Goal: Task Accomplishment & Management: Manage account settings

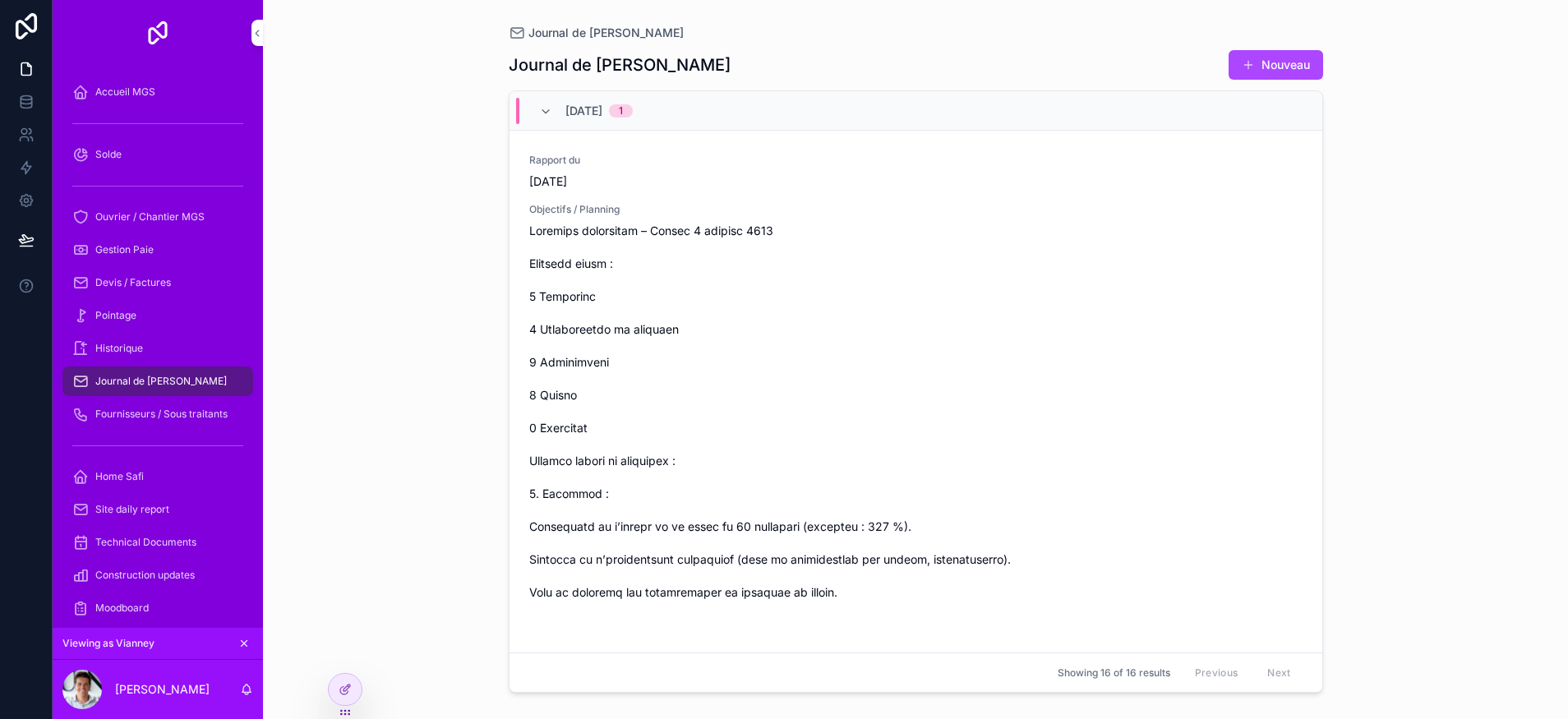
click at [141, 311] on div "Pointage" at bounding box center [158, 316] width 171 height 26
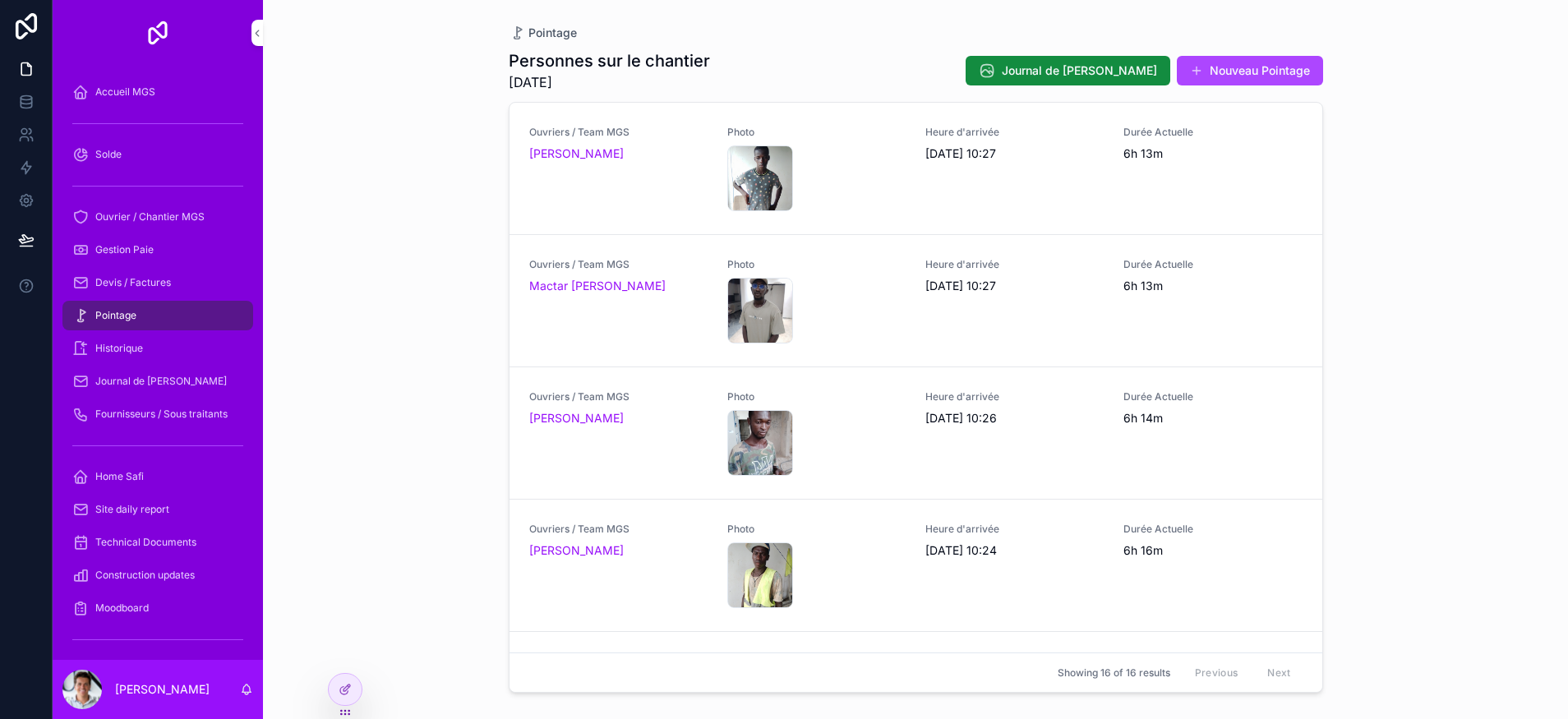
click at [1396, 138] on div "Pointage Personnes sur le chantier [DATE] Journal de Chantier Nouveau Pointage …" at bounding box center [915, 359] width 1305 height 719
click at [337, 360] on div "Pointage Personnes sur le chantier [DATE] Journal de Chantier Nouveau Pointage …" at bounding box center [915, 359] width 1305 height 719
click at [147, 353] on div "Historique" at bounding box center [158, 348] width 171 height 26
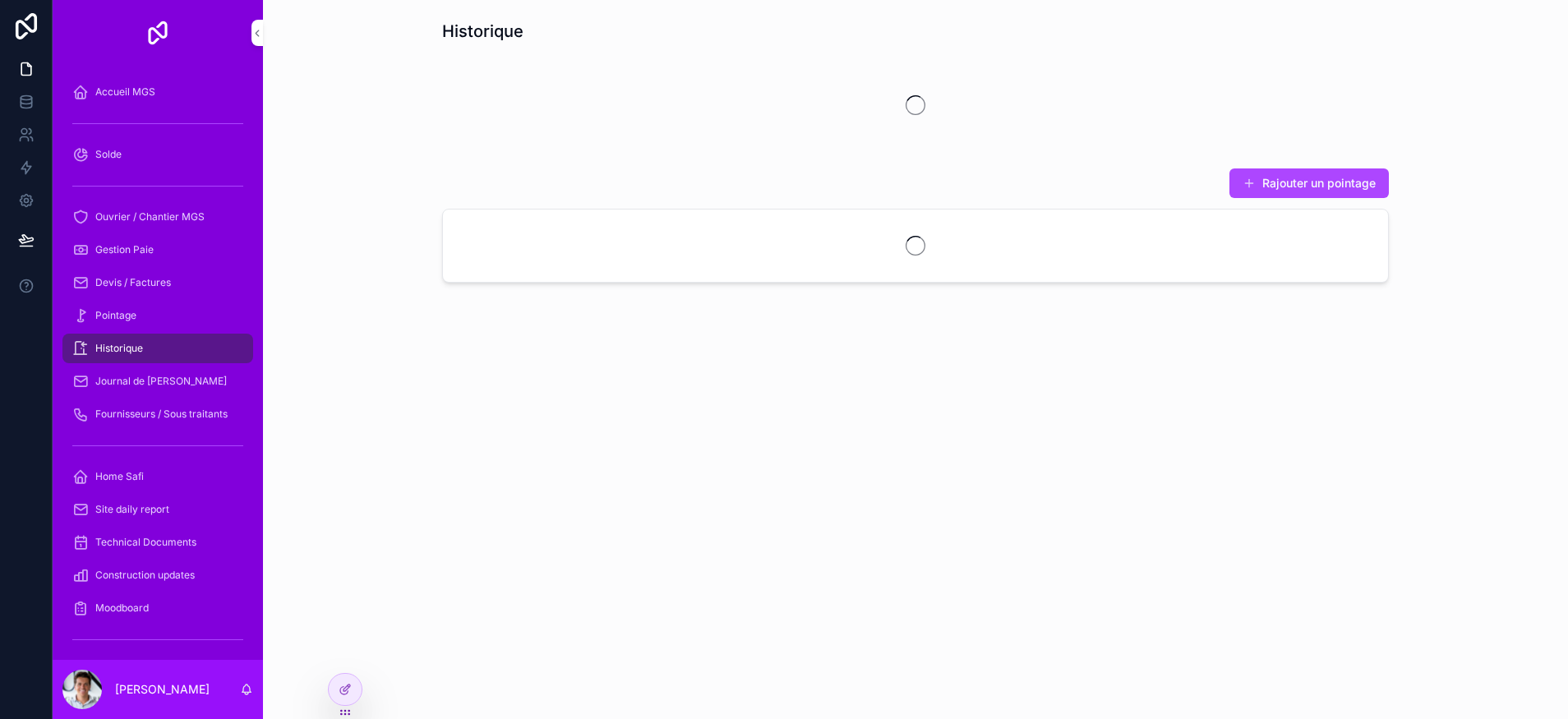
click at [136, 293] on div "Devis / Factures" at bounding box center [158, 283] width 171 height 26
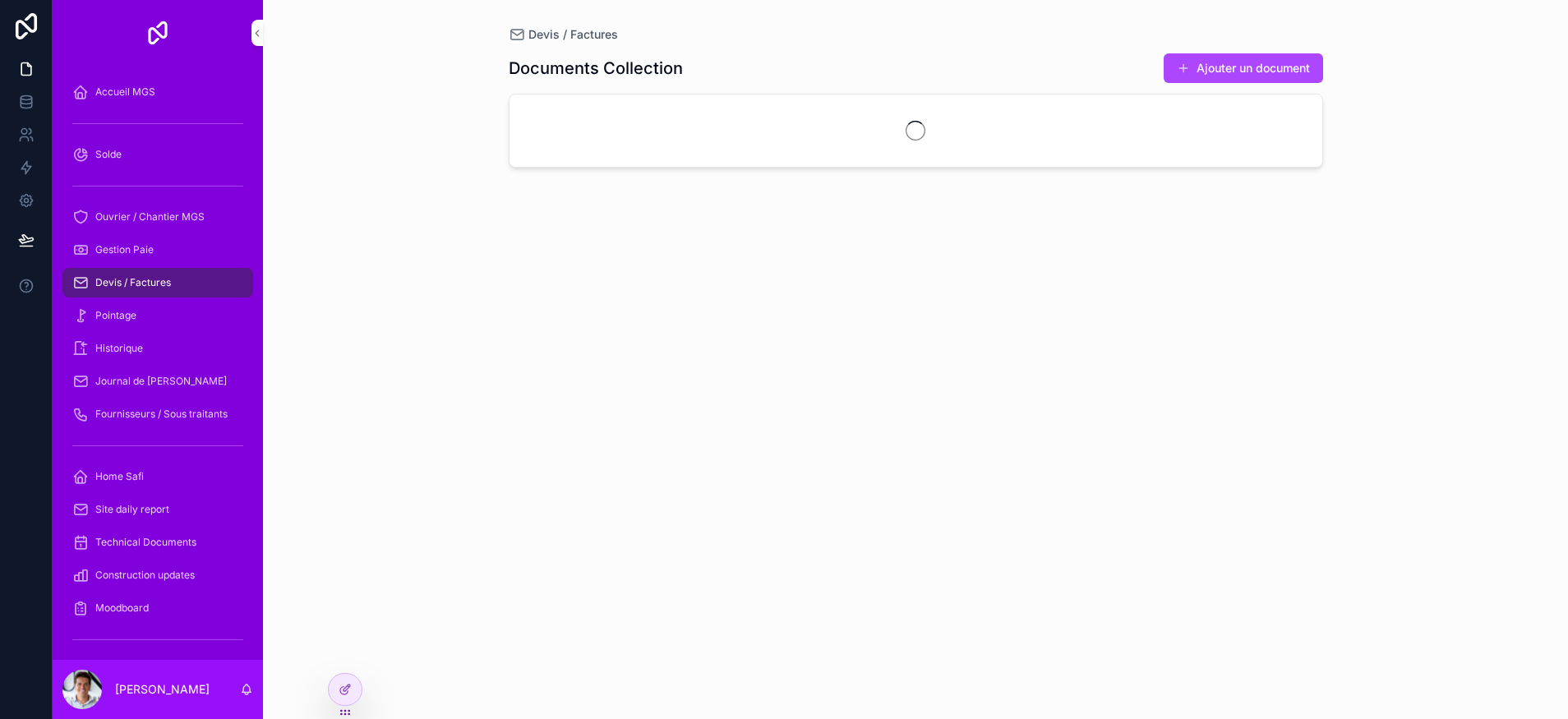
click at [127, 255] on span "Gestion Paie" at bounding box center [124, 250] width 58 height 13
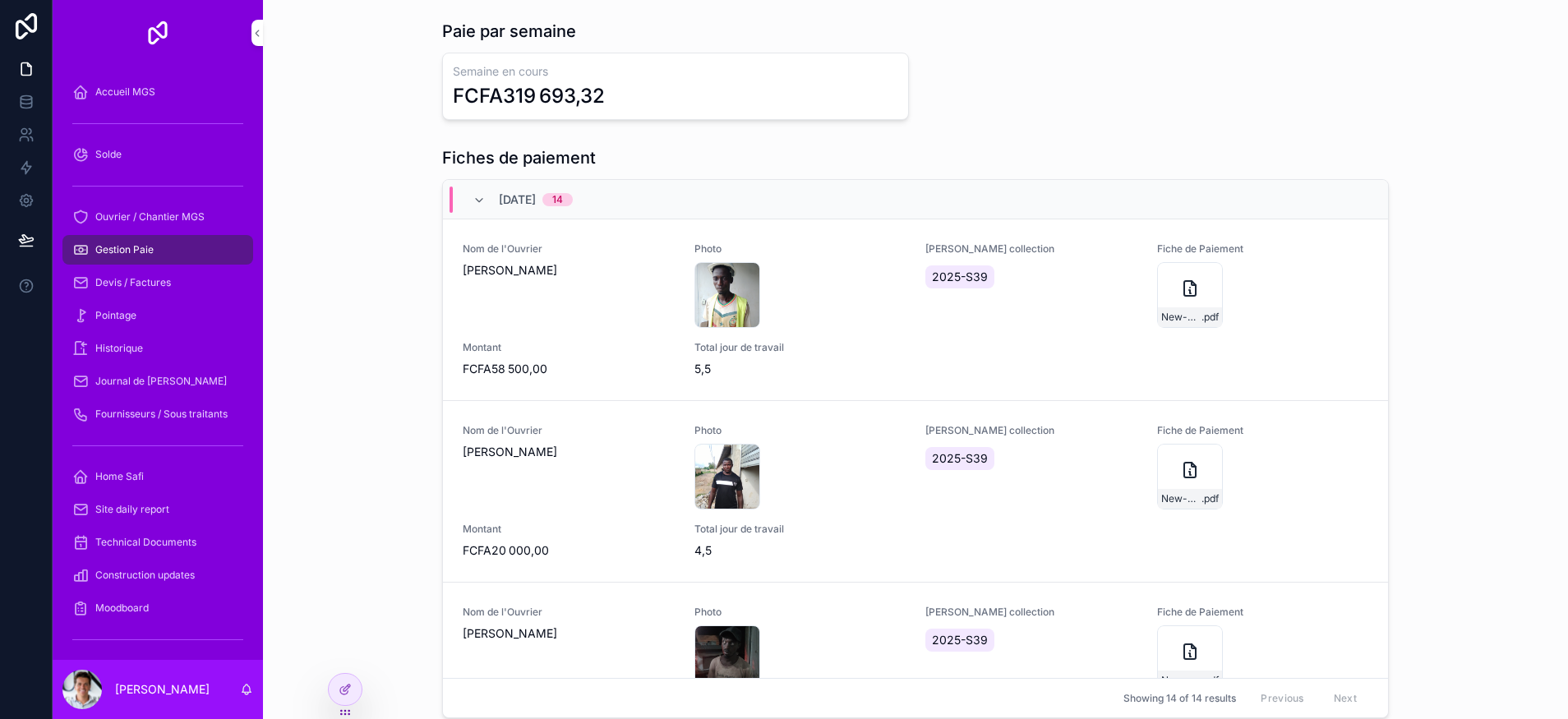
click at [514, 200] on span "[DATE]" at bounding box center [517, 200] width 37 height 16
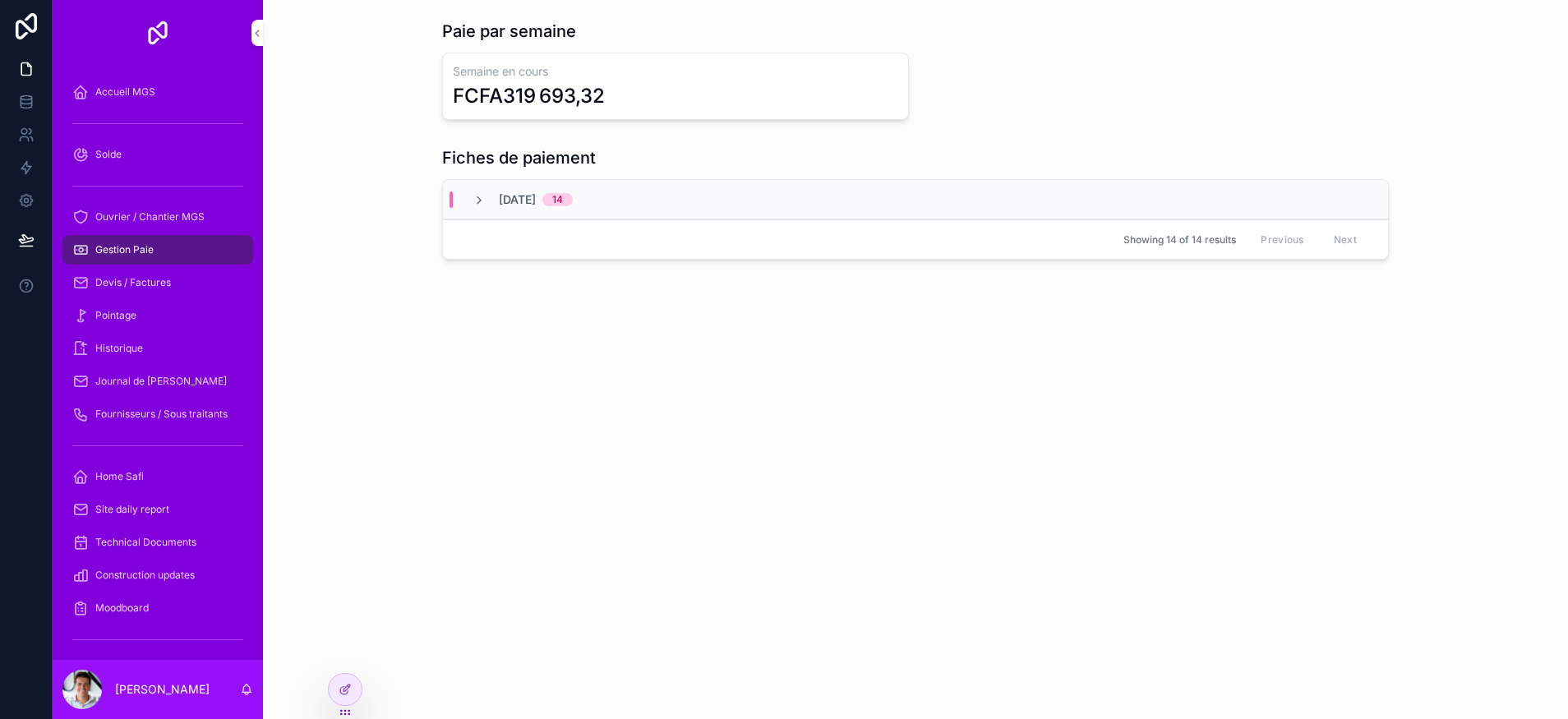
click at [530, 196] on span "[DATE]" at bounding box center [517, 200] width 37 height 16
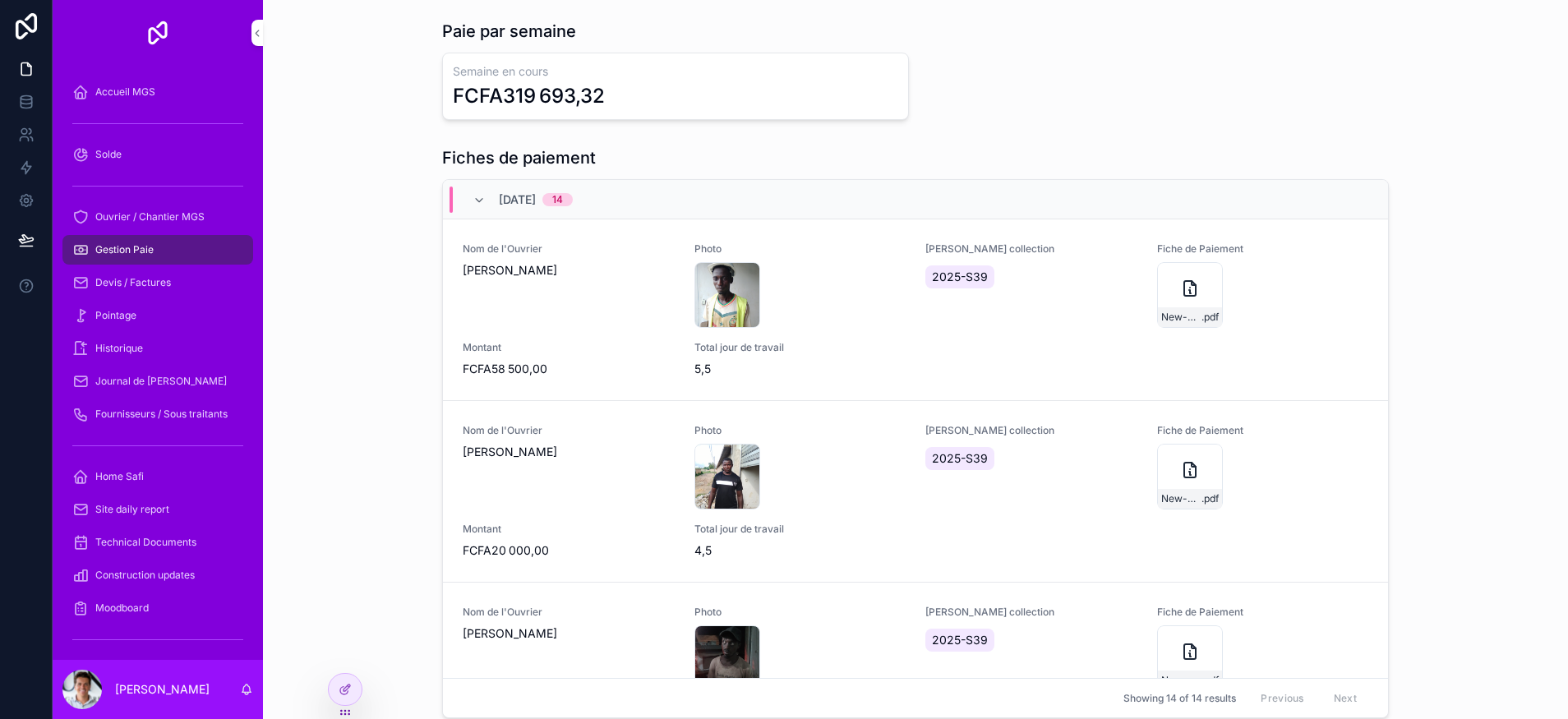
scroll to position [10, 0]
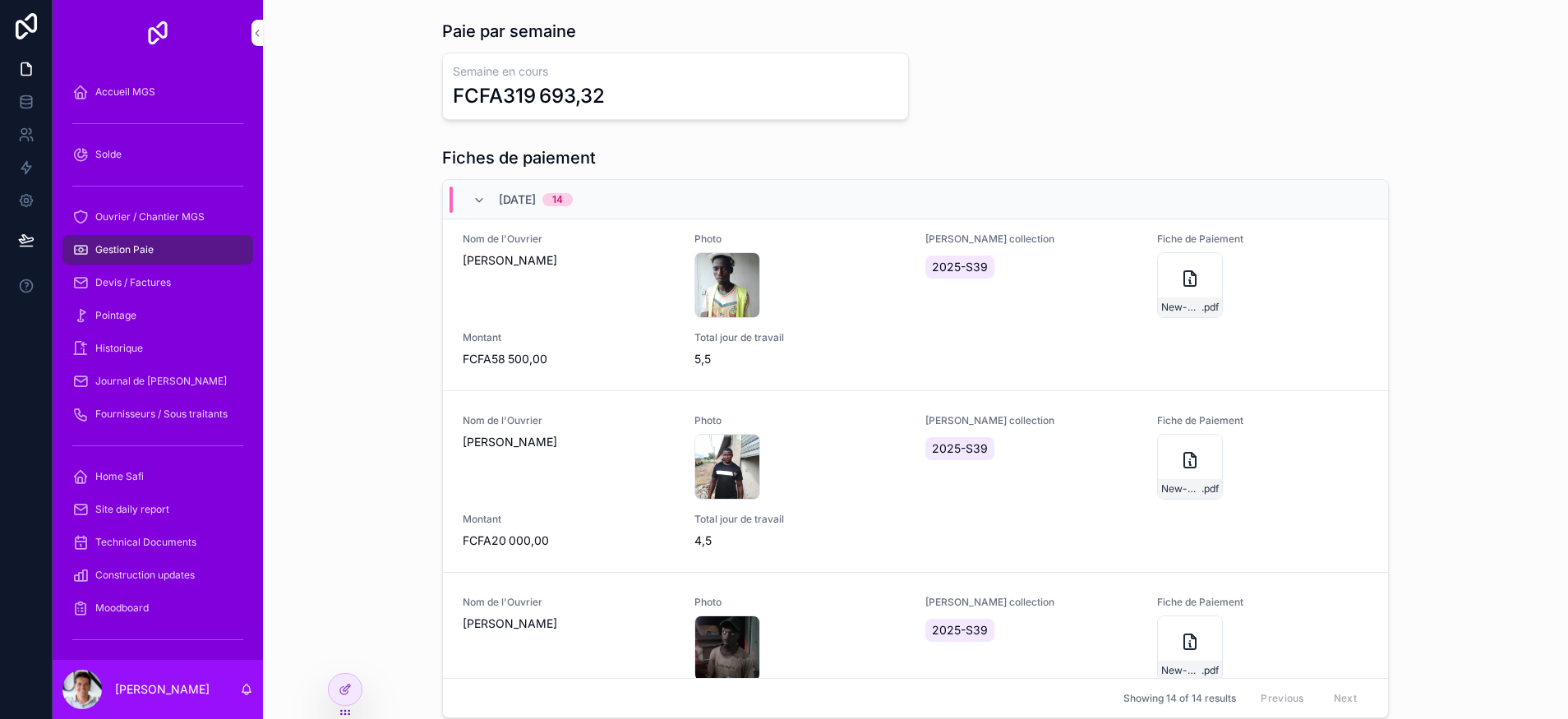
click at [1158, 287] on div "New-Document .pdf" at bounding box center [1191, 285] width 66 height 66
click at [473, 201] on icon "scrollable content" at bounding box center [479, 200] width 13 height 13
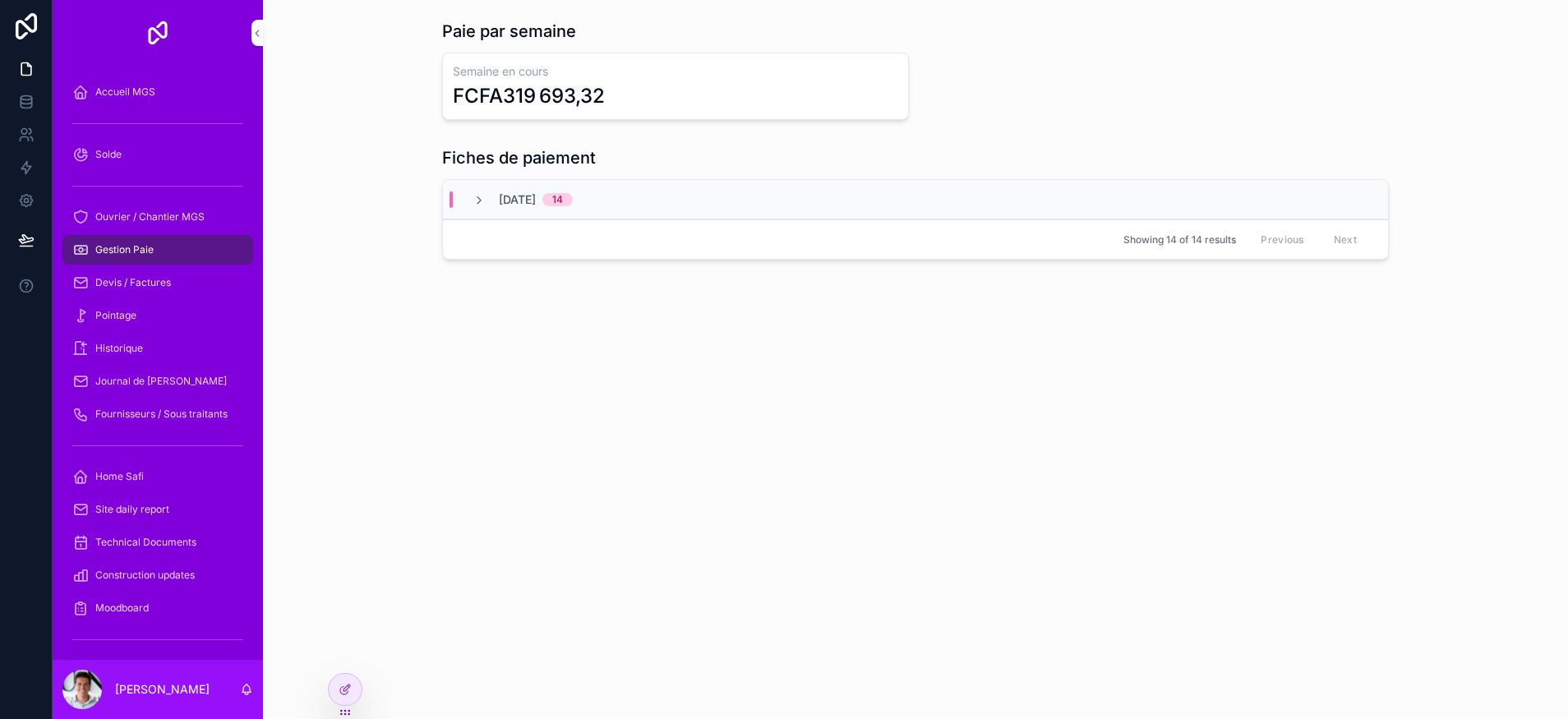
click at [474, 198] on icon "scrollable content" at bounding box center [479, 200] width 13 height 13
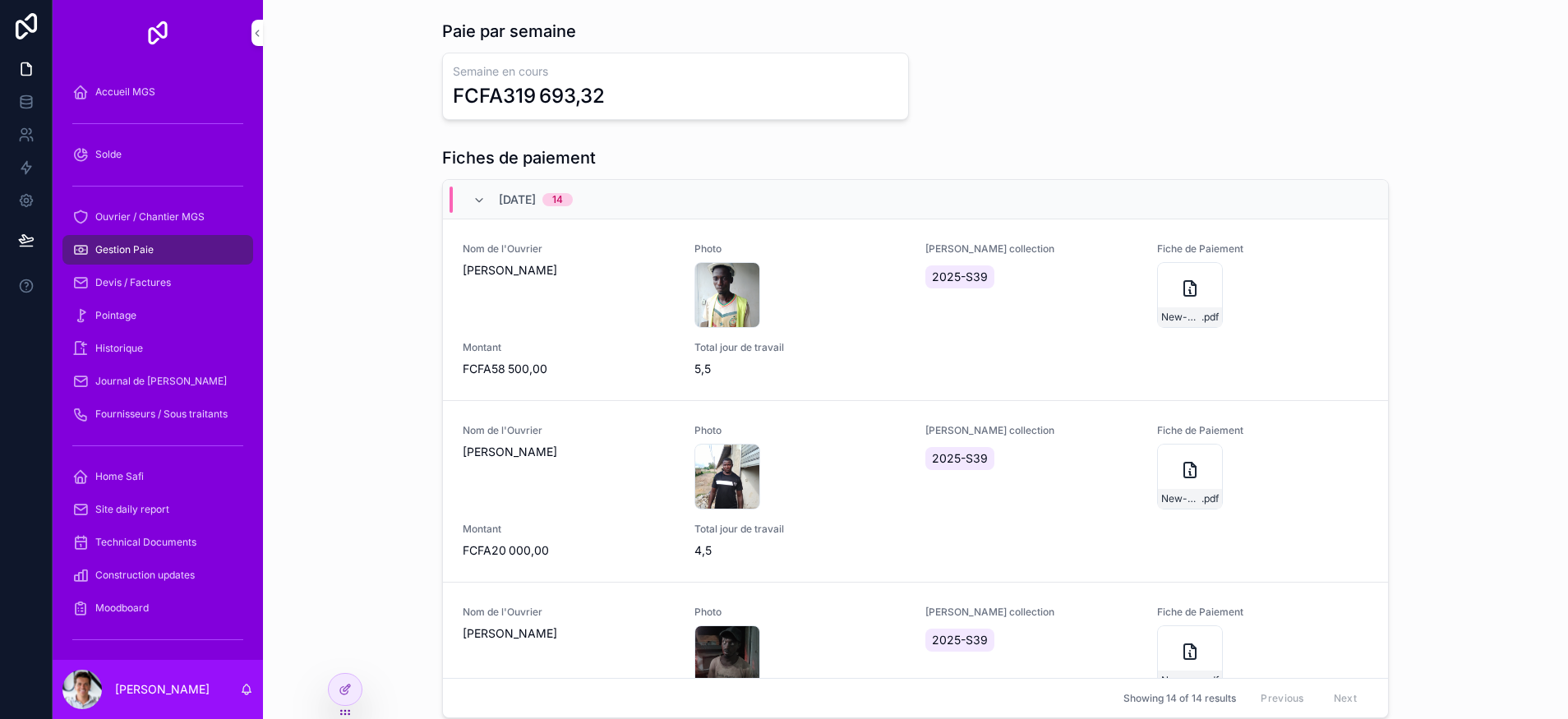
scroll to position [10, 0]
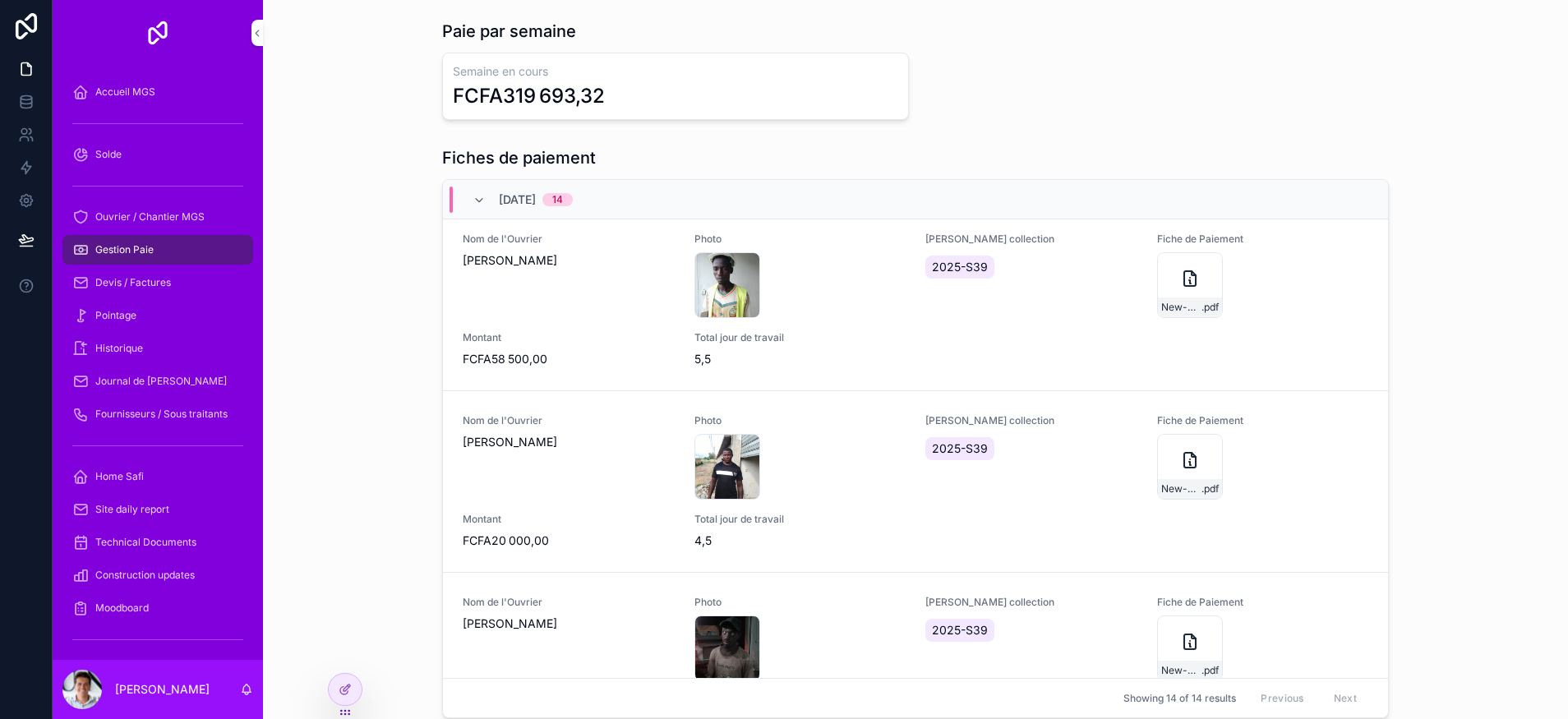
click at [0, 0] on icon at bounding box center [0, 0] width 0 height 0
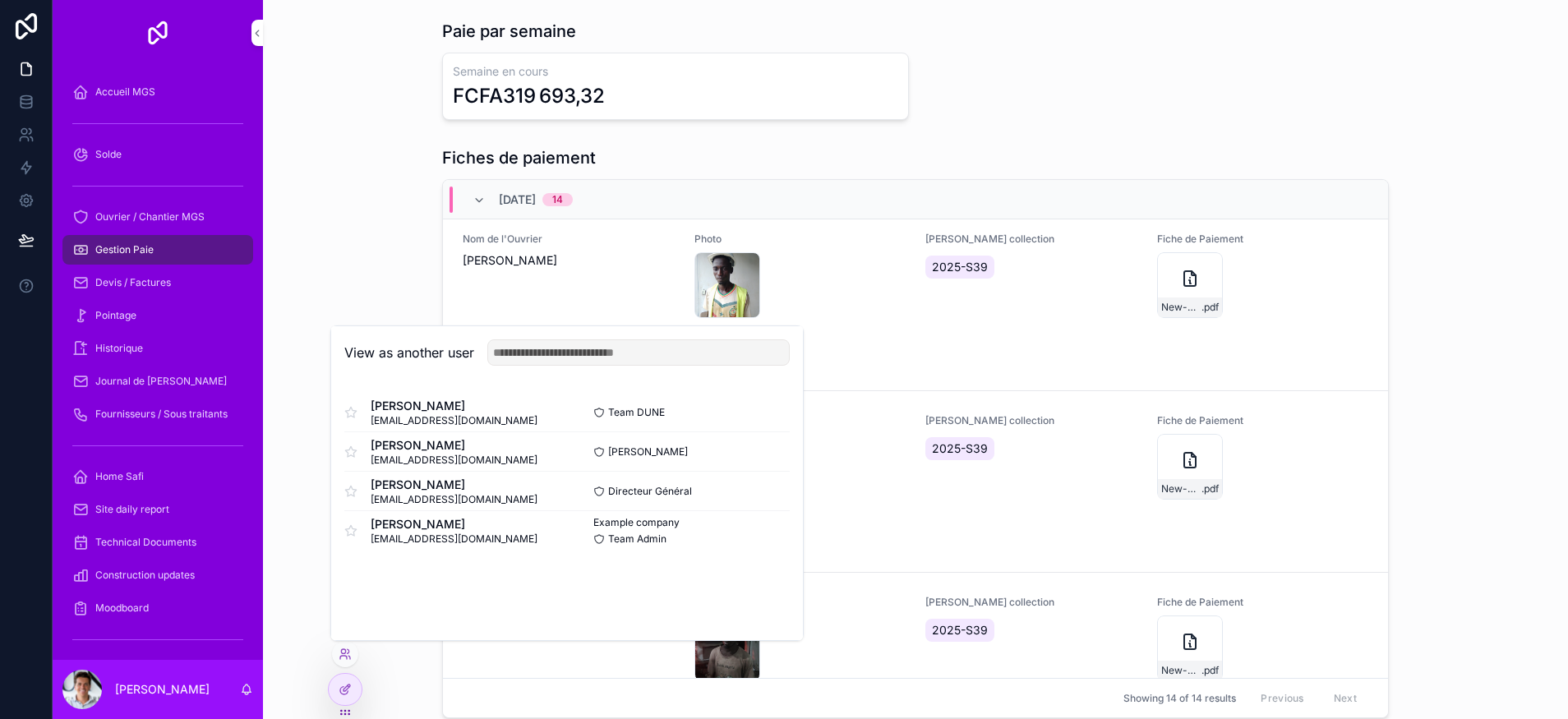
click at [0, 0] on button "Select" at bounding box center [0, 0] width 0 height 0
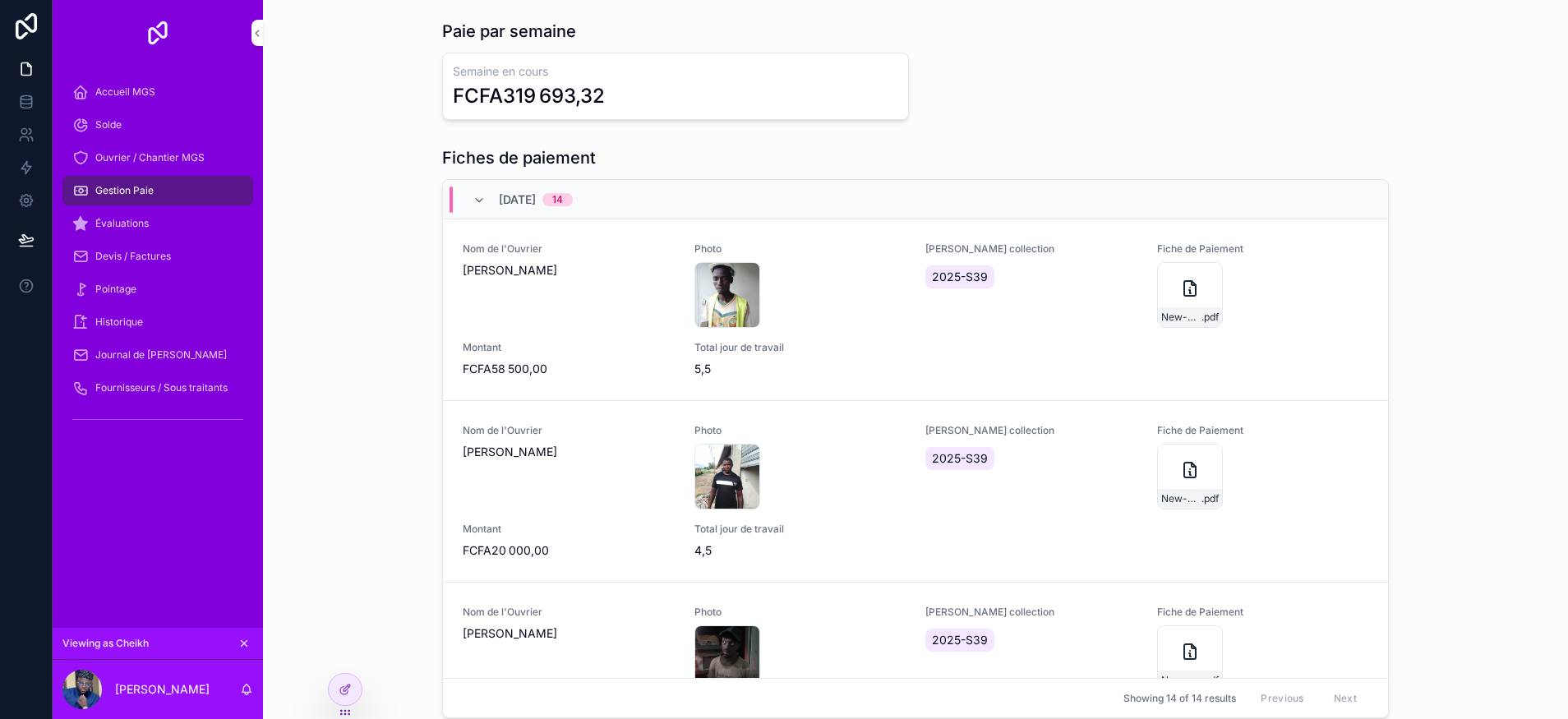
click at [149, 88] on span "Accueil MGS" at bounding box center [125, 92] width 60 height 13
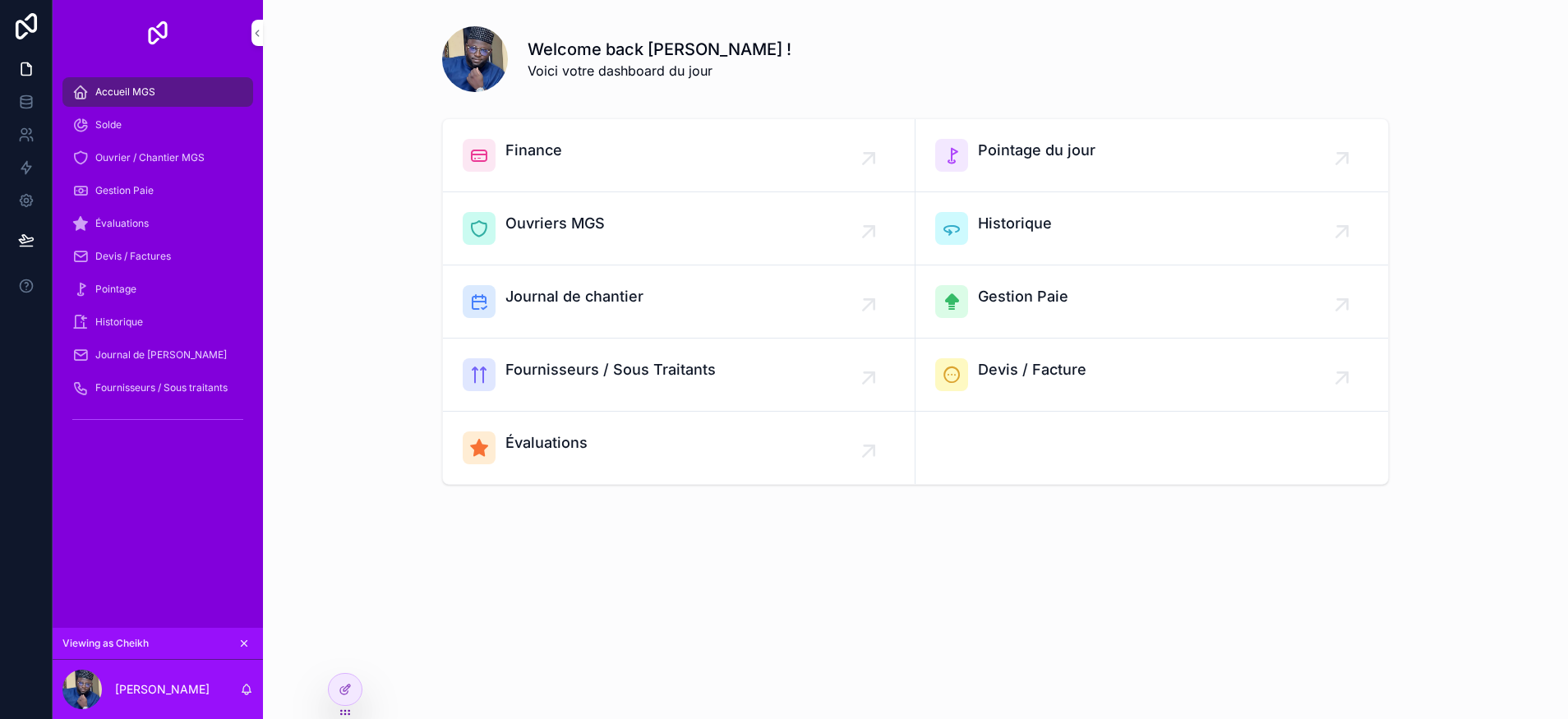
click at [1051, 297] on span "Gestion Paie" at bounding box center [1024, 297] width 90 height 23
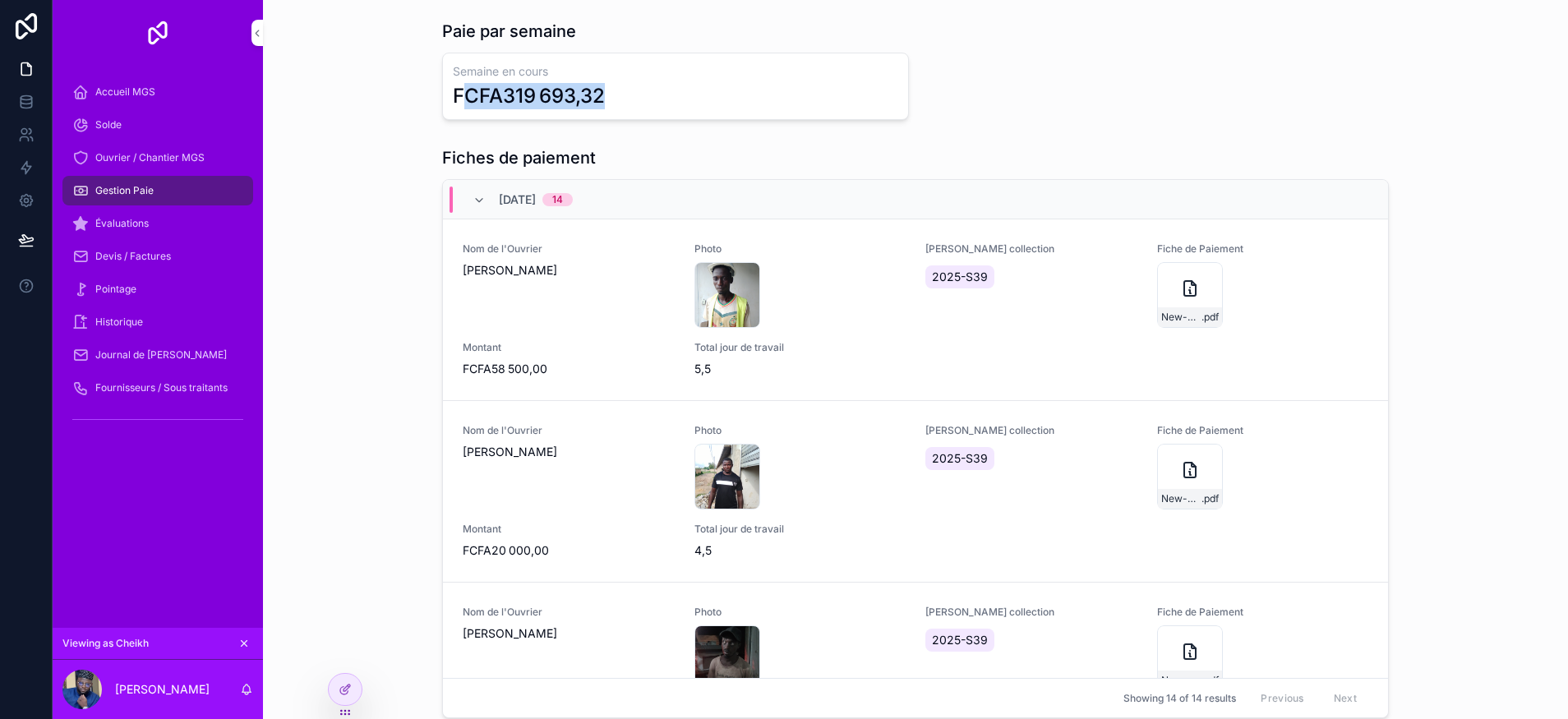
drag, startPoint x: 458, startPoint y: 100, endPoint x: 720, endPoint y: 84, distance: 262.5
click at [719, 85] on div "FCFA319 693,32" at bounding box center [676, 96] width 446 height 26
click at [967, 112] on div "Semaine en cours FCFA319 693,32" at bounding box center [916, 86] width 947 height 67
click at [147, 219] on span "Évaluations" at bounding box center [122, 224] width 53 height 13
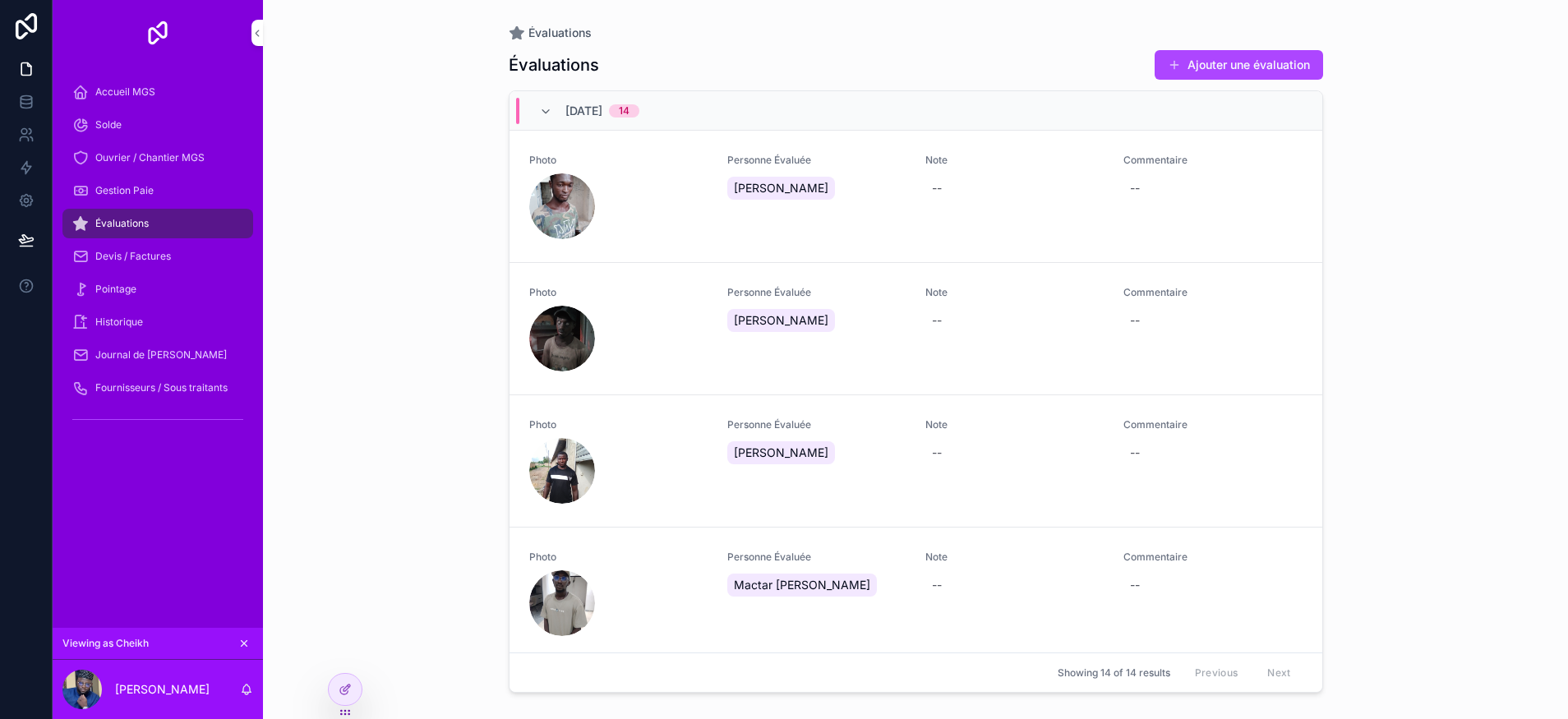
click at [139, 89] on span "Accueil MGS" at bounding box center [125, 92] width 60 height 13
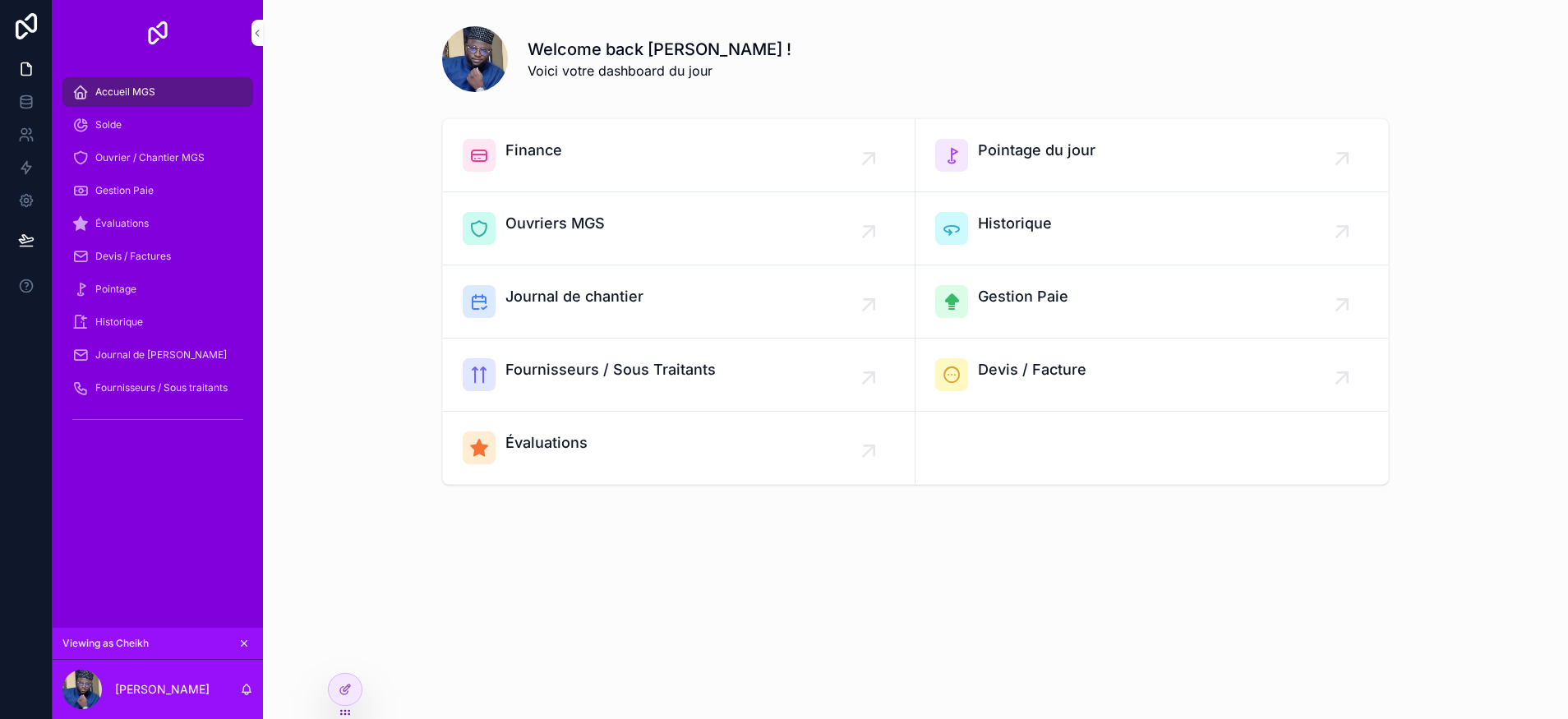
click at [127, 216] on div "Évaluations" at bounding box center [158, 224] width 171 height 26
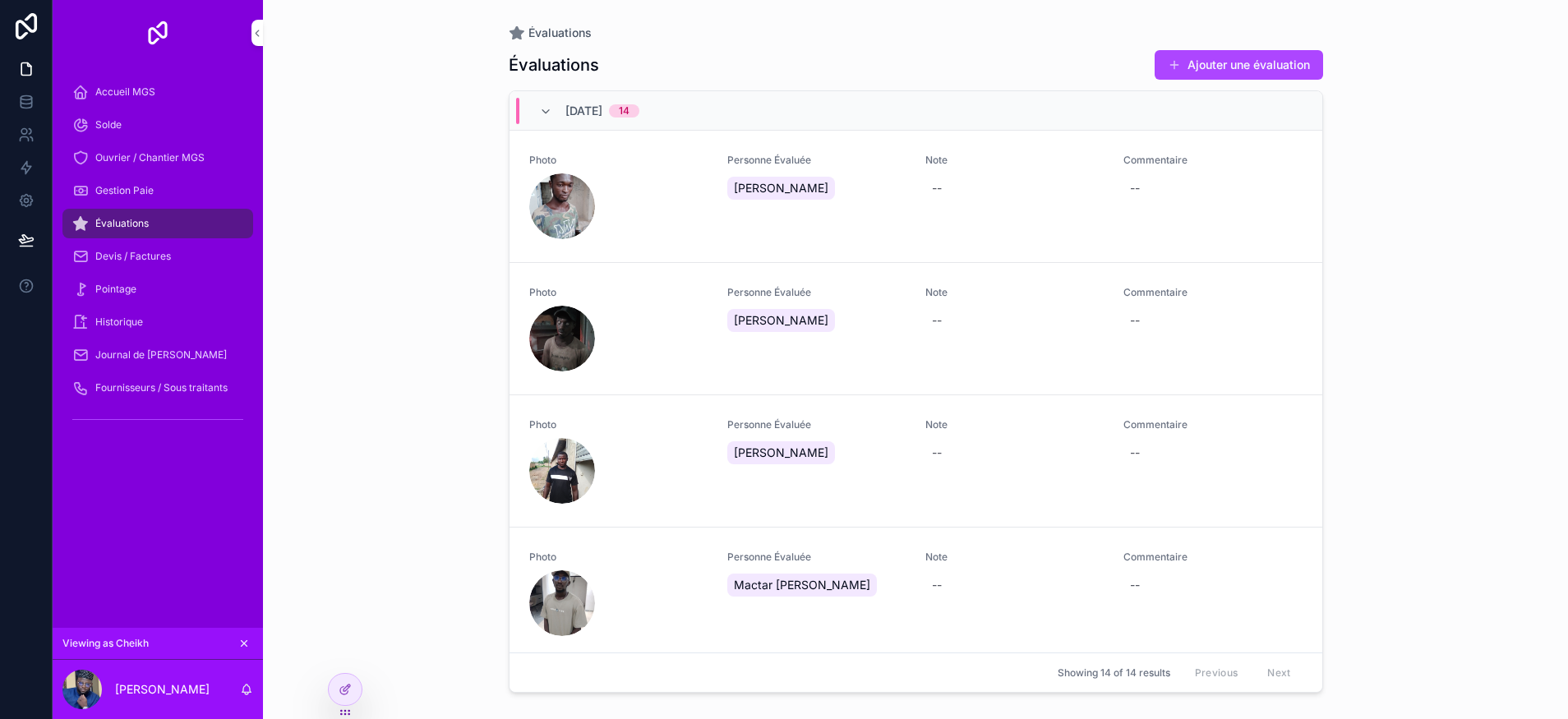
click at [964, 190] on div "--" at bounding box center [1015, 188] width 178 height 30
click at [1197, 188] on div "--" at bounding box center [1213, 188] width 178 height 30
click at [1382, 349] on div "Évaluations Évaluations Ajouter une évaluation 27/09/2025 14 Photo Personne Éva…" at bounding box center [915, 359] width 1305 height 719
click at [573, 118] on span "[DATE]" at bounding box center [584, 111] width 37 height 16
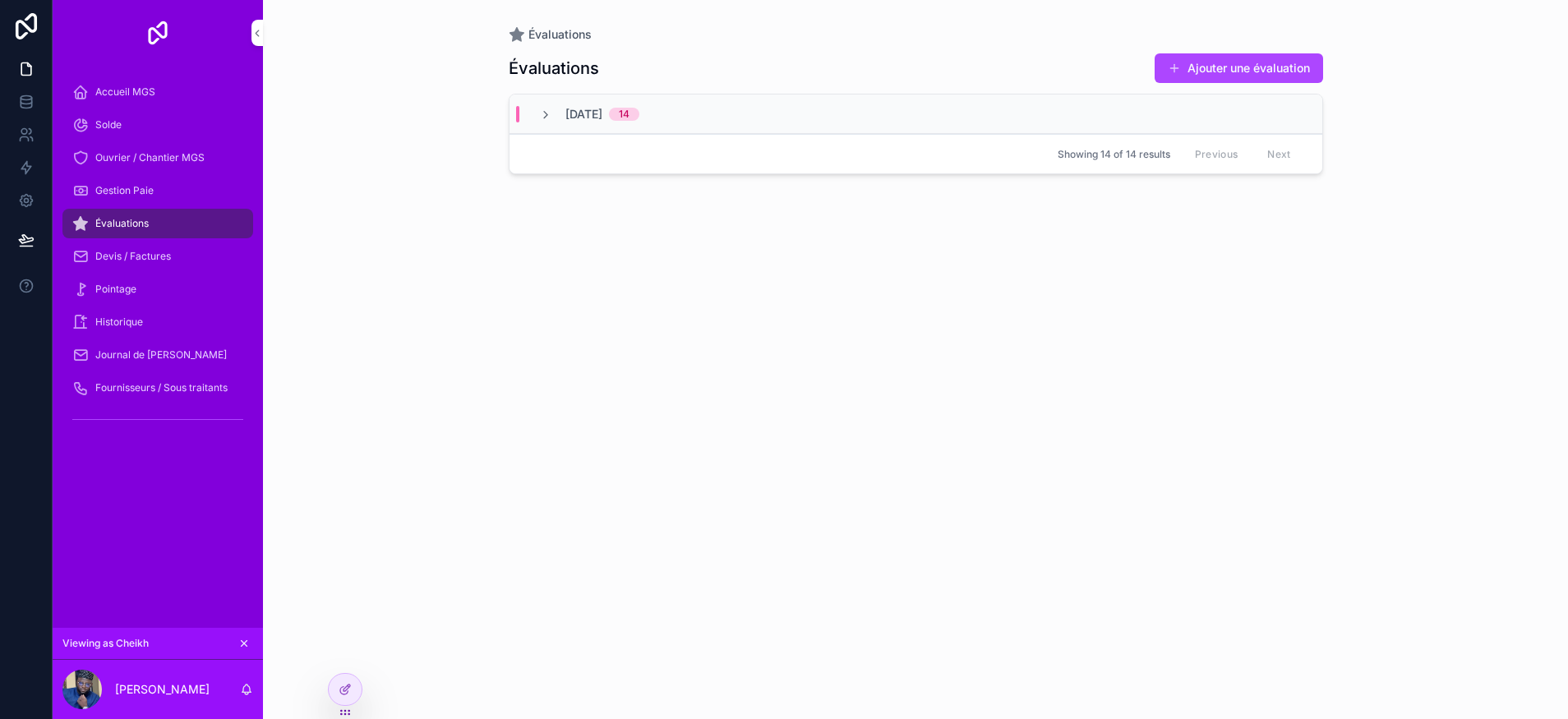
click at [1209, 76] on button "Ajouter une évaluation" at bounding box center [1239, 68] width 169 height 30
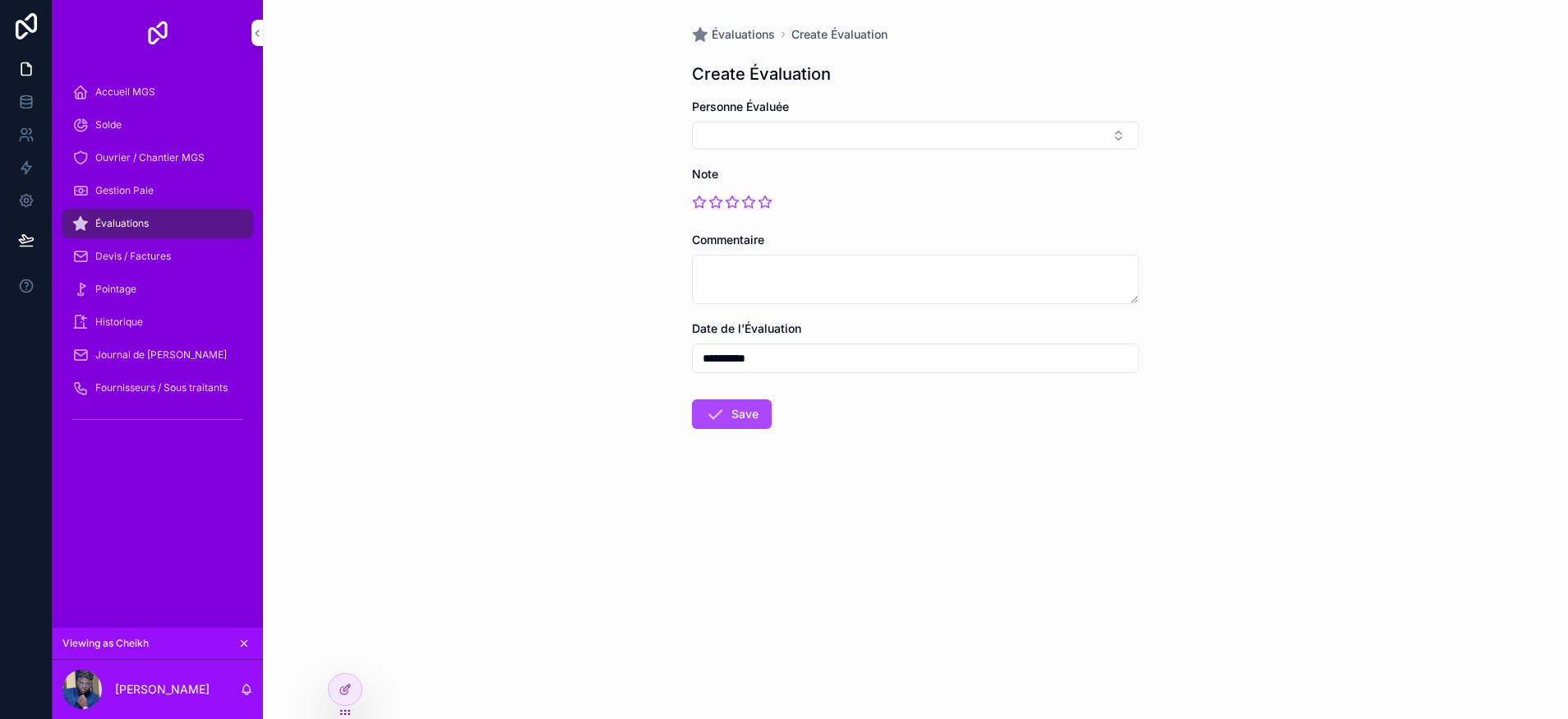
click at [802, 141] on button "Select Button" at bounding box center [916, 136] width 447 height 28
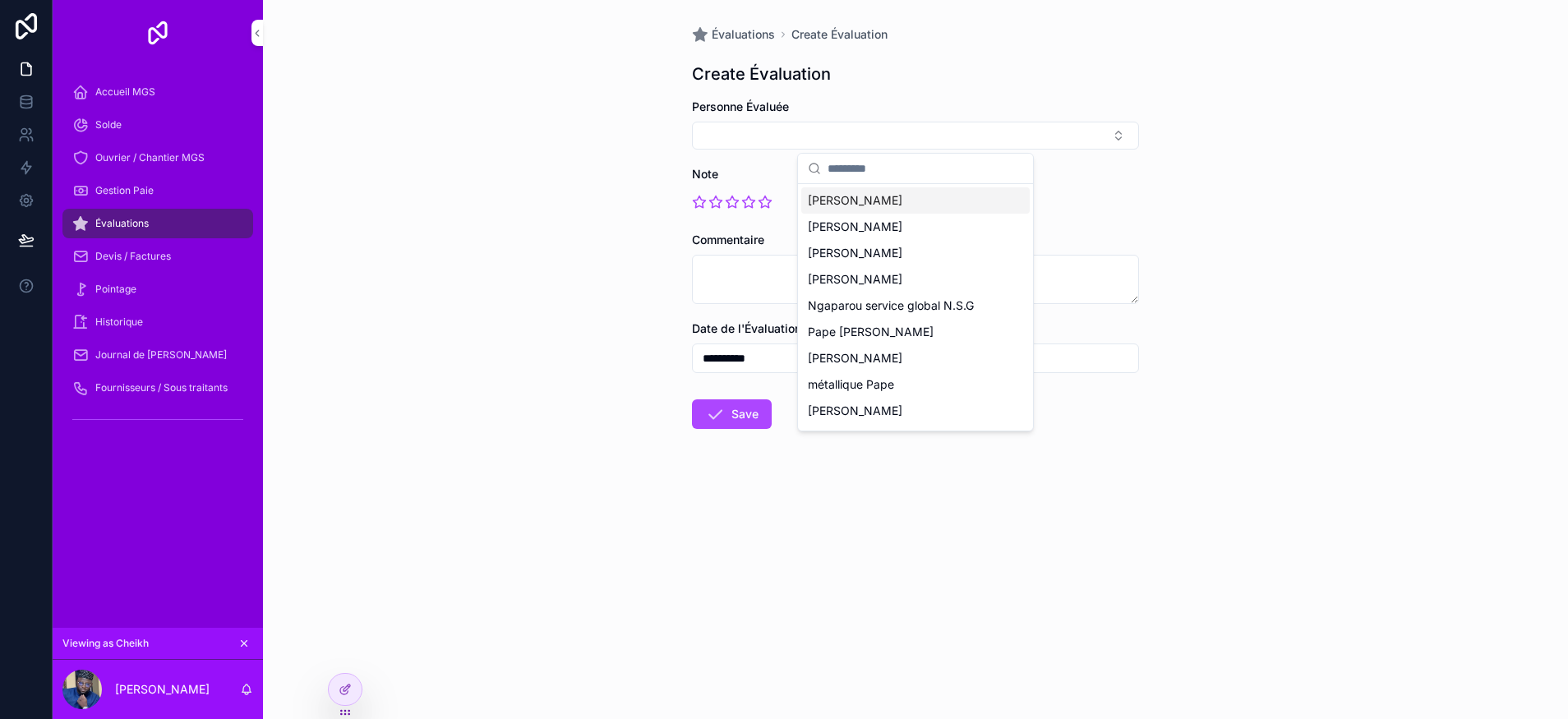
click at [1090, 496] on form "**********" at bounding box center [916, 316] width 447 height 436
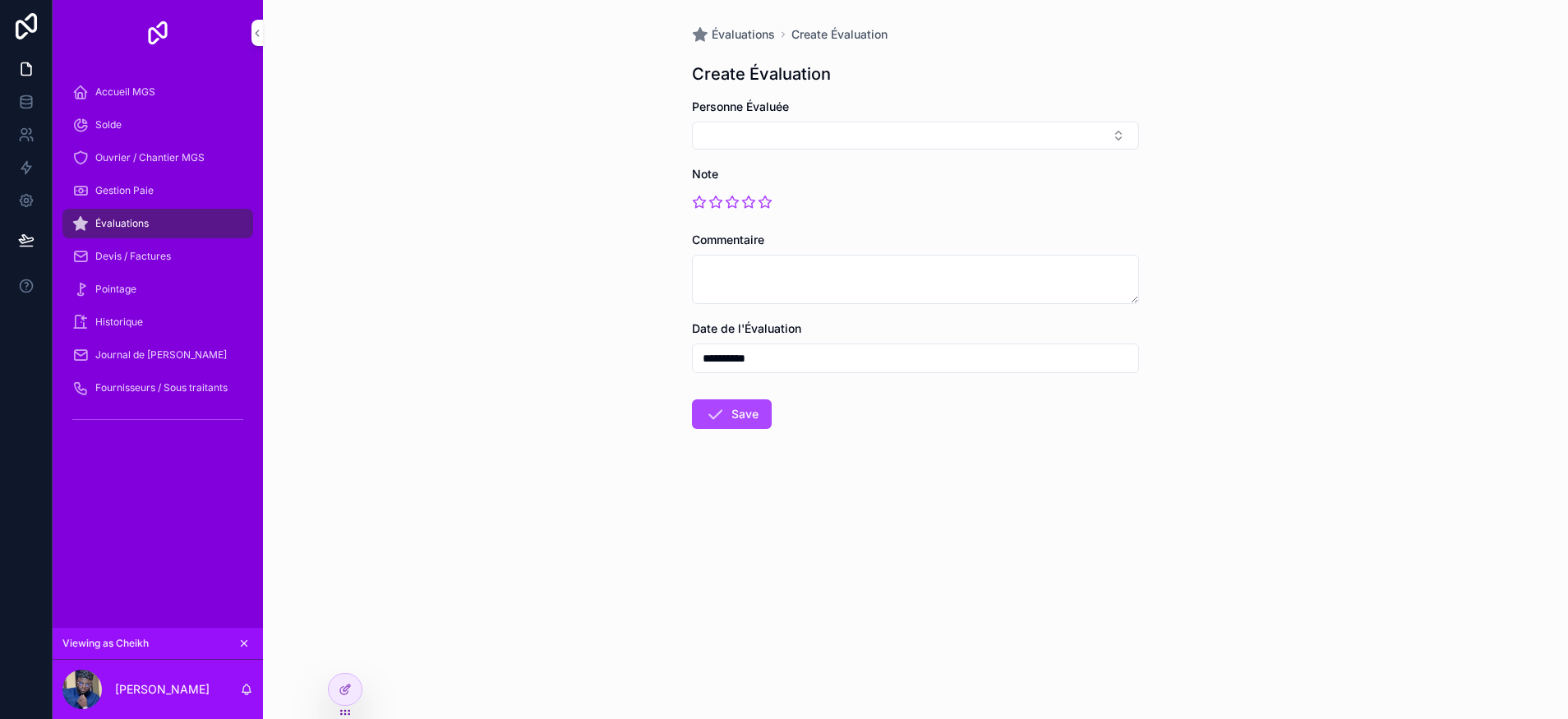
click at [202, 221] on div "Évaluations" at bounding box center [158, 224] width 171 height 26
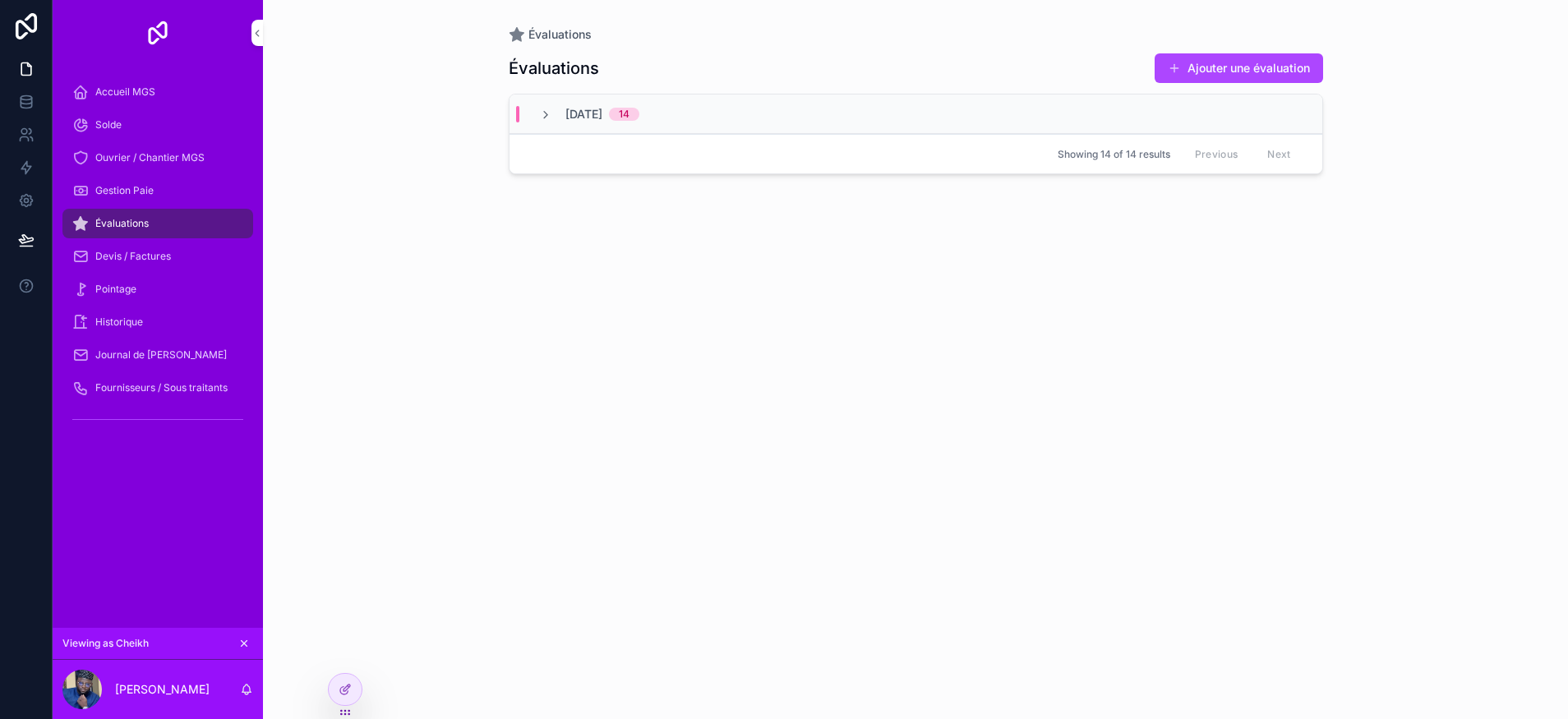
click at [112, 247] on div "Devis / Factures" at bounding box center [158, 256] width 171 height 26
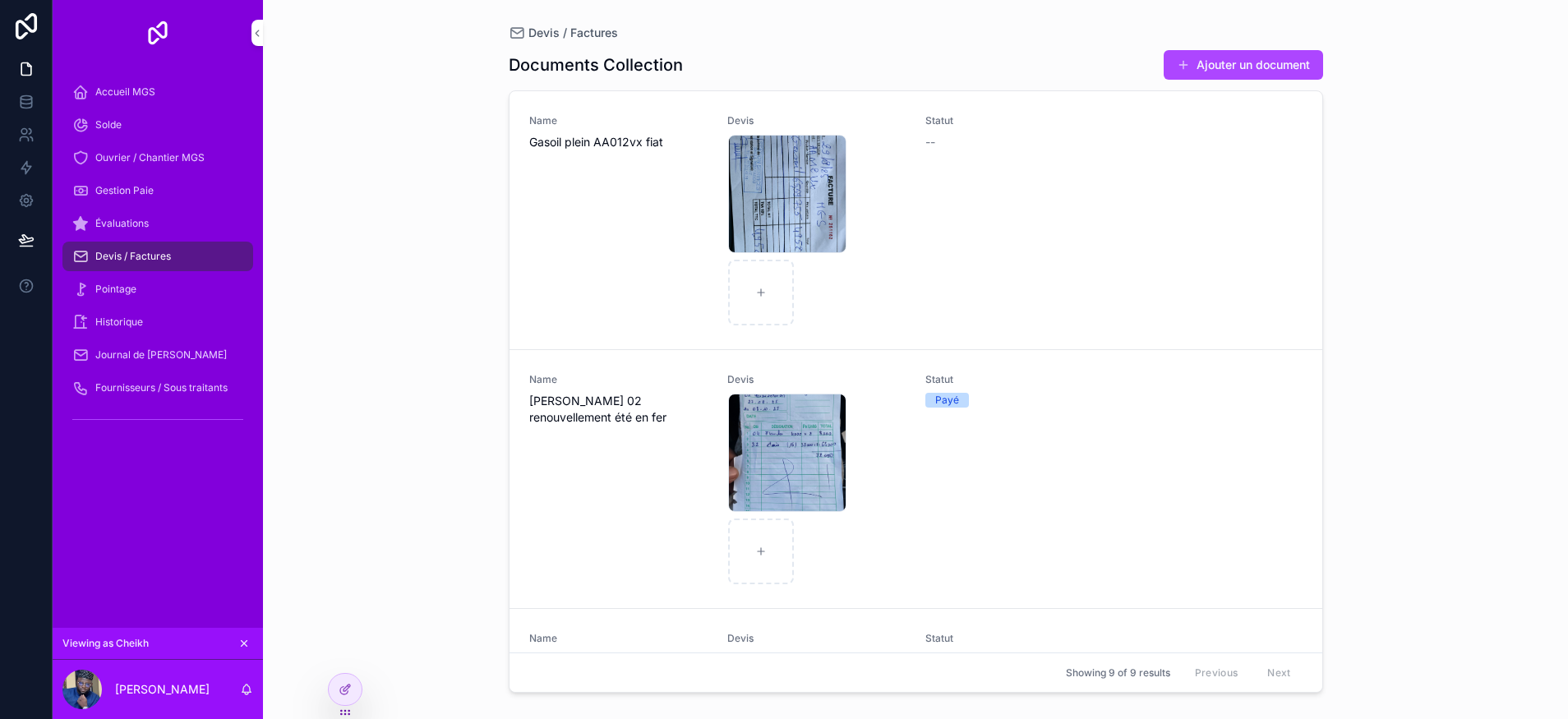
click at [167, 226] on div "Évaluations" at bounding box center [158, 224] width 171 height 26
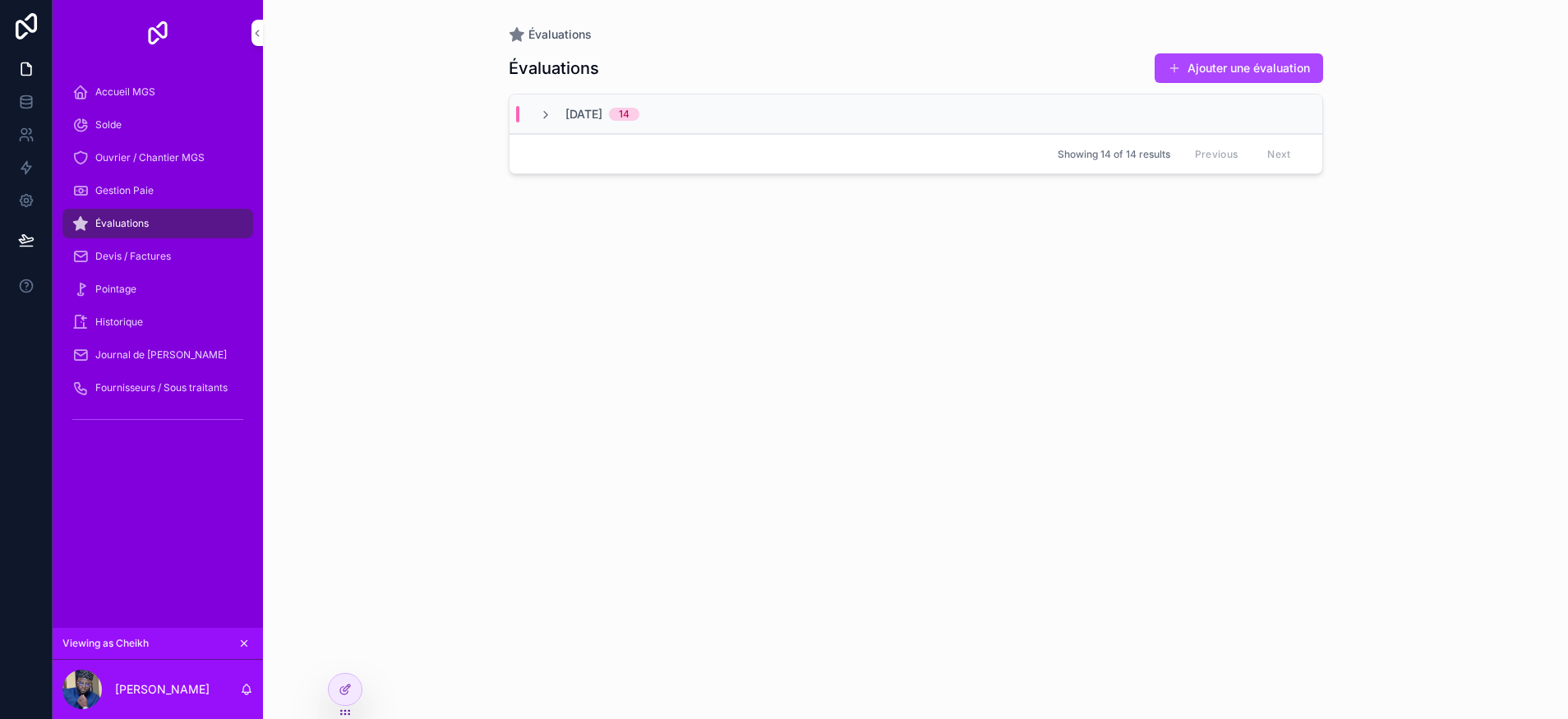
click at [192, 392] on span "Fournisseurs / Sous traitants" at bounding box center [161, 388] width 132 height 13
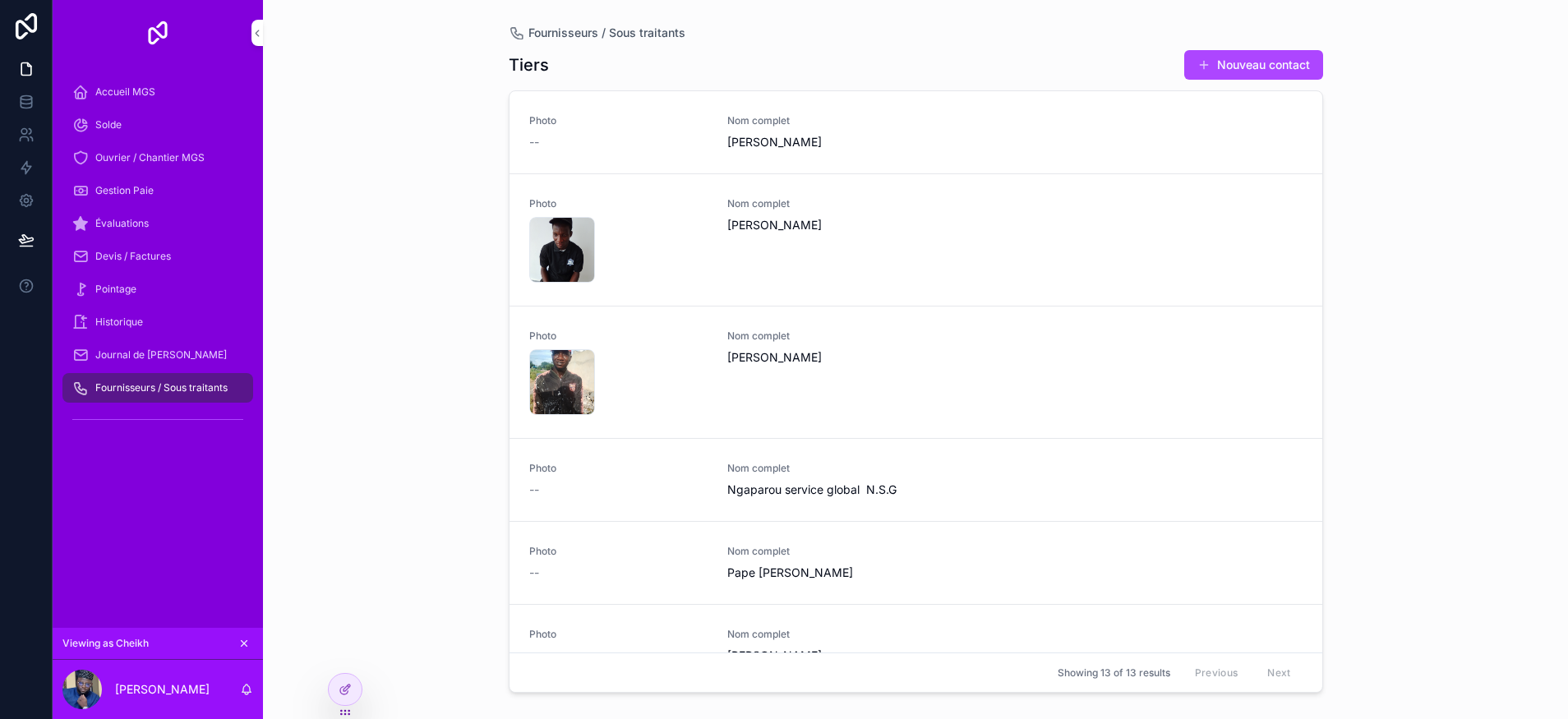
click at [121, 94] on span "Accueil MGS" at bounding box center [125, 92] width 60 height 13
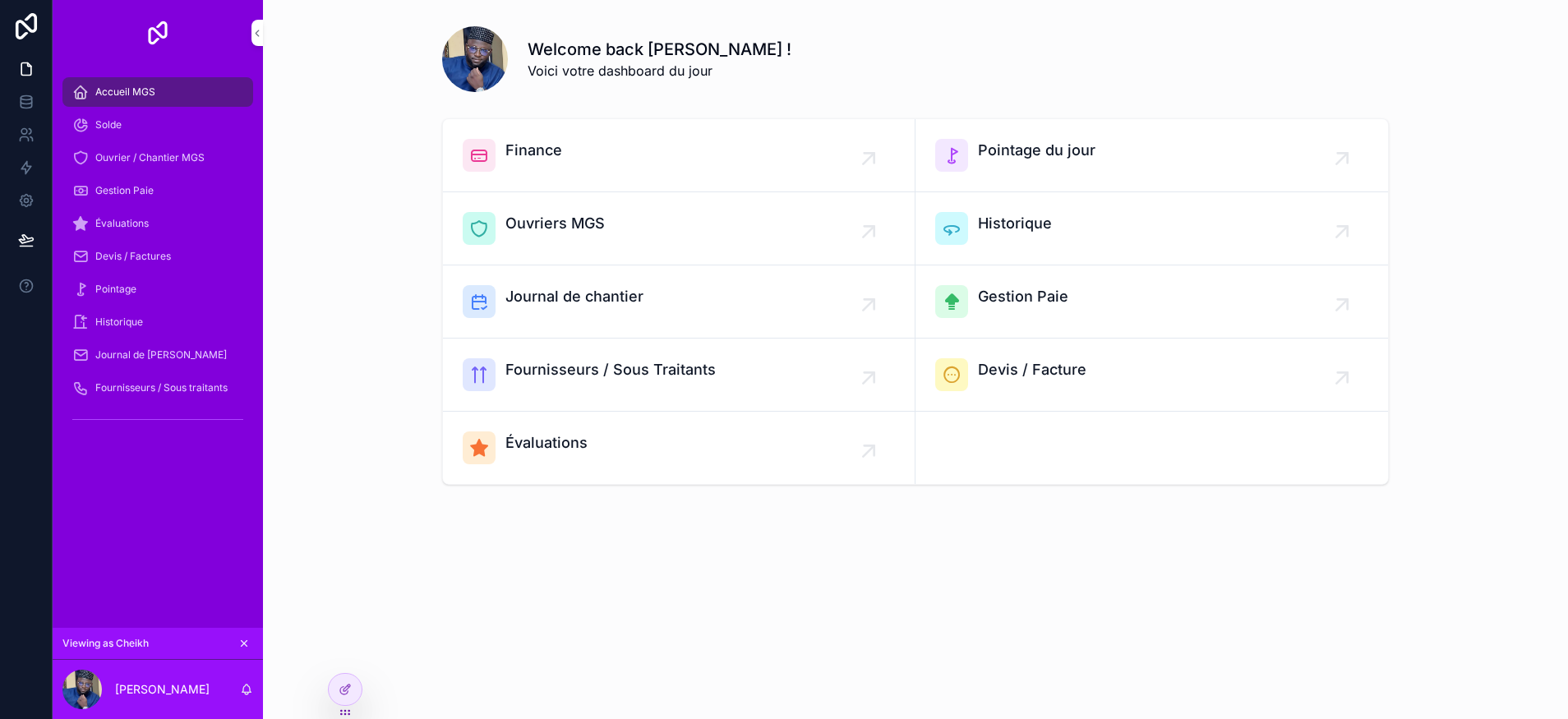
click at [627, 397] on link "Fournisseurs / Sous Traitants" at bounding box center [679, 375] width 473 height 73
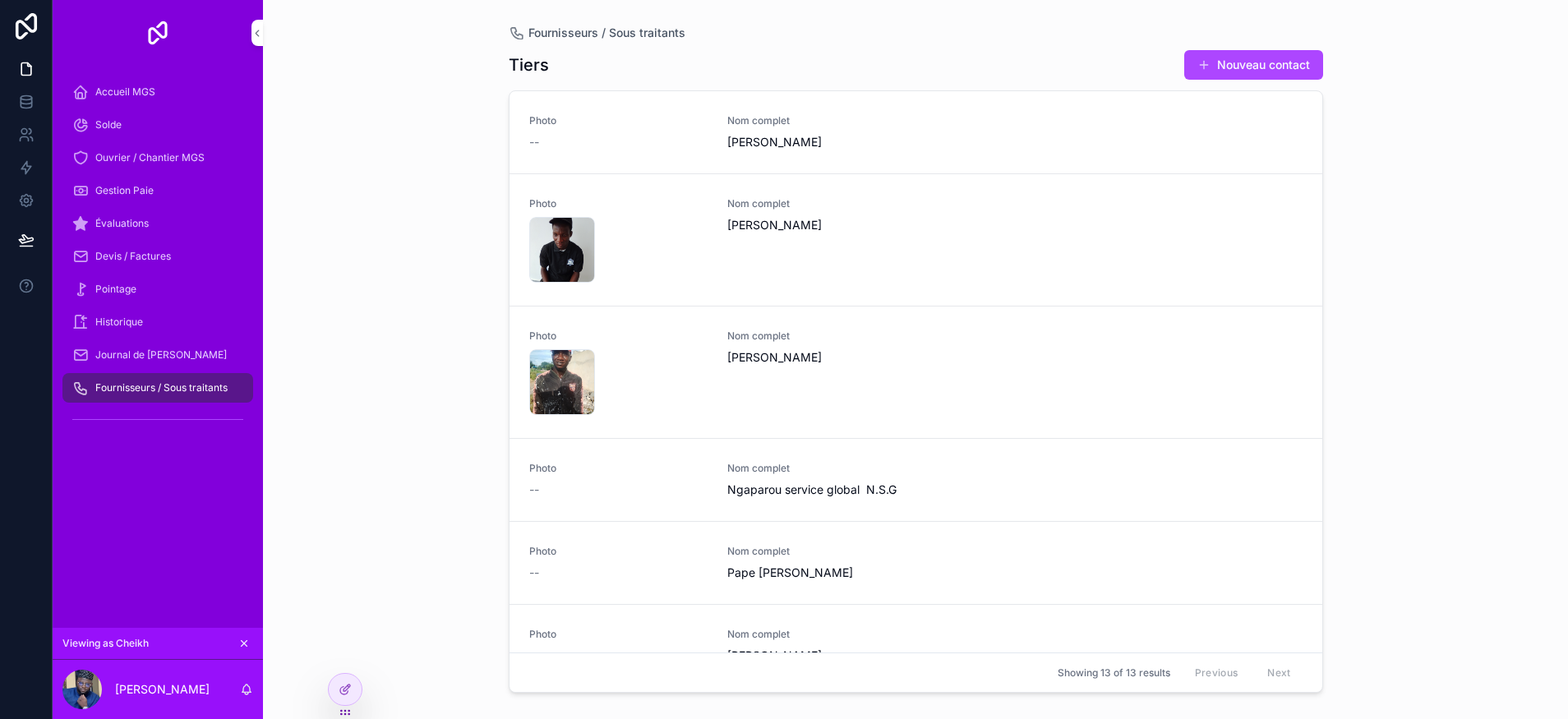
click at [329, 693] on div at bounding box center [345, 689] width 35 height 33
click at [356, 693] on div at bounding box center [345, 689] width 33 height 31
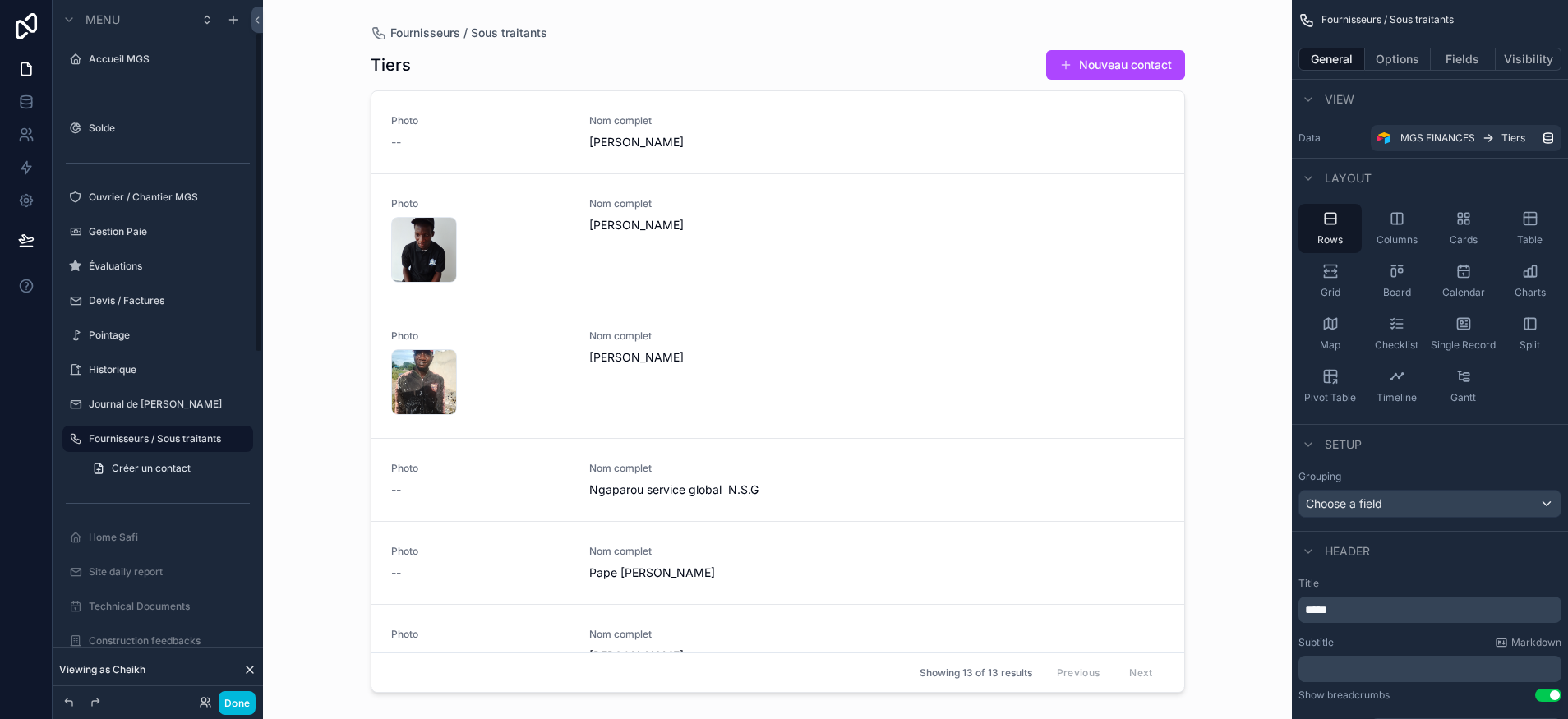
scroll to position [71, 0]
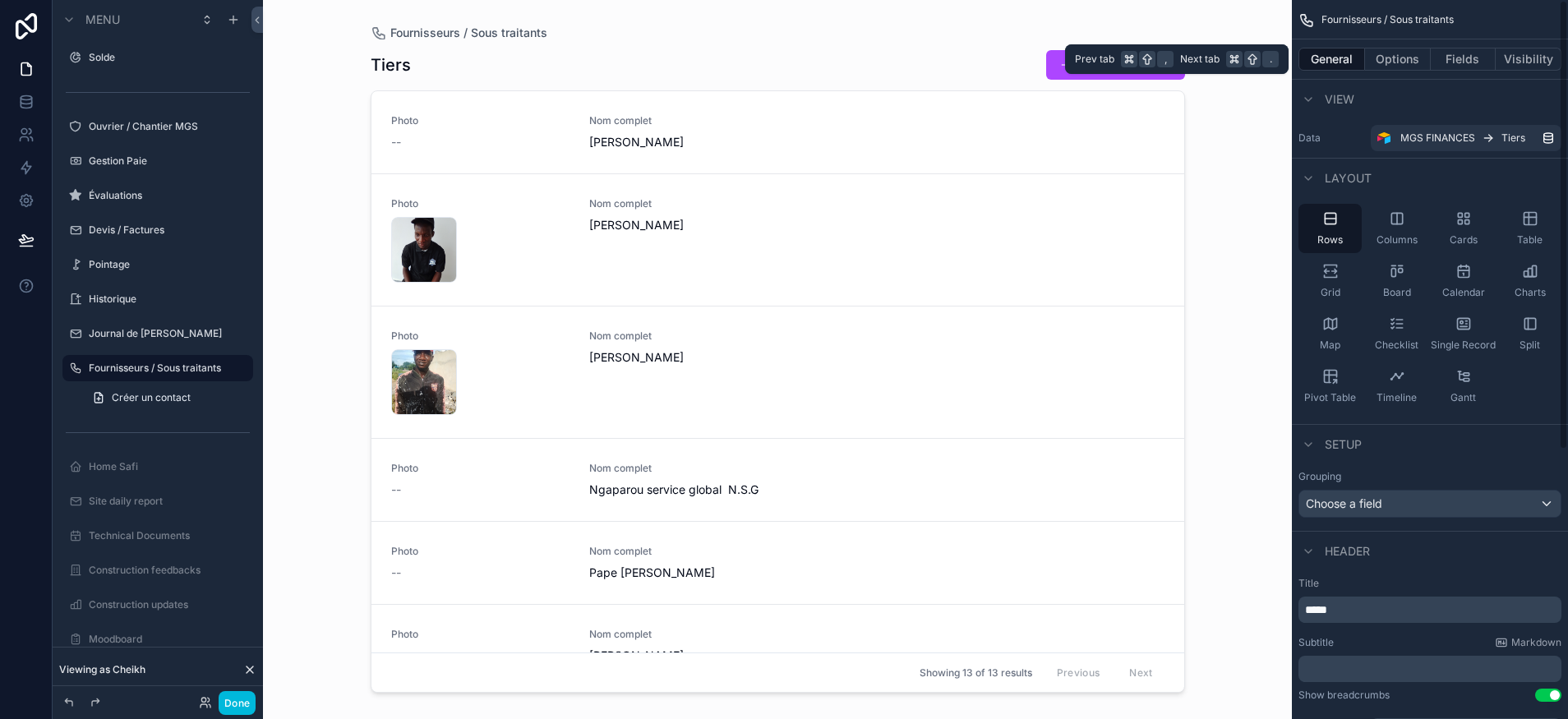
click at [1398, 62] on button "Options" at bounding box center [1398, 59] width 66 height 23
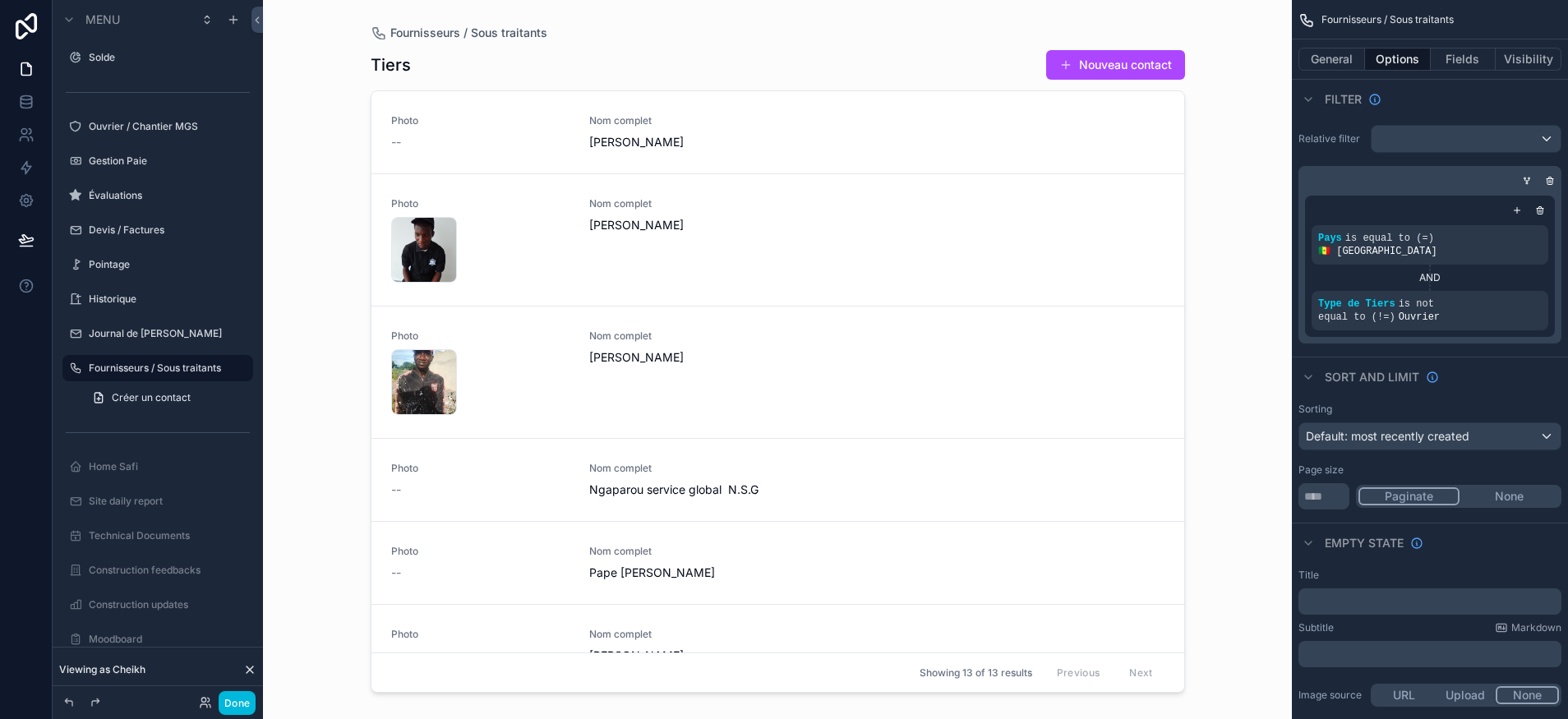
click at [0, 0] on icon "scrollable content" at bounding box center [0, 0] width 0 height 0
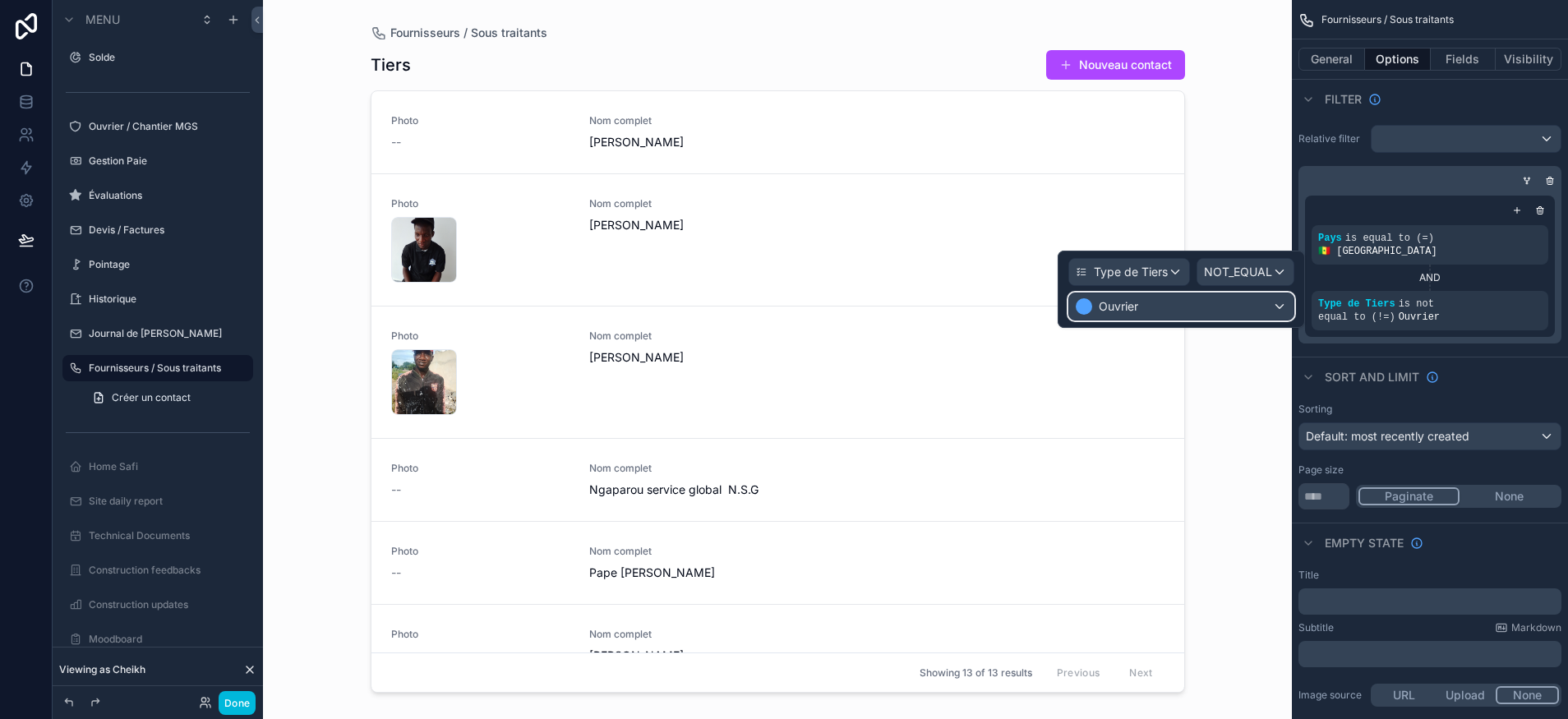
click at [1255, 315] on div "Ouvrier" at bounding box center [1182, 306] width 224 height 26
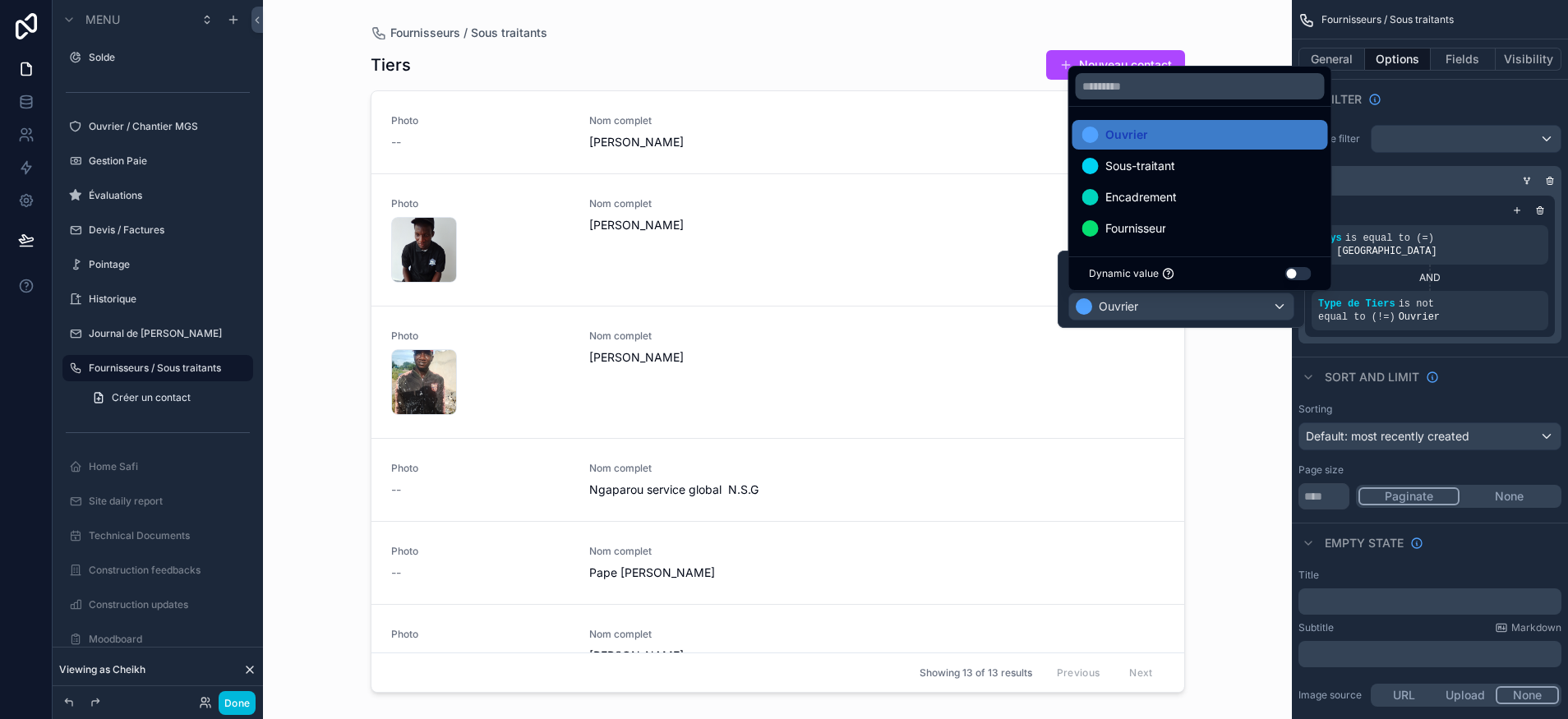
drag, startPoint x: 1222, startPoint y: 311, endPoint x: 1175, endPoint y: 306, distance: 47.3
click at [1220, 311] on div at bounding box center [1182, 289] width 247 height 77
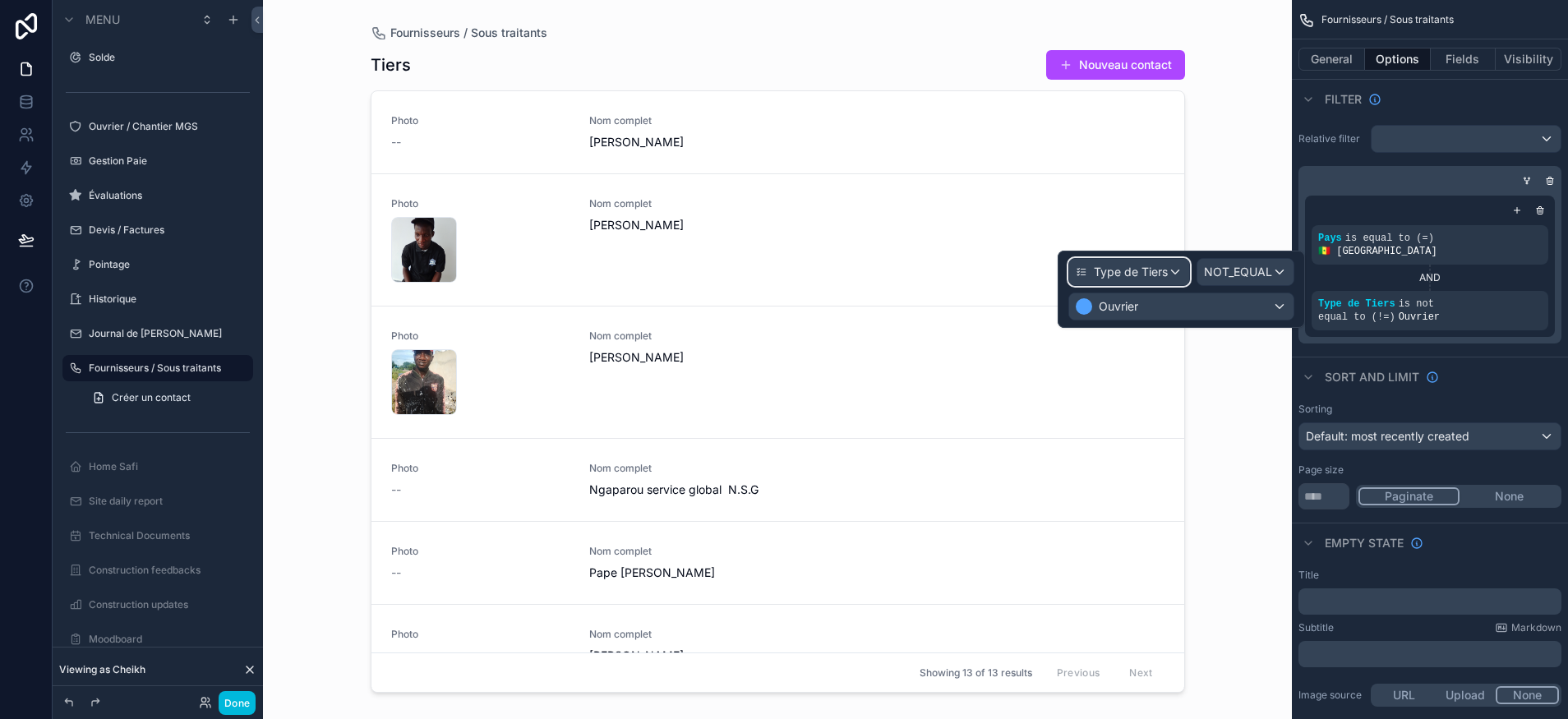
click at [1159, 270] on span "Type de Tiers" at bounding box center [1131, 272] width 74 height 16
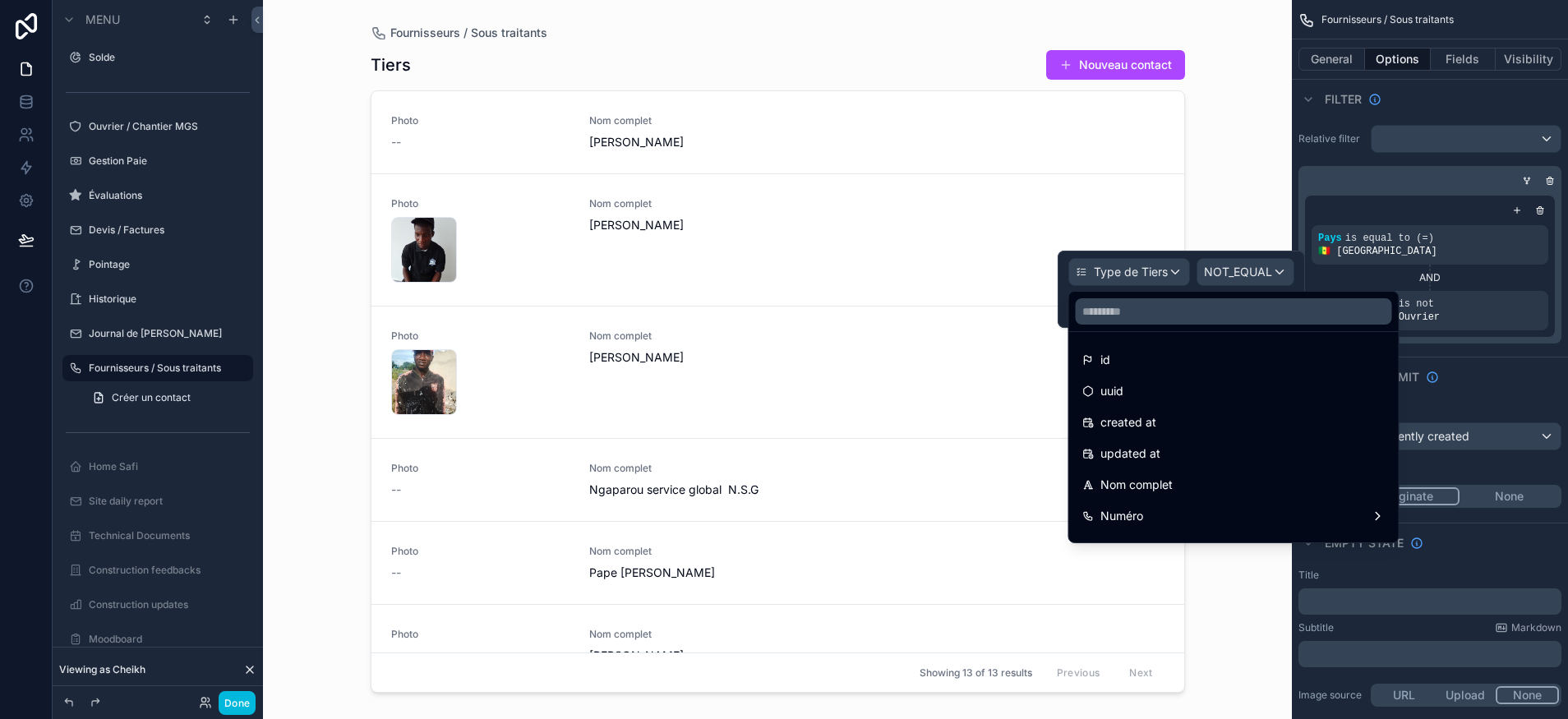
click at [1241, 268] on div at bounding box center [1182, 289] width 247 height 77
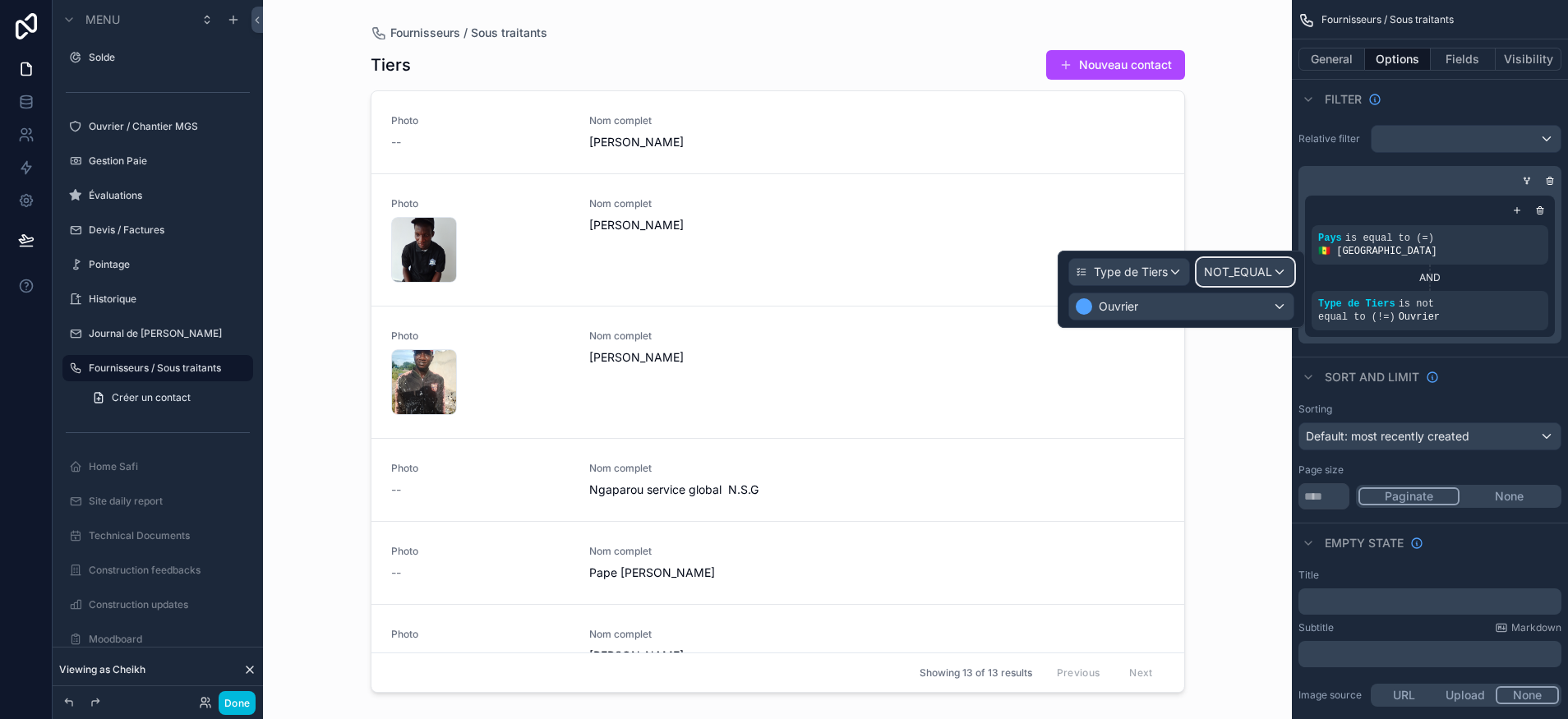
click at [1237, 274] on span "NOT_EQUAL" at bounding box center [1238, 272] width 68 height 16
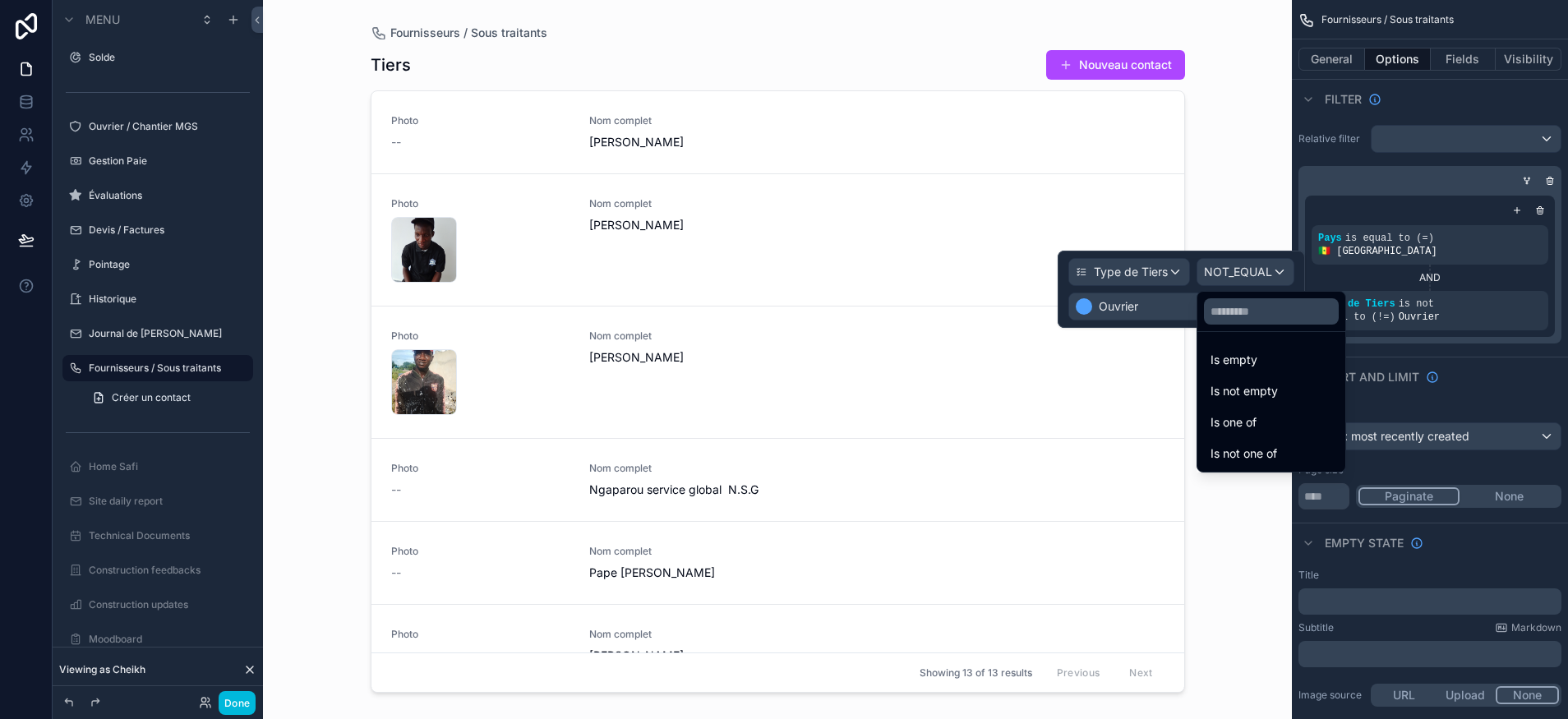
click at [1267, 454] on span "Is not one of" at bounding box center [1244, 454] width 67 height 20
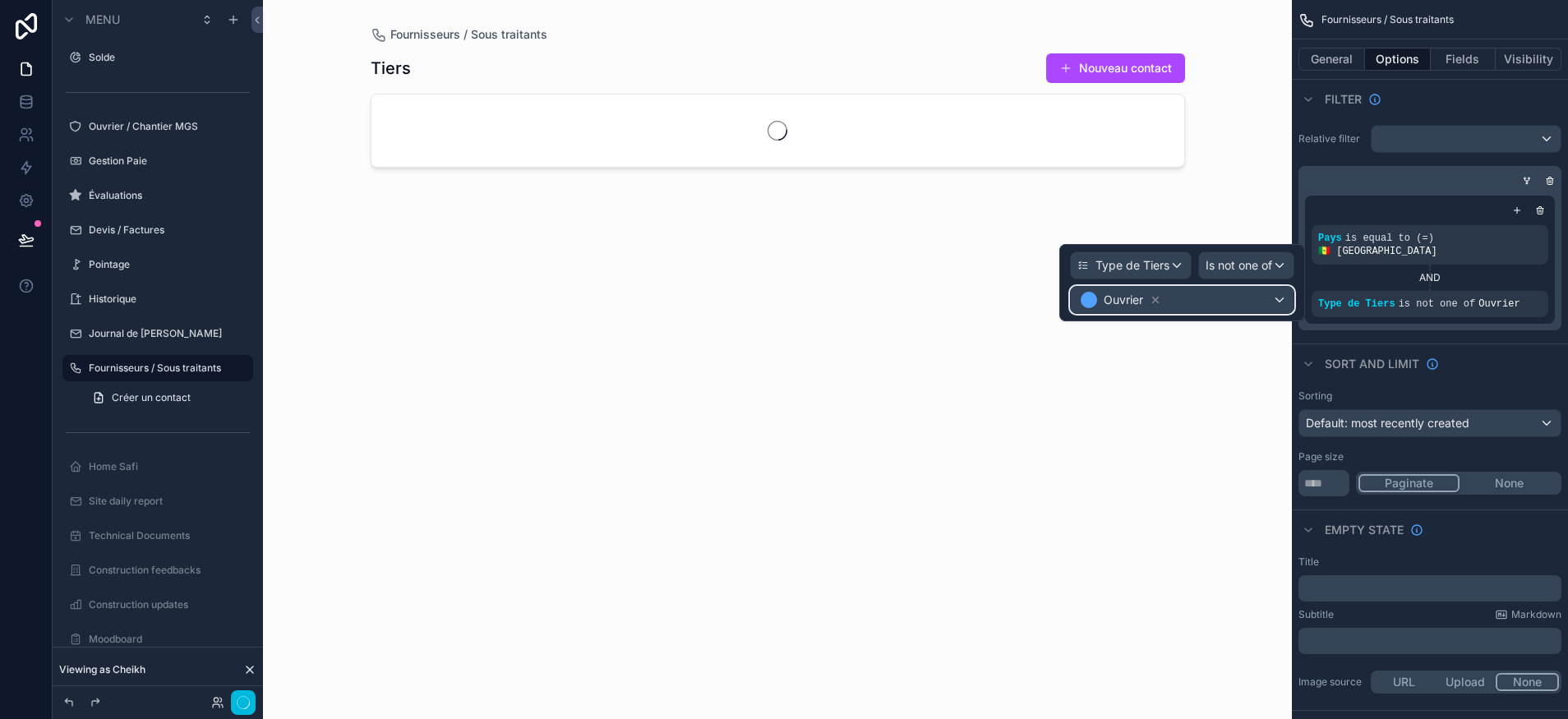
click at [1186, 306] on div "Ouvrier" at bounding box center [1182, 300] width 223 height 26
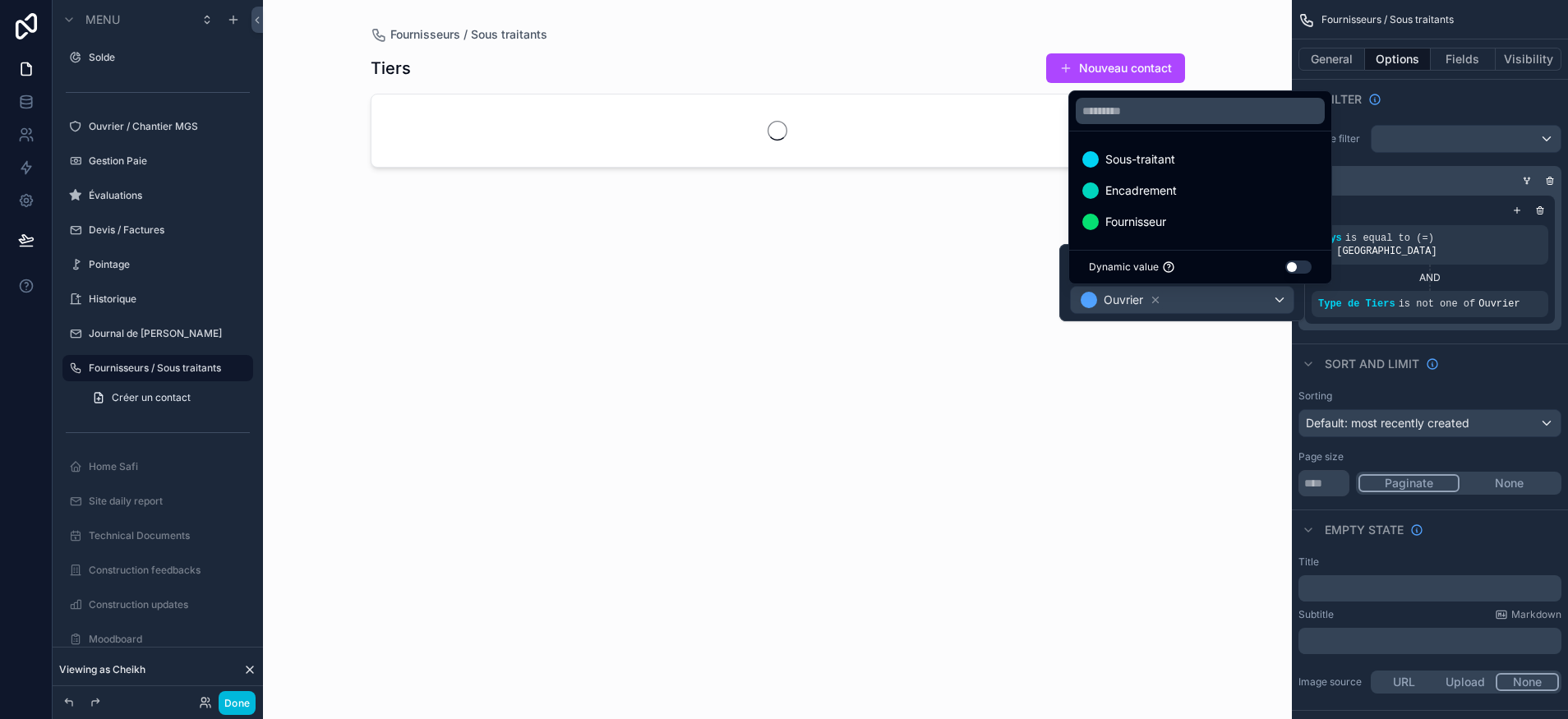
click at [1178, 189] on div "Encadrement" at bounding box center [1200, 191] width 236 height 20
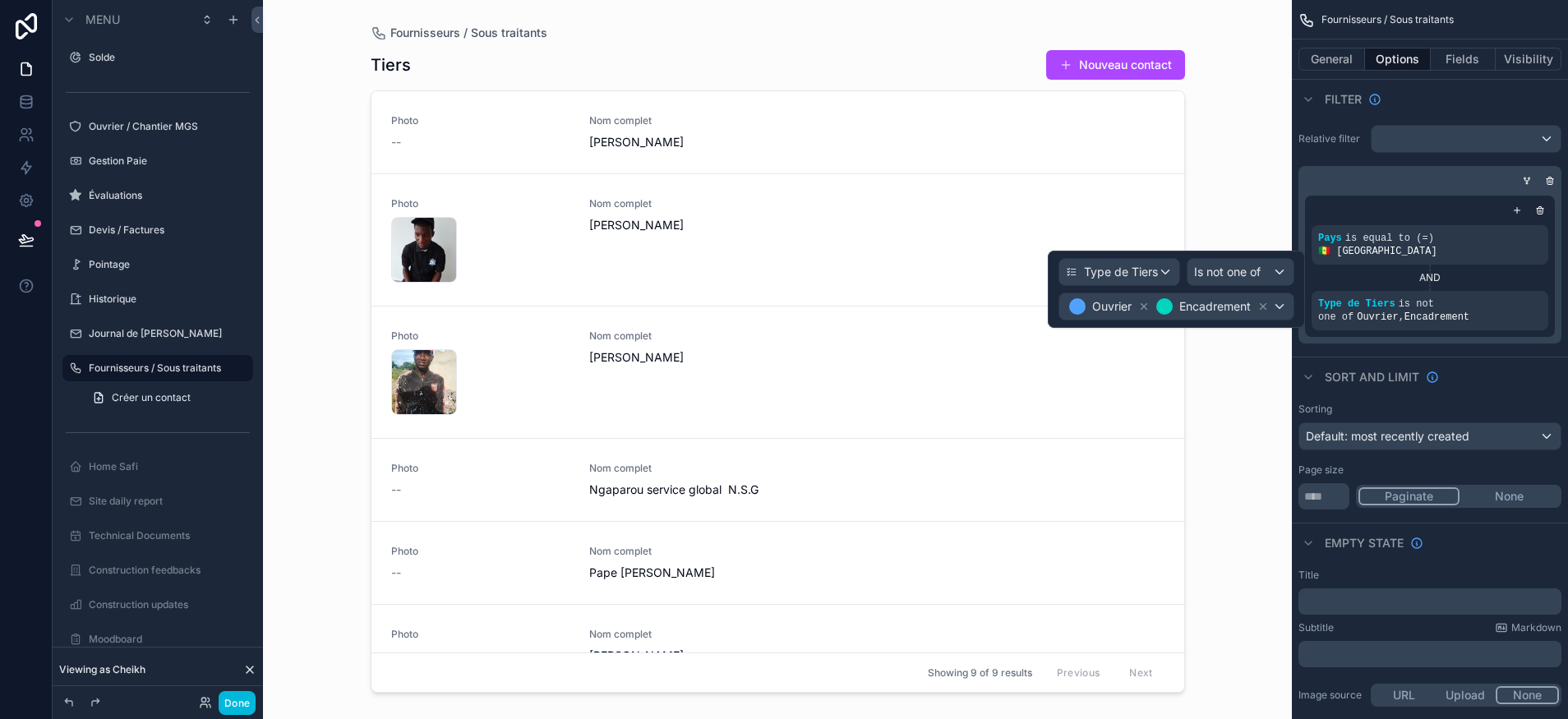
click at [243, 698] on button "Done" at bounding box center [237, 703] width 37 height 24
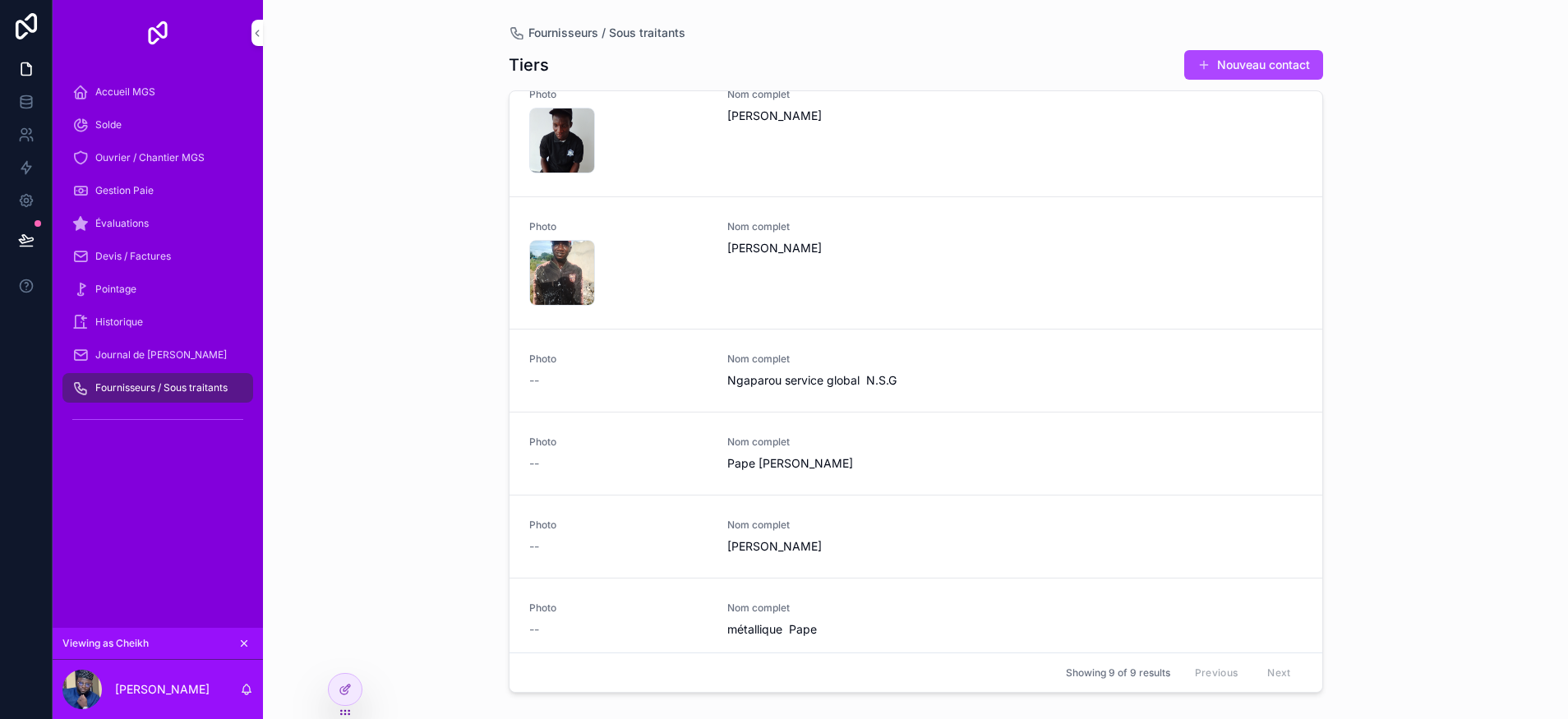
scroll to position [0, 0]
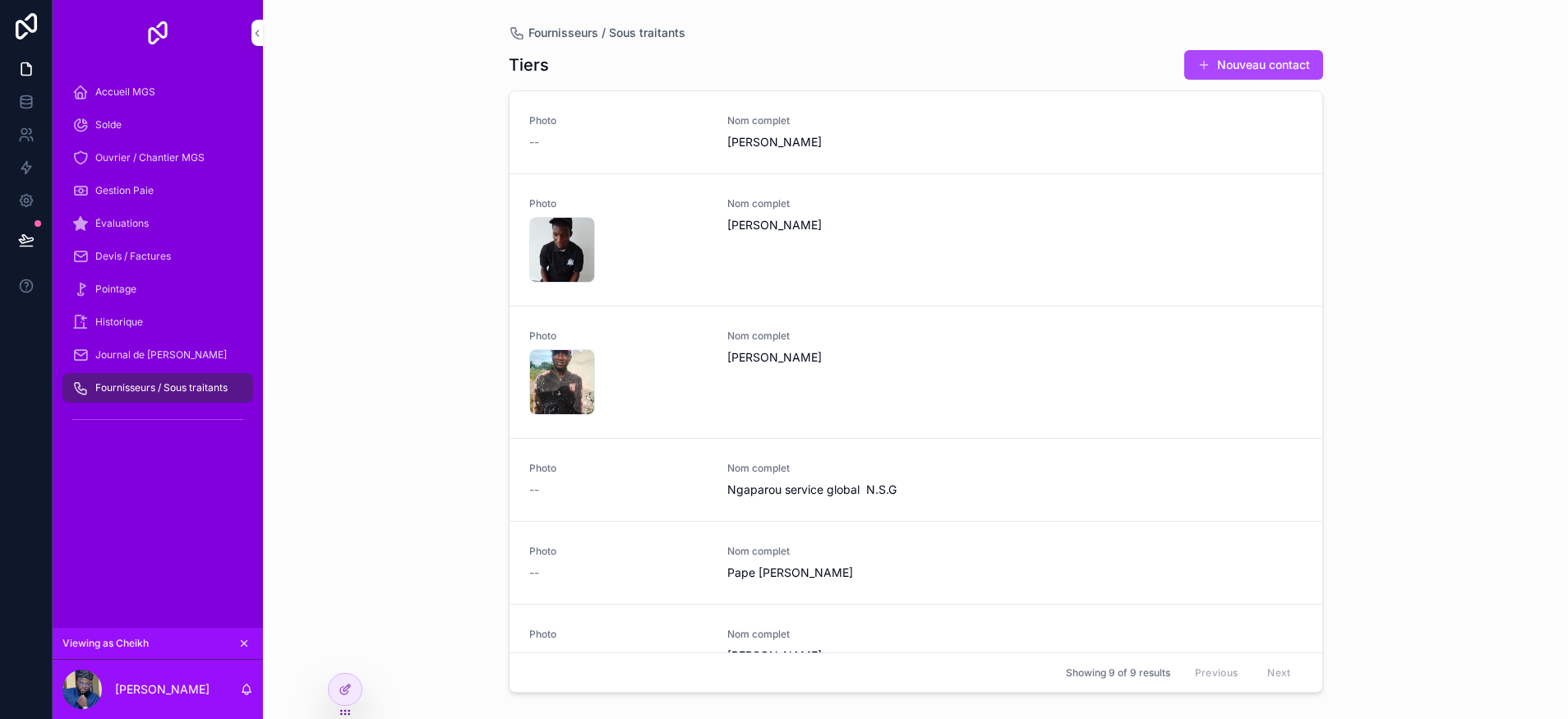
click at [199, 376] on div "Fournisseurs / Sous traitants" at bounding box center [158, 388] width 171 height 26
click at [194, 364] on div "Journal de [PERSON_NAME]" at bounding box center [158, 355] width 171 height 26
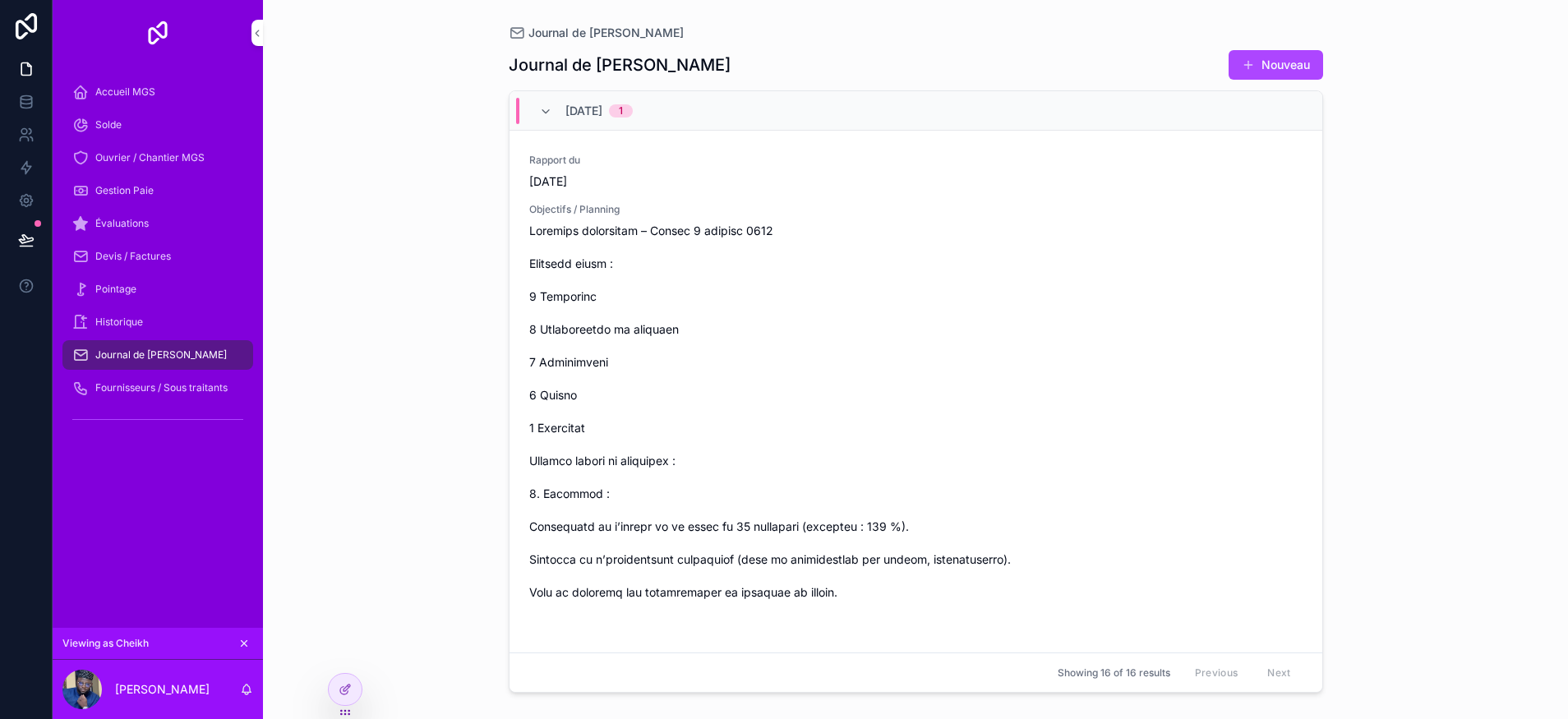
click at [155, 389] on span "Fournisseurs / Sous traitants" at bounding box center [161, 388] width 132 height 13
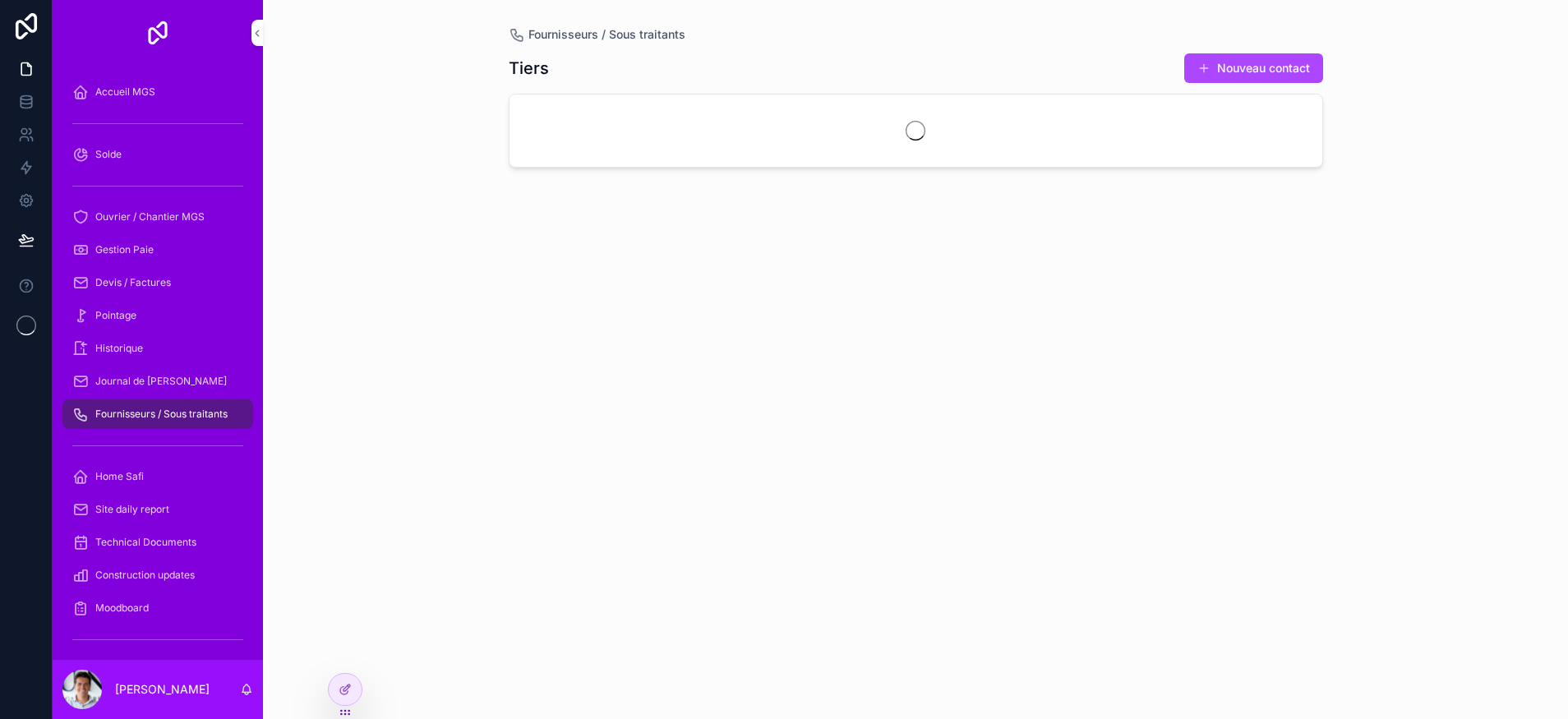
click at [338, 689] on div at bounding box center [345, 689] width 33 height 31
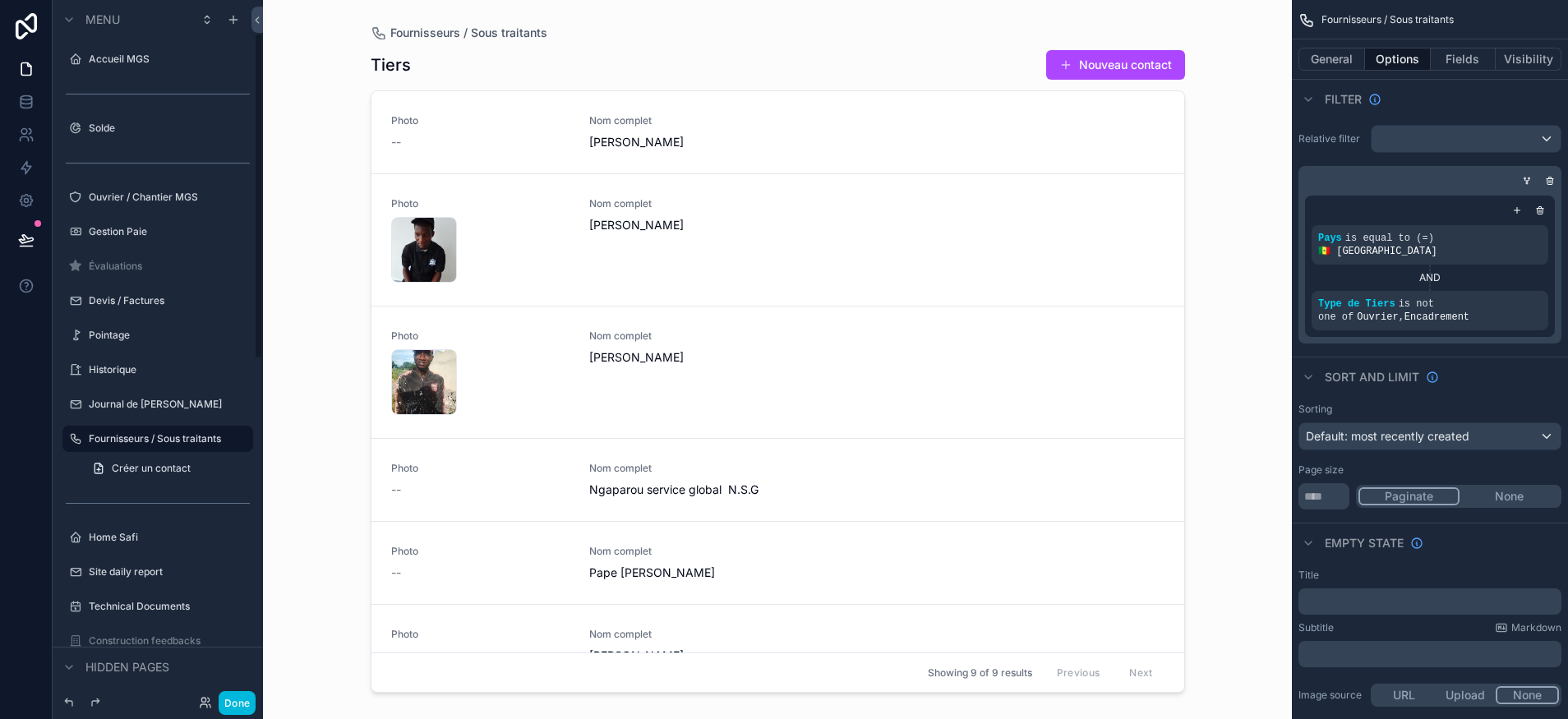
scroll to position [71, 0]
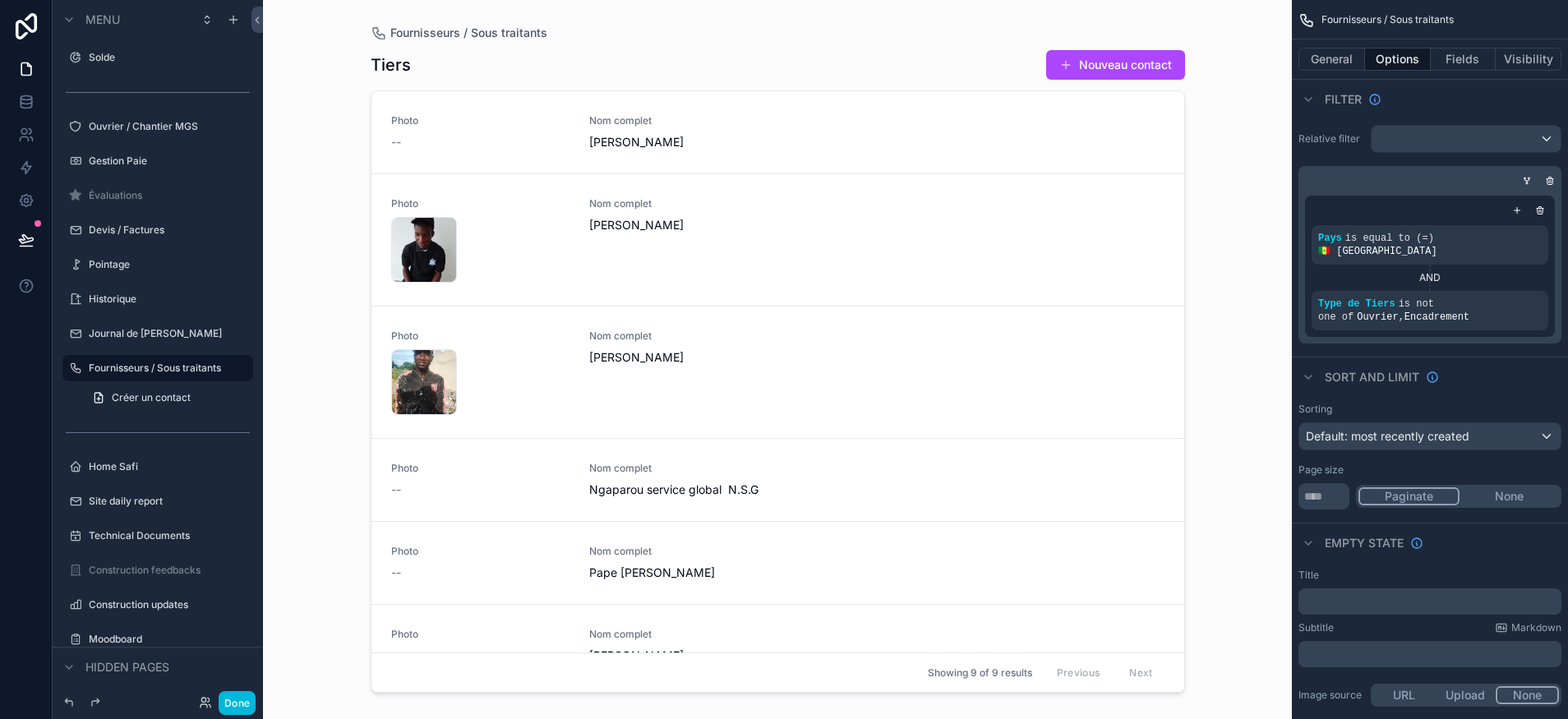
click at [0, 0] on icon "scrollable content" at bounding box center [0, 0] width 0 height 0
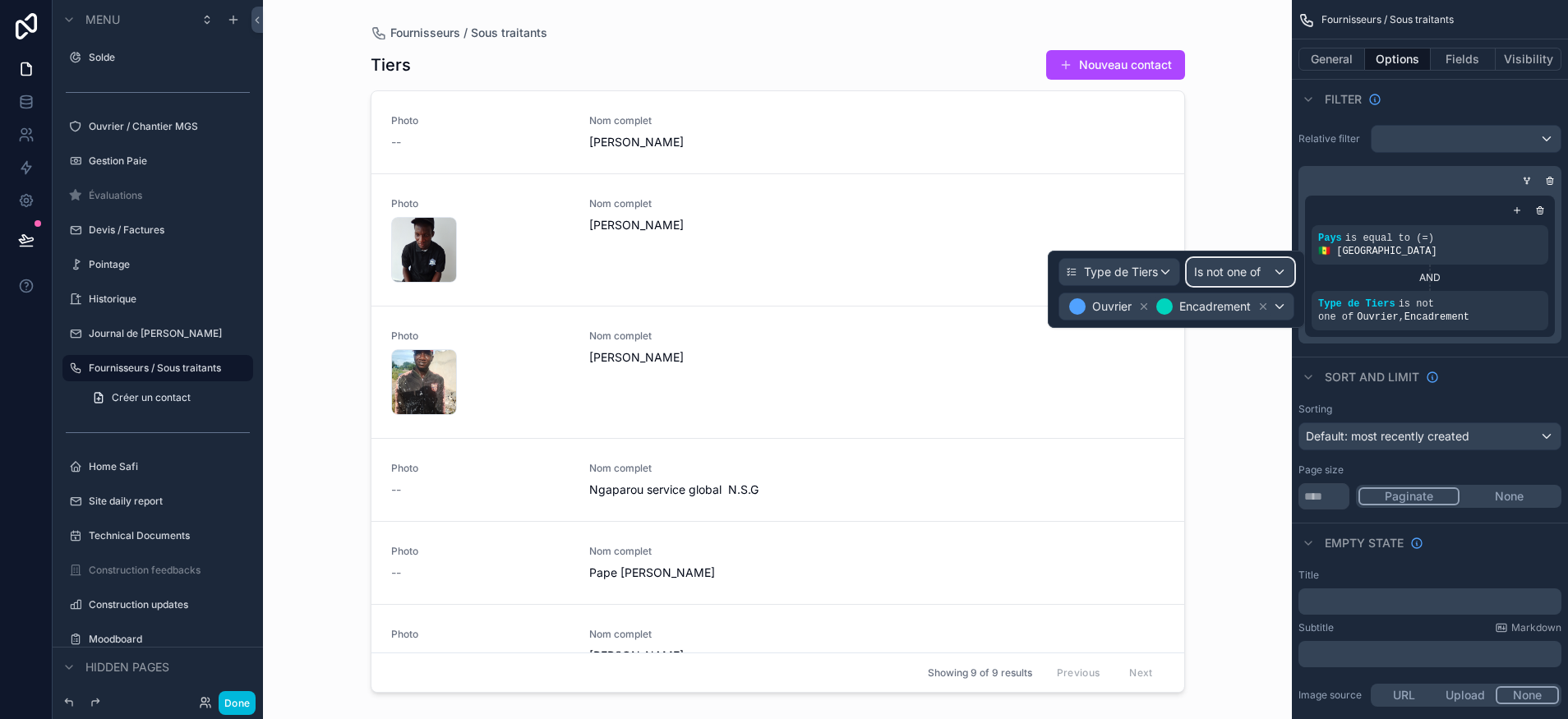
click at [1243, 279] on span "Is not one of" at bounding box center [1228, 272] width 67 height 16
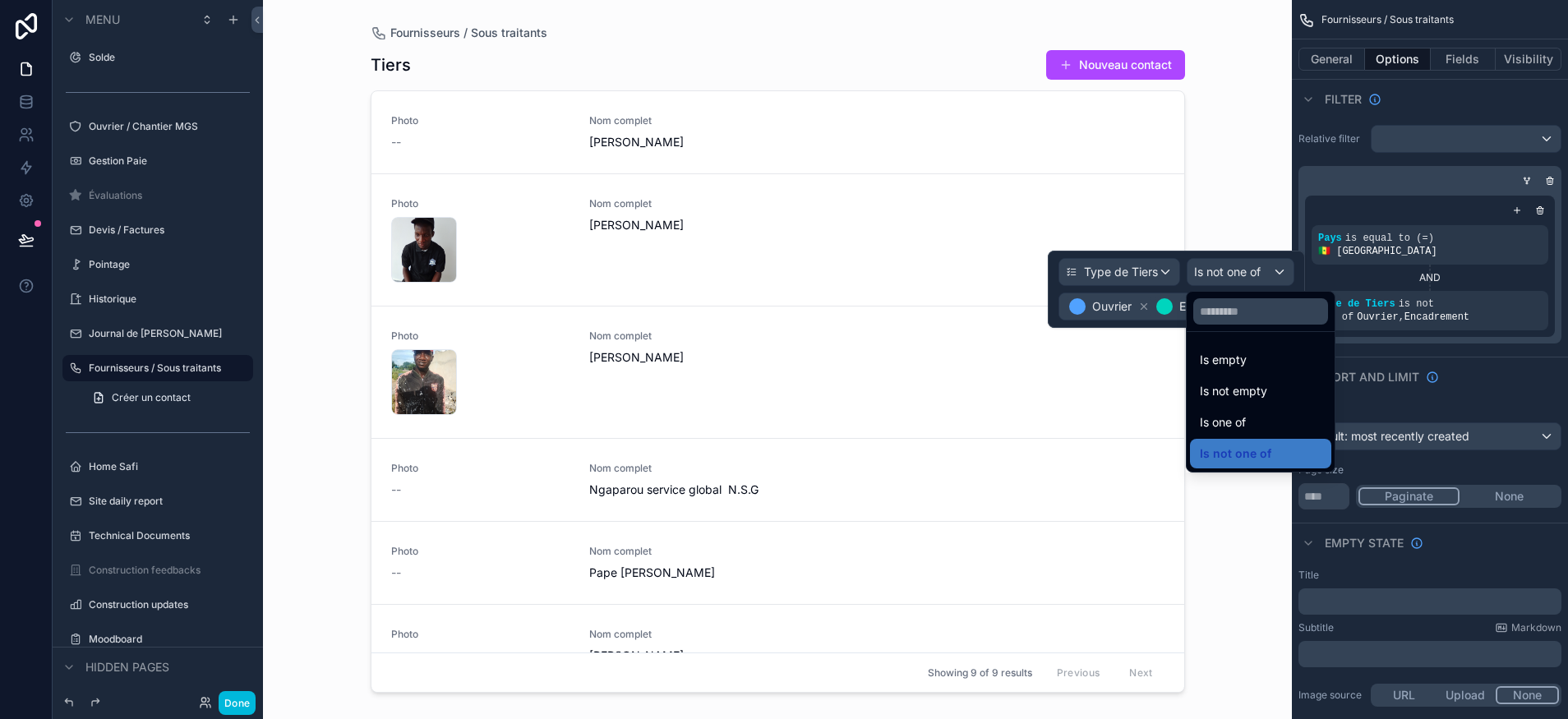
click at [1234, 266] on div at bounding box center [1177, 289] width 257 height 77
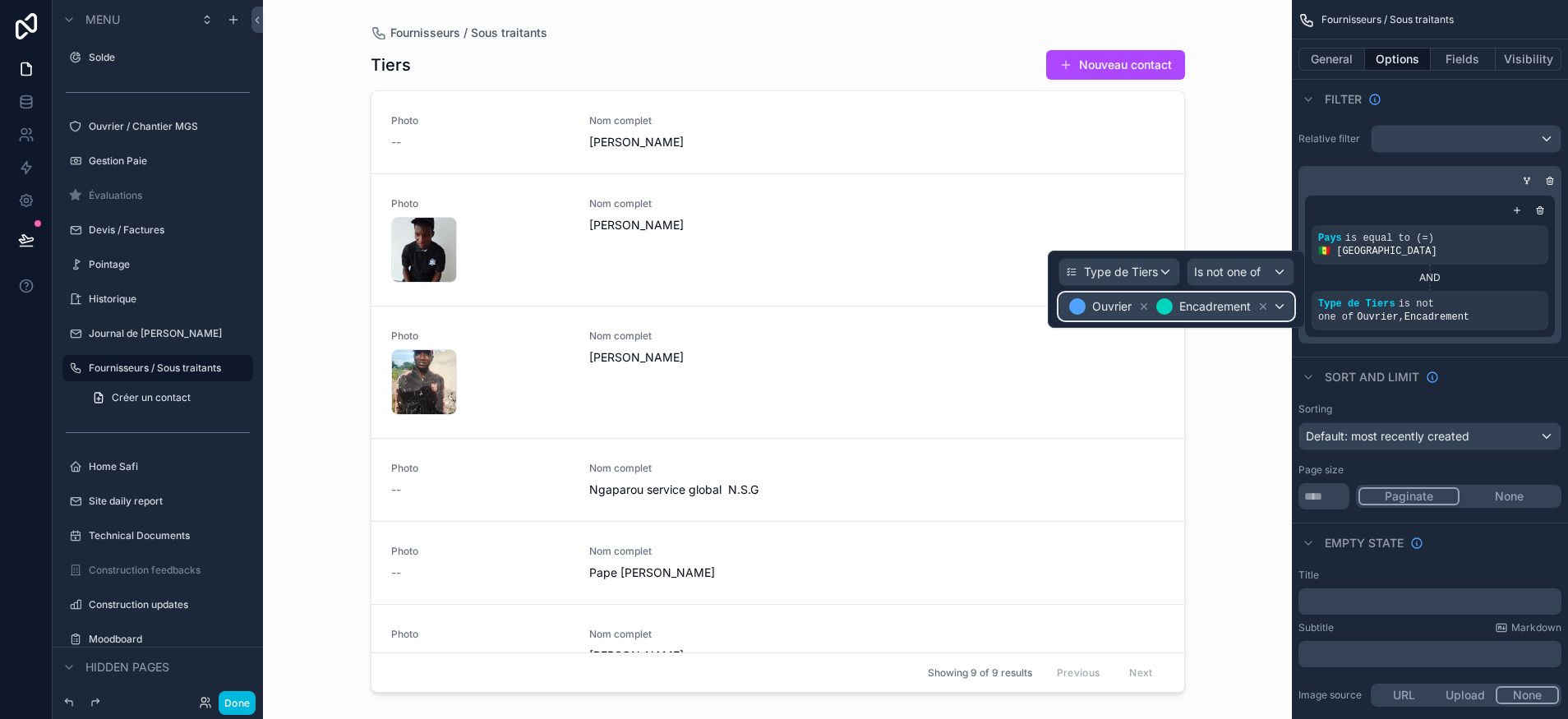
click at [1279, 306] on div "Ouvrier Encadrement" at bounding box center [1177, 306] width 234 height 26
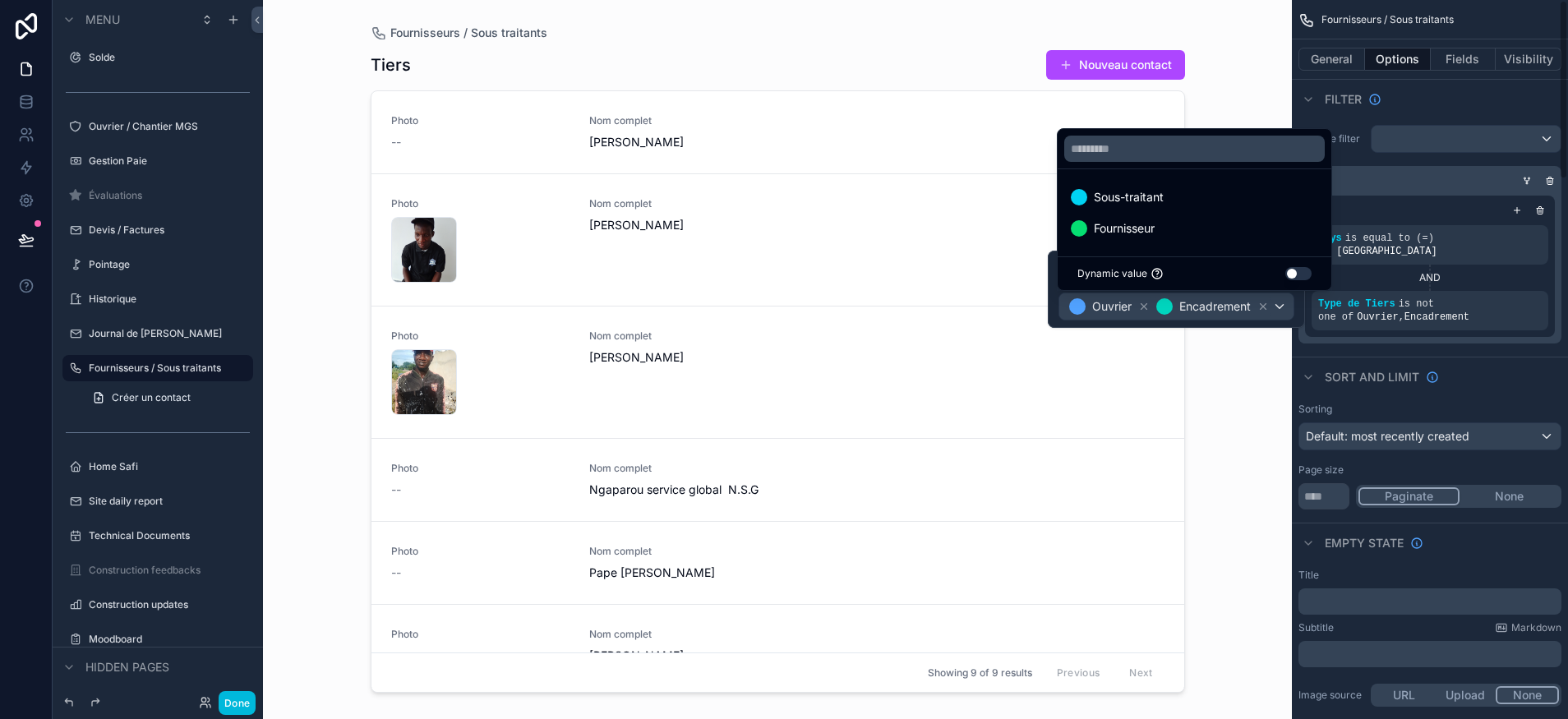
click at [1269, 403] on div "Fournisseurs / Sous traitants Tiers Nouveau contact Photo -- Nom complet Ousman…" at bounding box center [778, 359] width 1029 height 719
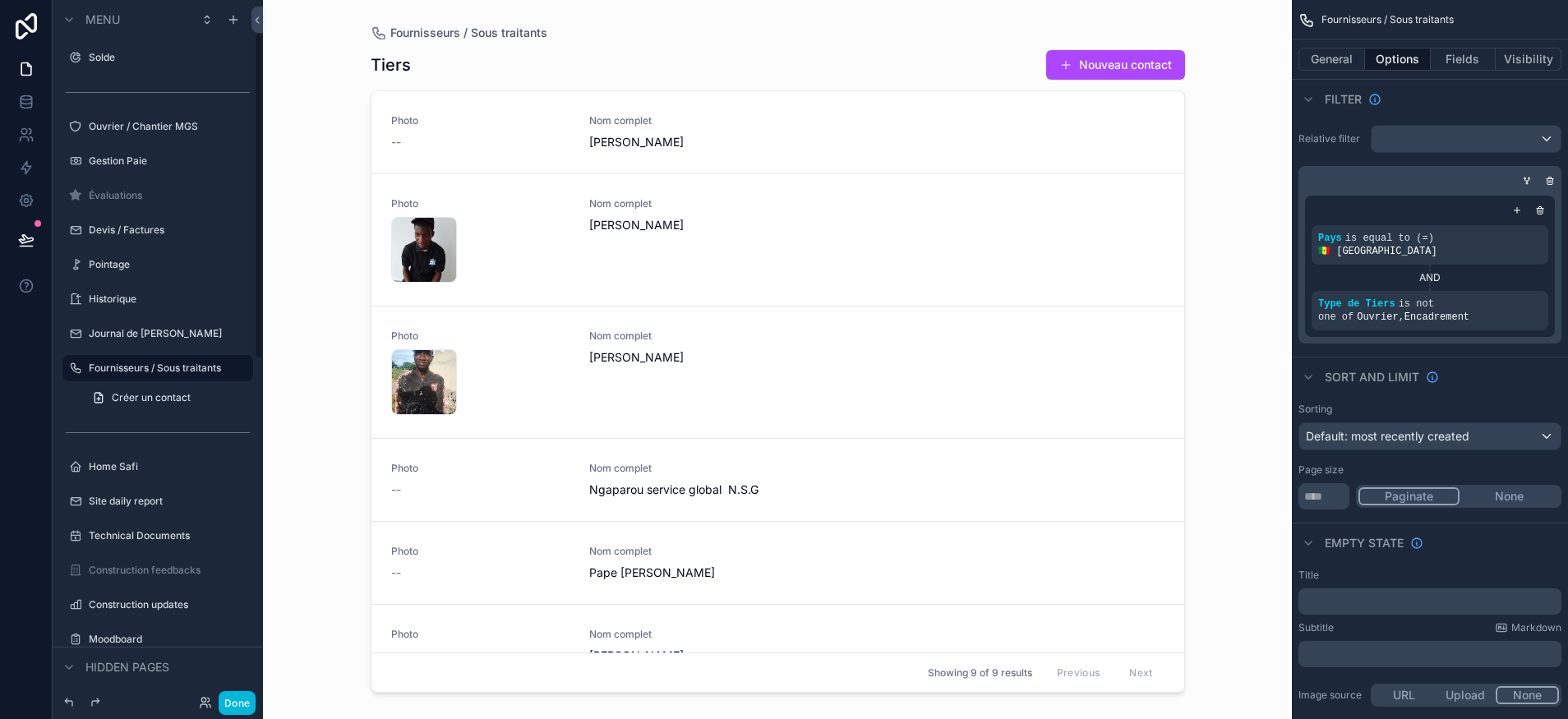
click at [247, 698] on button "Done" at bounding box center [237, 703] width 37 height 24
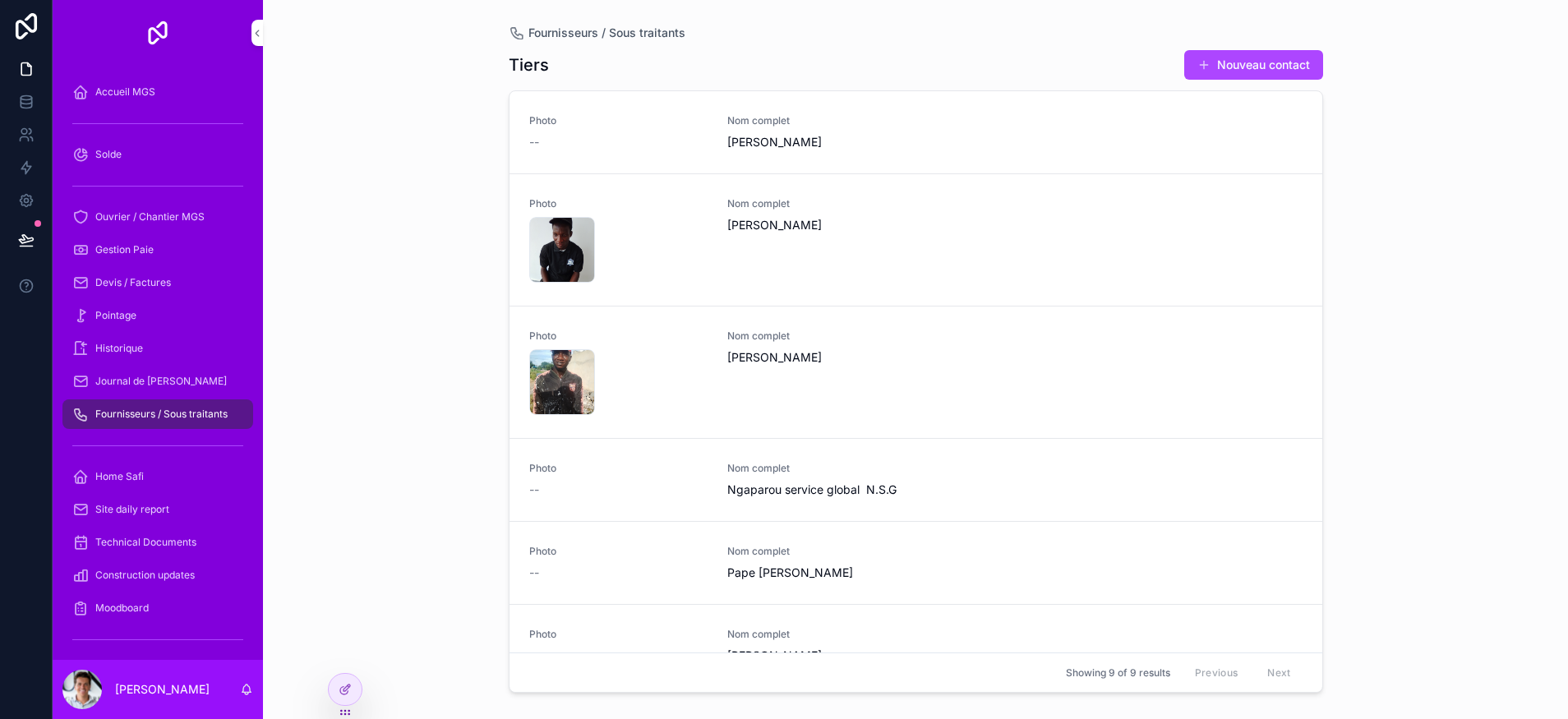
click at [755, 221] on span "[PERSON_NAME]" at bounding box center [816, 225] width 178 height 16
click at [765, 225] on span "[PERSON_NAME]" at bounding box center [816, 225] width 178 height 16
click at [315, 667] on div "Fournisseurs / Sous traitants Tiers Nouveau contact Photo -- Nom complet Ousman…" at bounding box center [915, 359] width 1305 height 719
click at [116, 319] on span "Pointage" at bounding box center [116, 316] width 41 height 13
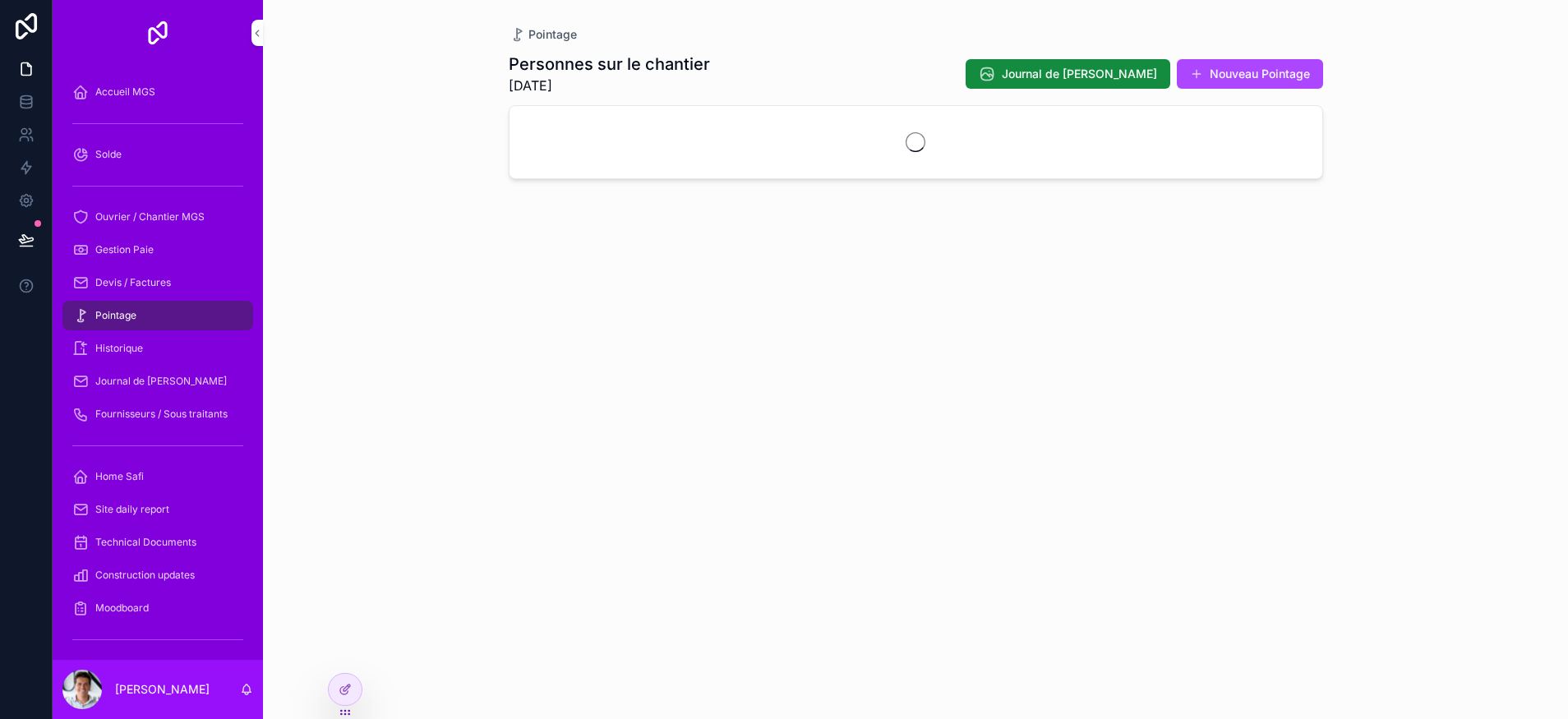
click at [132, 235] on link "Gestion Paie" at bounding box center [158, 250] width 191 height 30
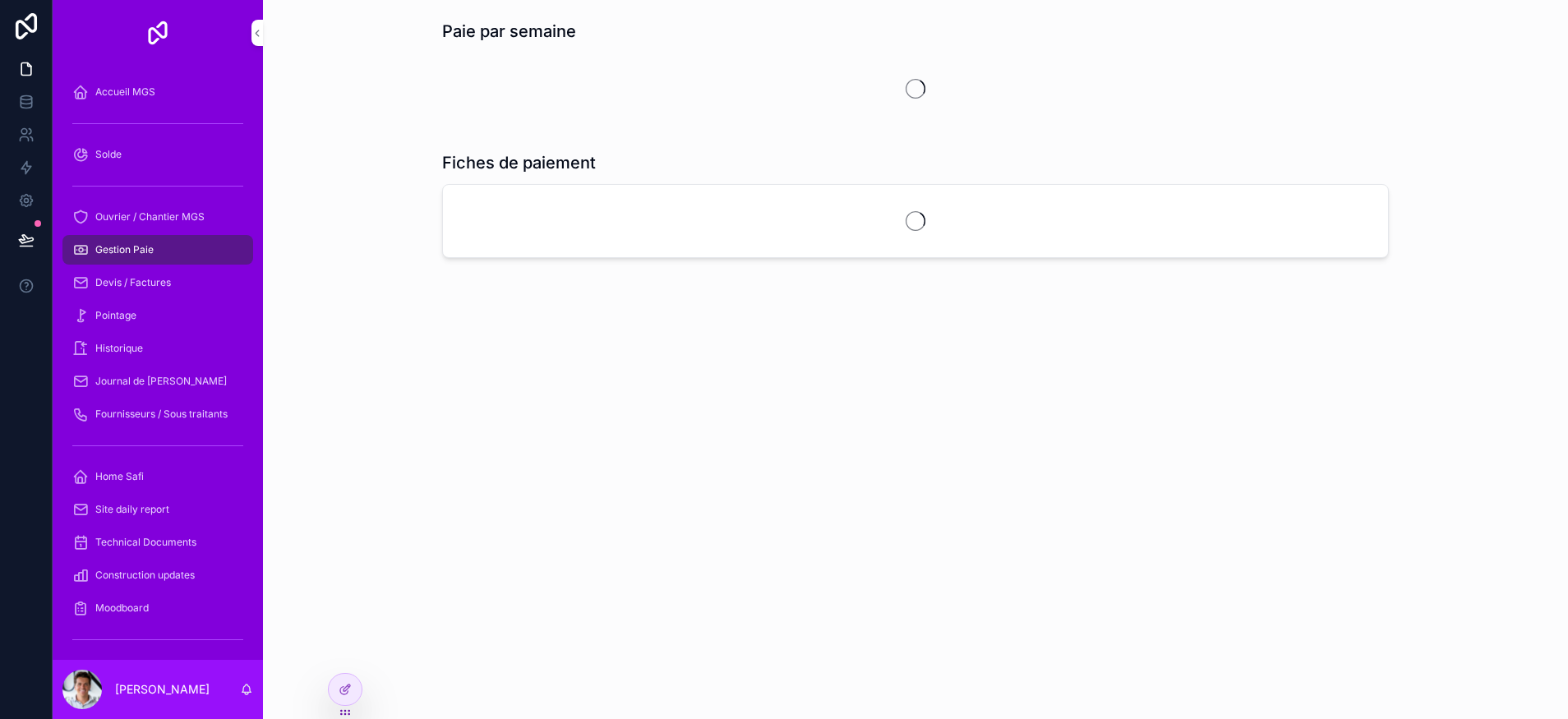
click at [141, 219] on span "Ouvrier / Chantier MGS" at bounding box center [150, 217] width 109 height 13
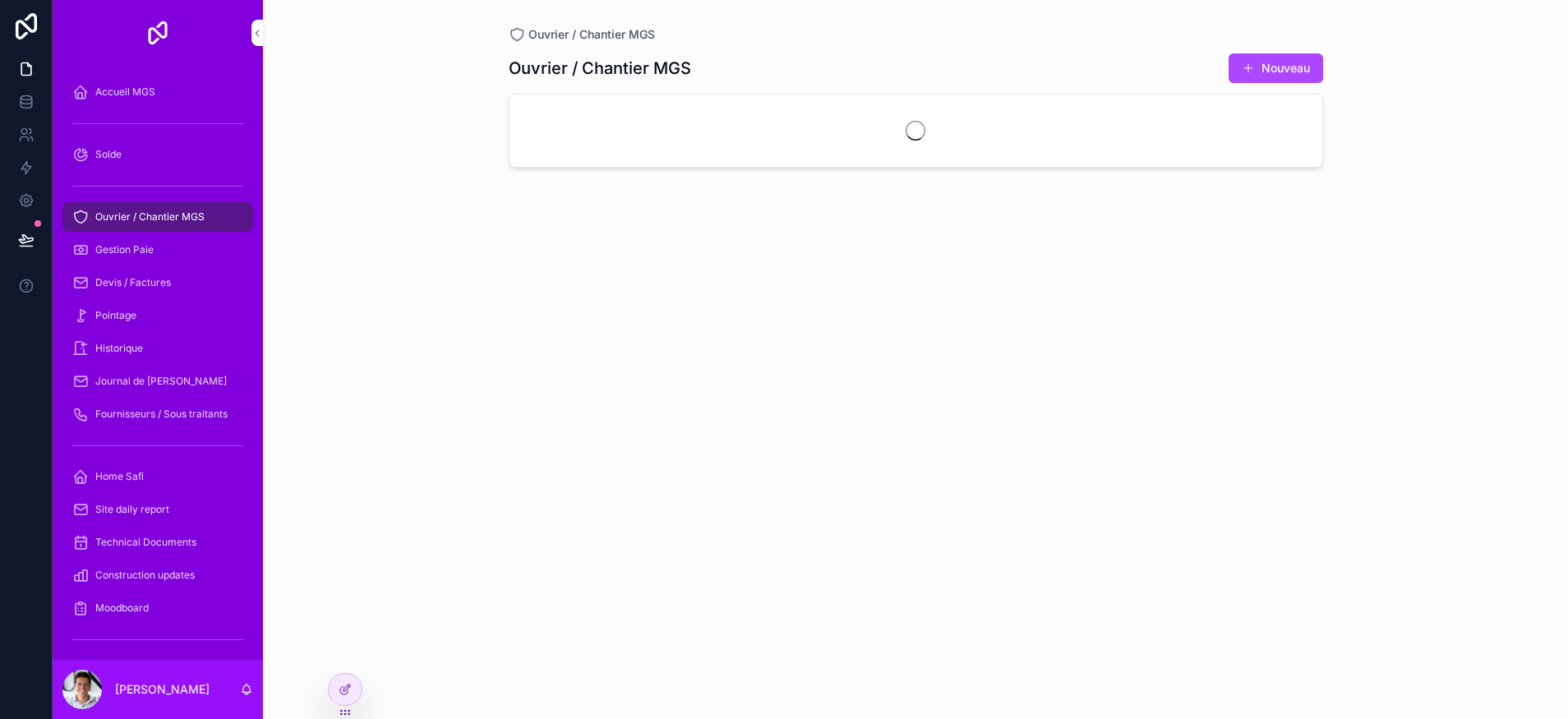
click at [162, 376] on span "Journal de [PERSON_NAME]" at bounding box center [161, 381] width 132 height 13
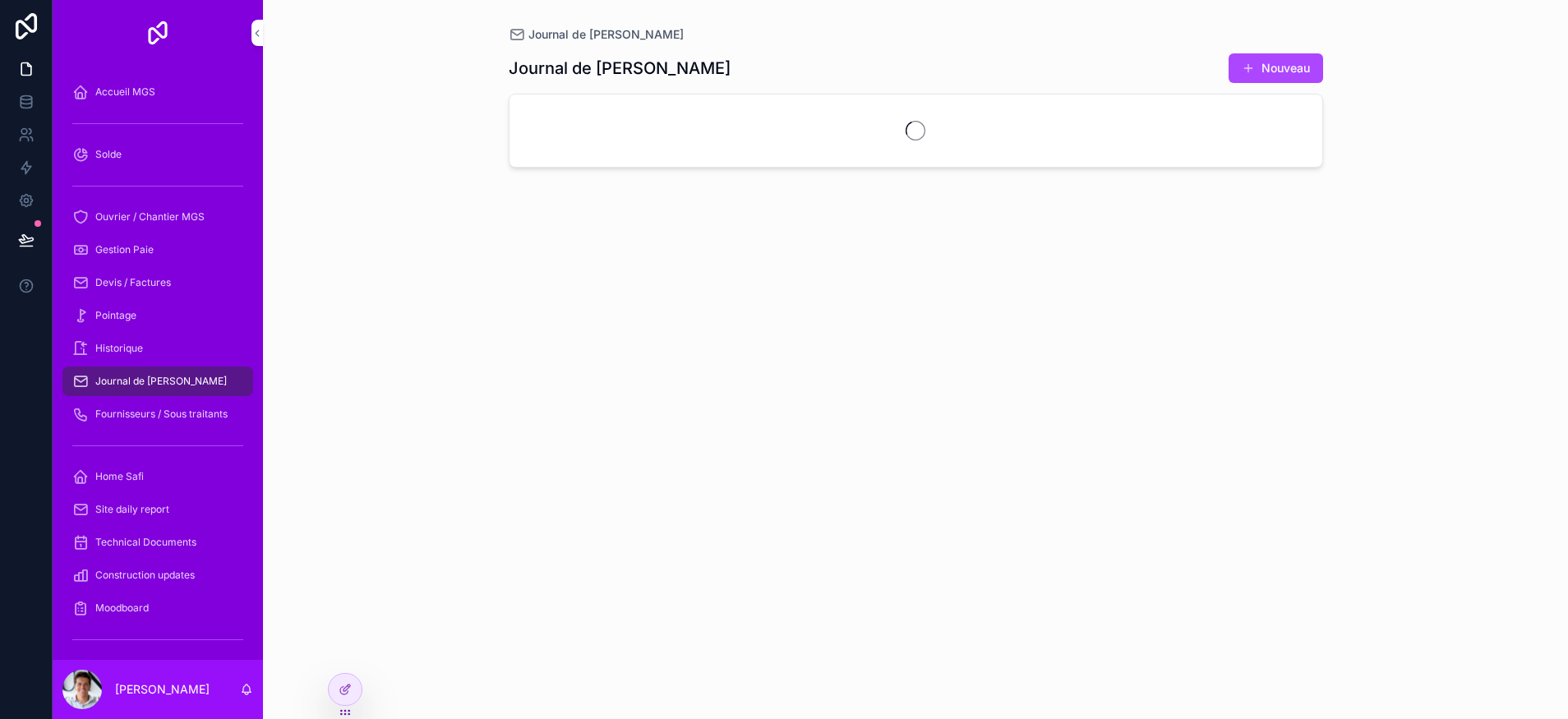
click at [158, 413] on span "Fournisseurs / Sous traitants" at bounding box center [161, 414] width 132 height 13
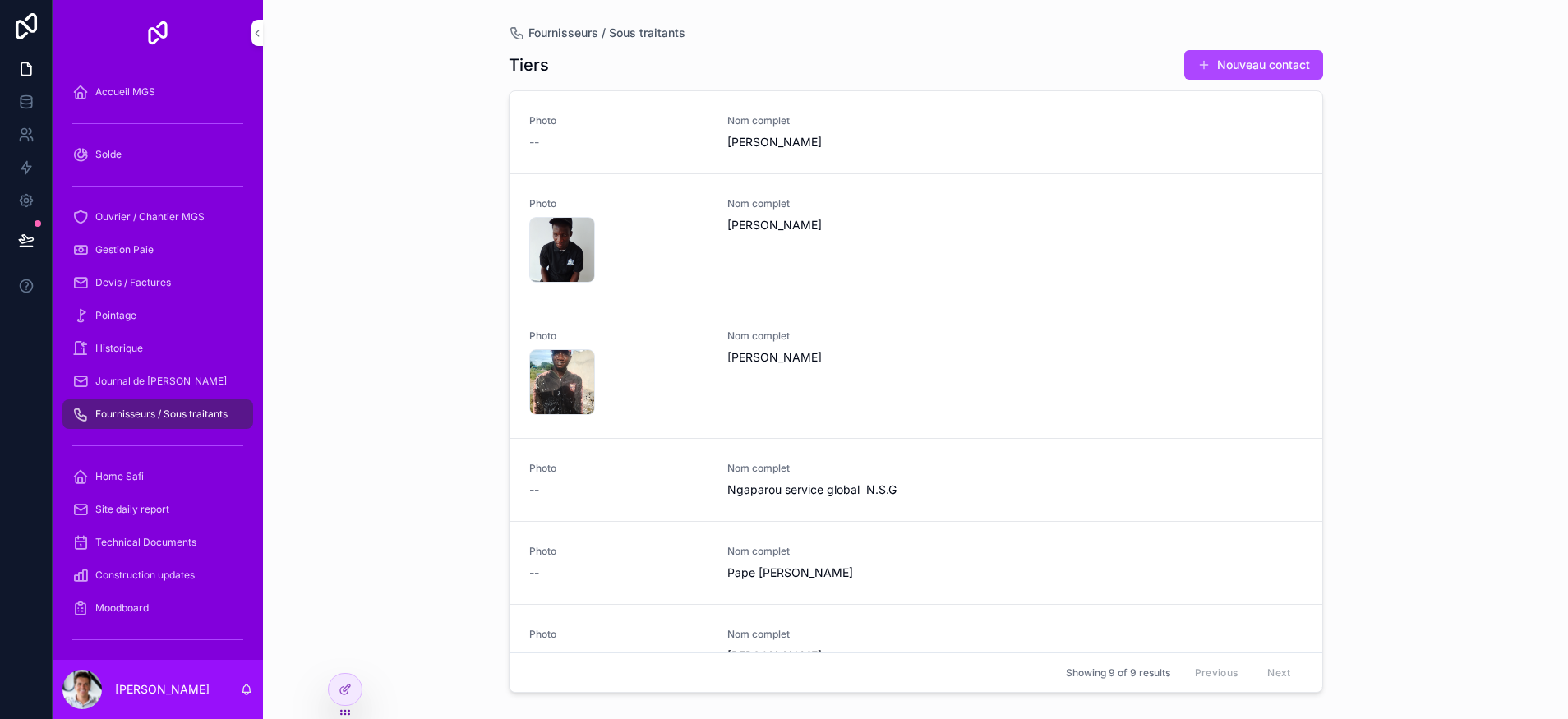
click at [1371, 363] on div "Fournisseurs / Sous traitants Tiers Nouveau contact Photo -- Nom complet Ousman…" at bounding box center [915, 359] width 1305 height 719
click at [399, 452] on div "Fournisseurs / Sous traitants Tiers Nouveau contact Photo -- Nom complet Ousman…" at bounding box center [915, 359] width 1305 height 719
click at [423, 437] on div "Fournisseurs / Sous traitants Tiers Nouveau contact Photo -- Nom complet [PERSO…" at bounding box center [915, 359] width 1305 height 719
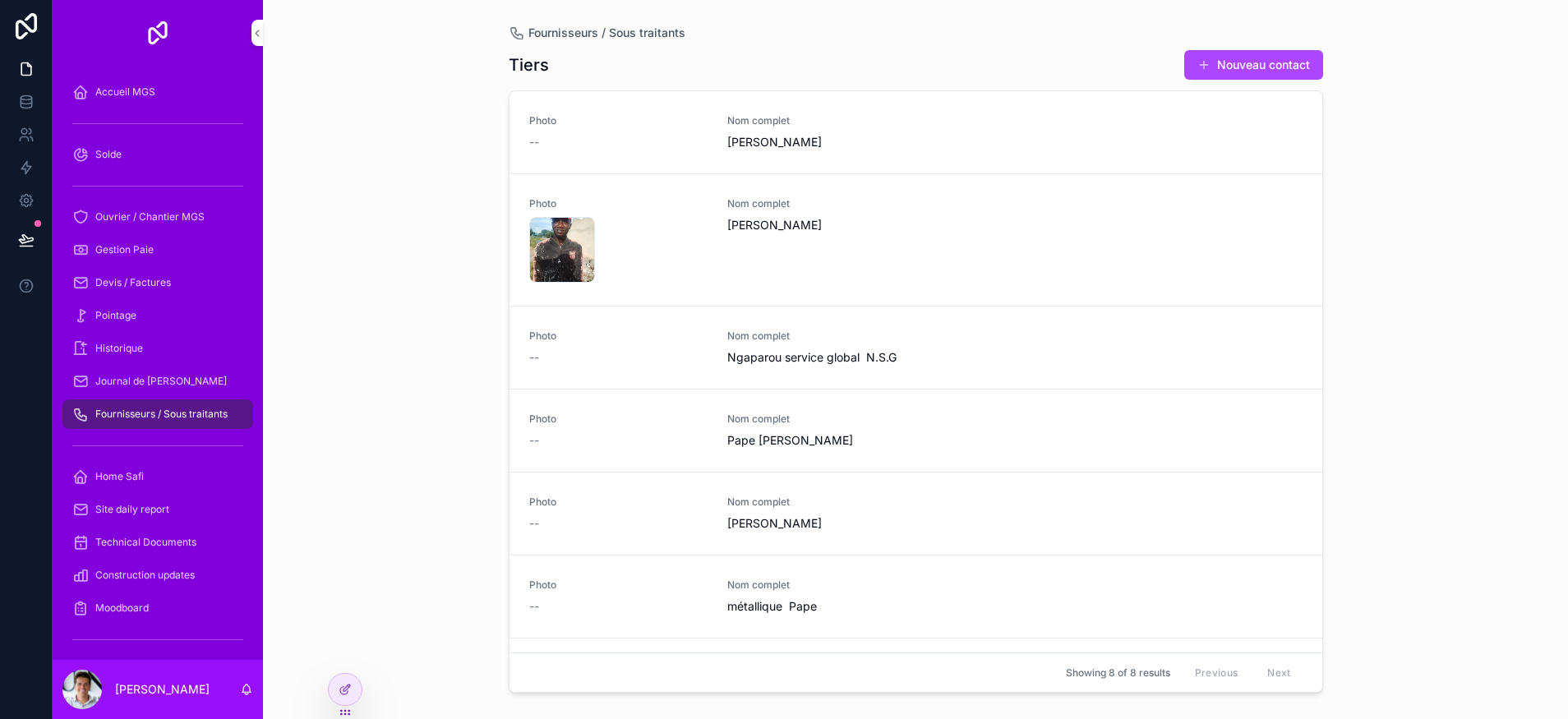
click at [336, 694] on div at bounding box center [345, 689] width 33 height 31
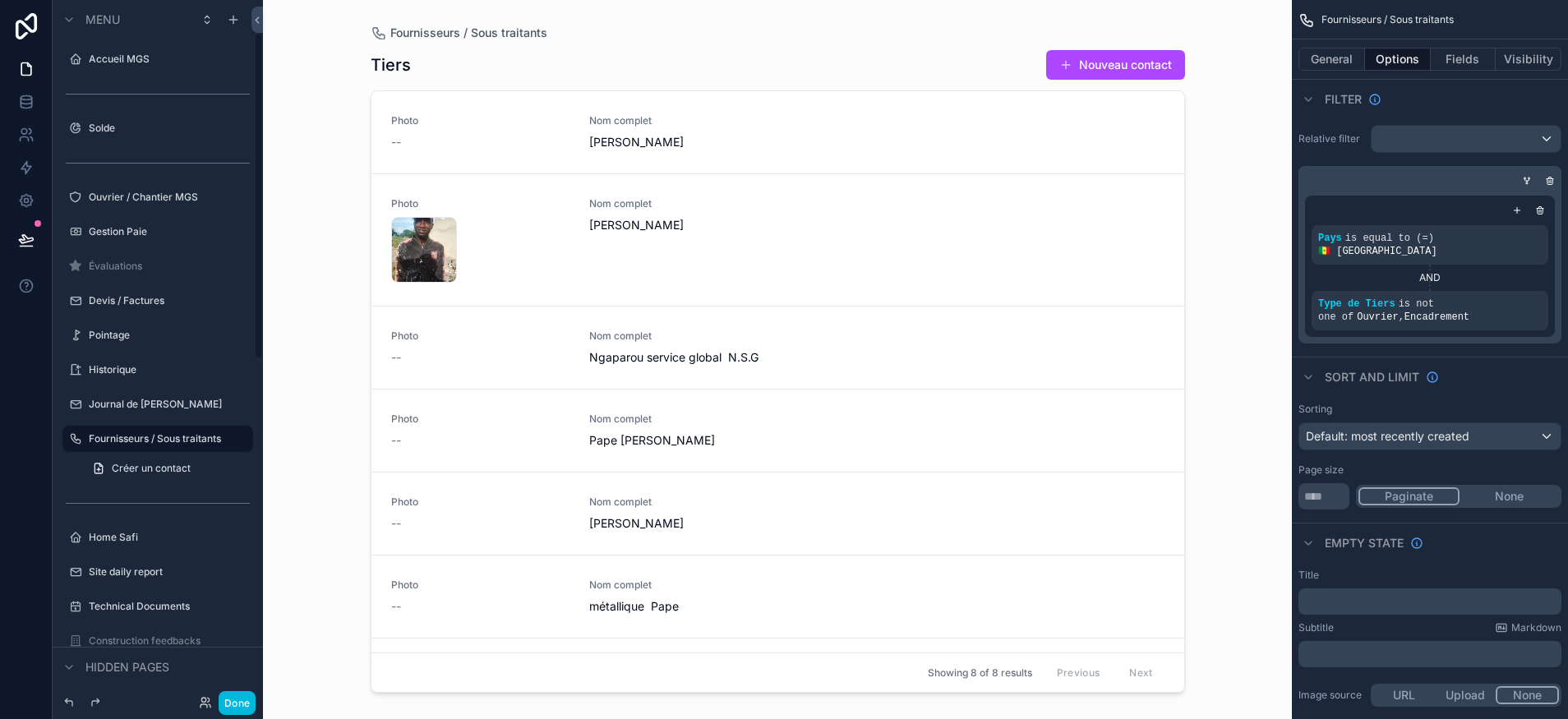
scroll to position [71, 0]
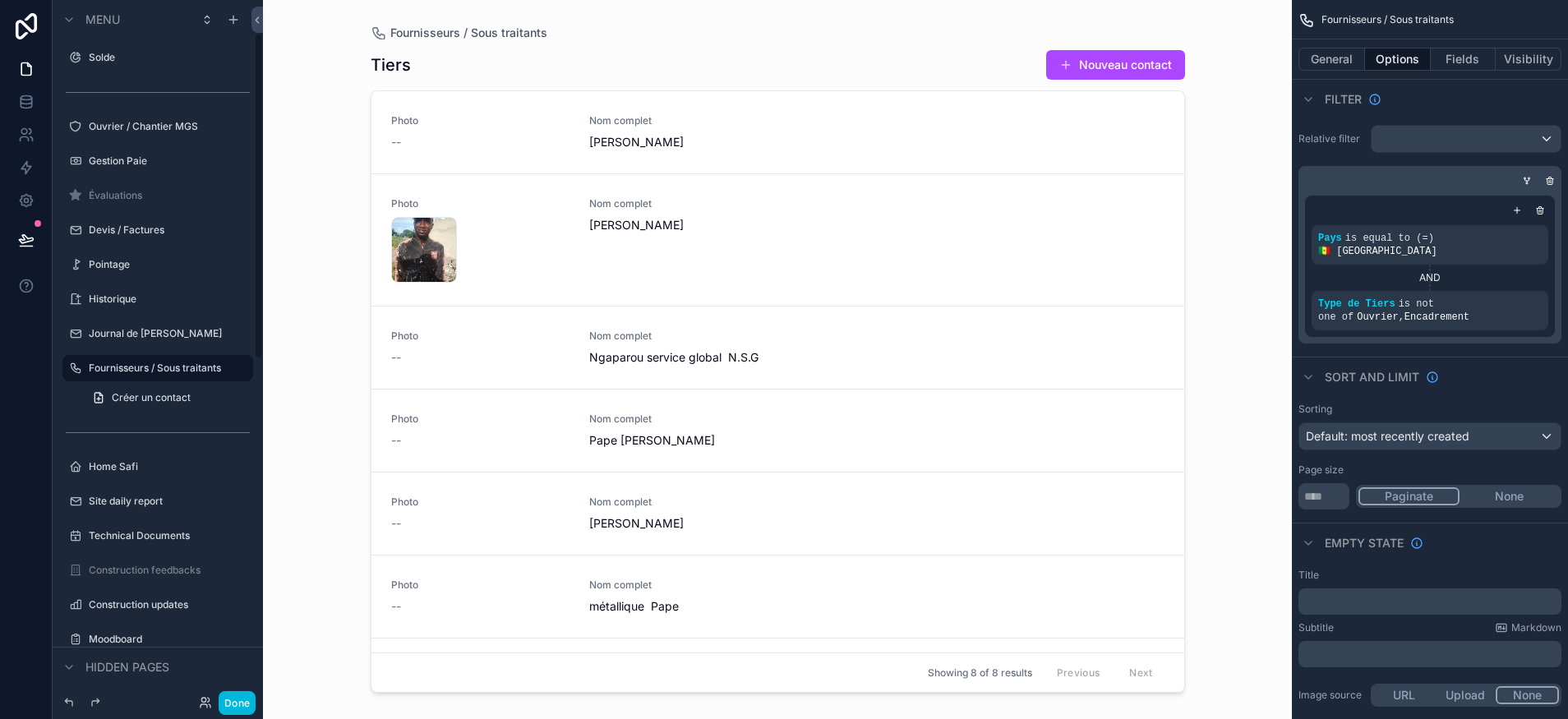
click at [238, 696] on button "Done" at bounding box center [237, 703] width 37 height 24
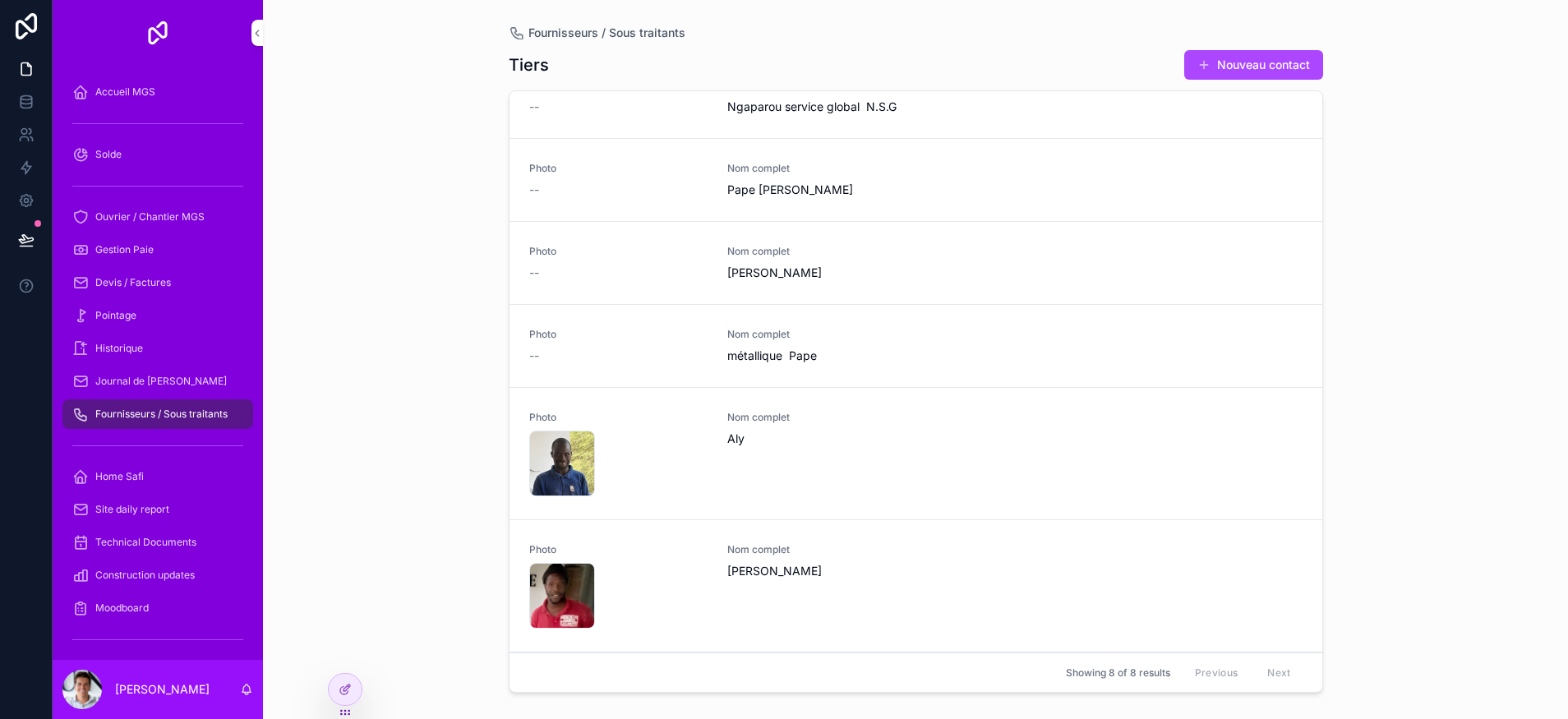
scroll to position [0, 0]
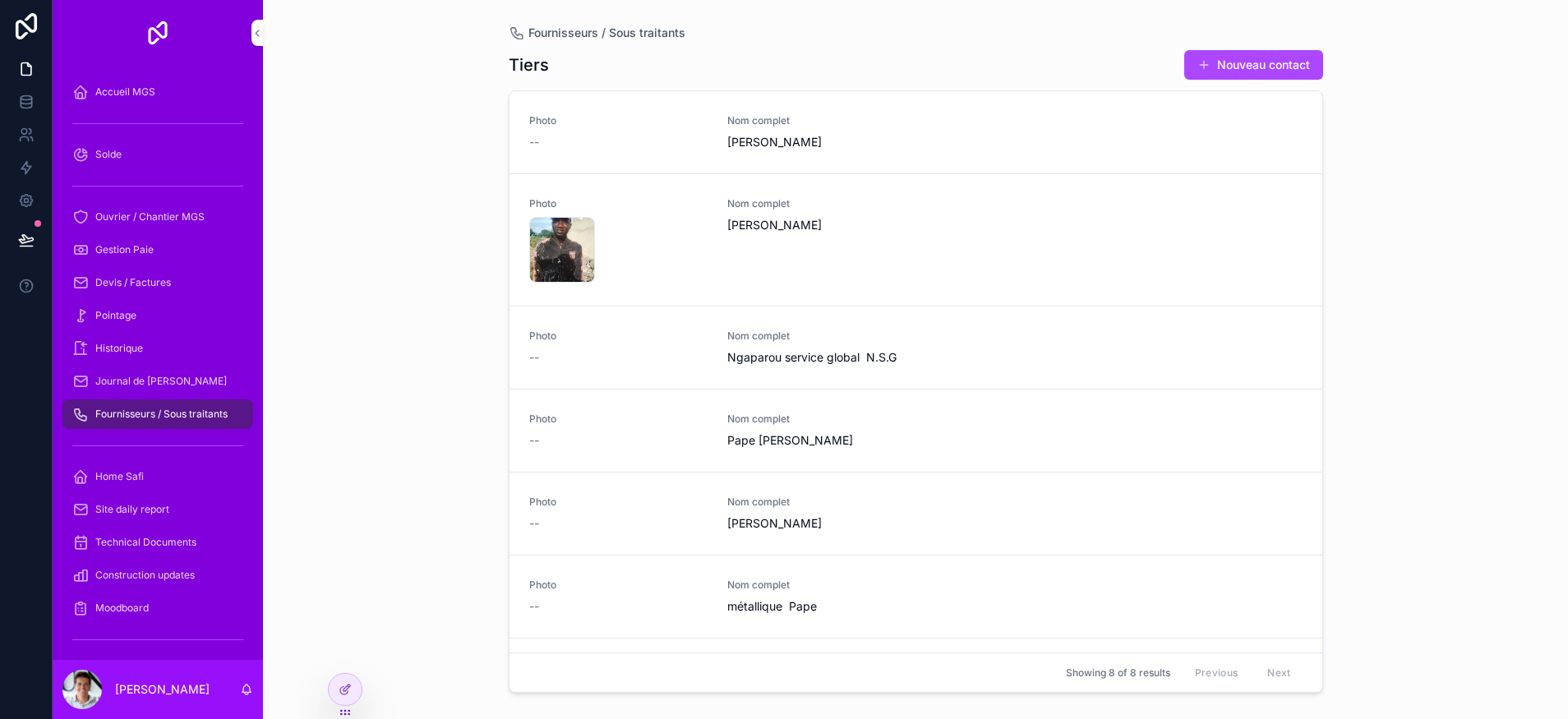
click at [415, 431] on div "Fournisseurs / Sous traitants Tiers Nouveau contact Photo -- Nom complet Ousman…" at bounding box center [915, 359] width 1305 height 719
click at [211, 378] on div "Journal de [PERSON_NAME]" at bounding box center [158, 381] width 171 height 26
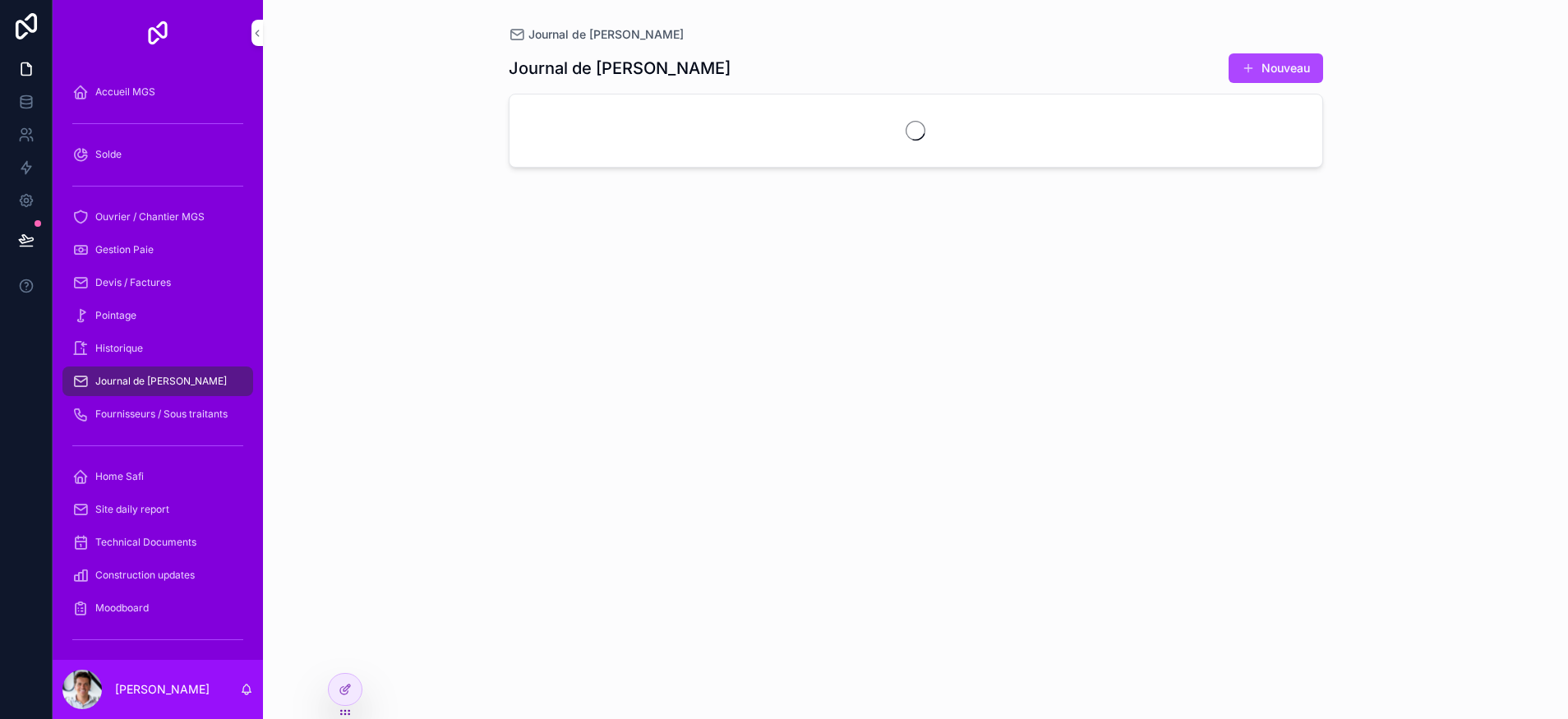
click at [148, 302] on link "Pointage" at bounding box center [158, 316] width 191 height 30
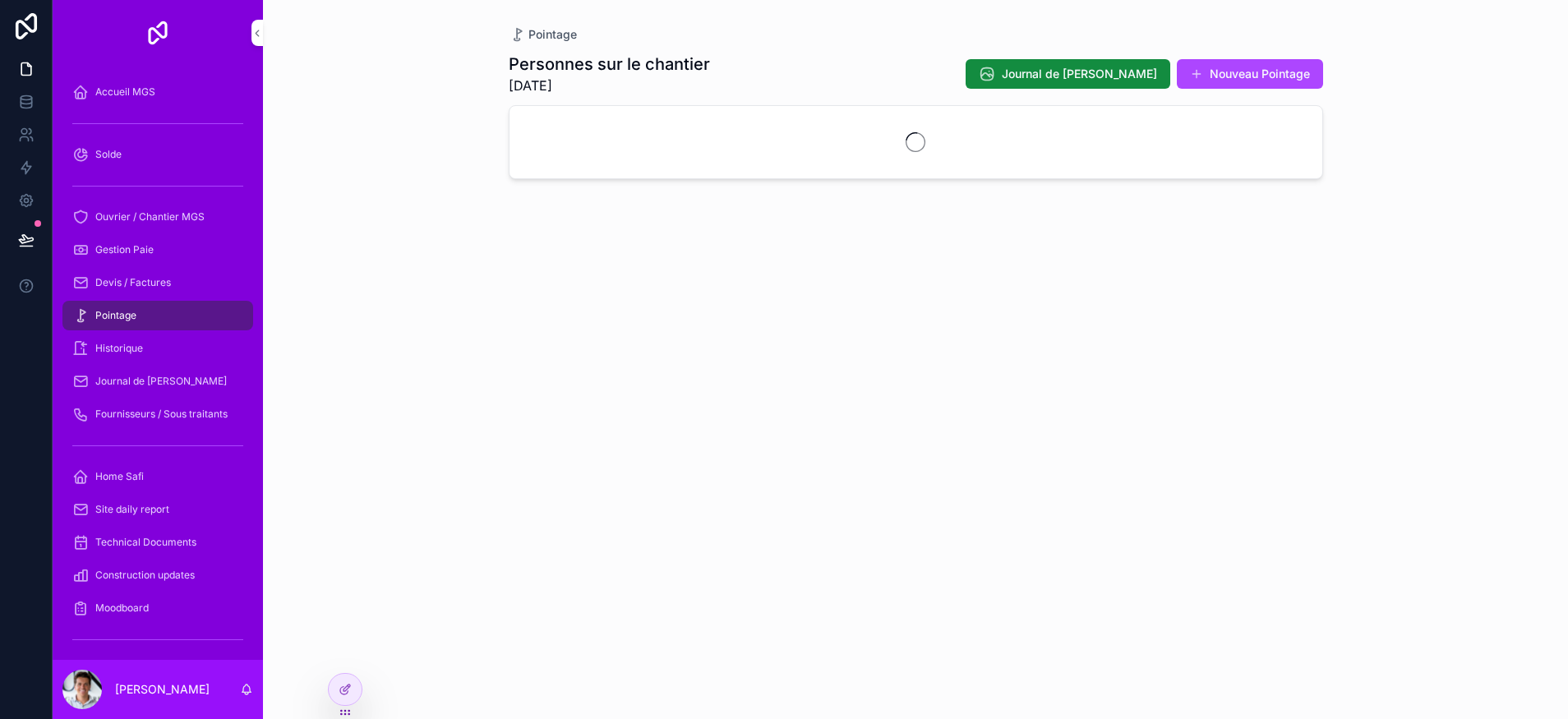
click at [150, 279] on span "Devis / Factures" at bounding box center [133, 283] width 76 height 13
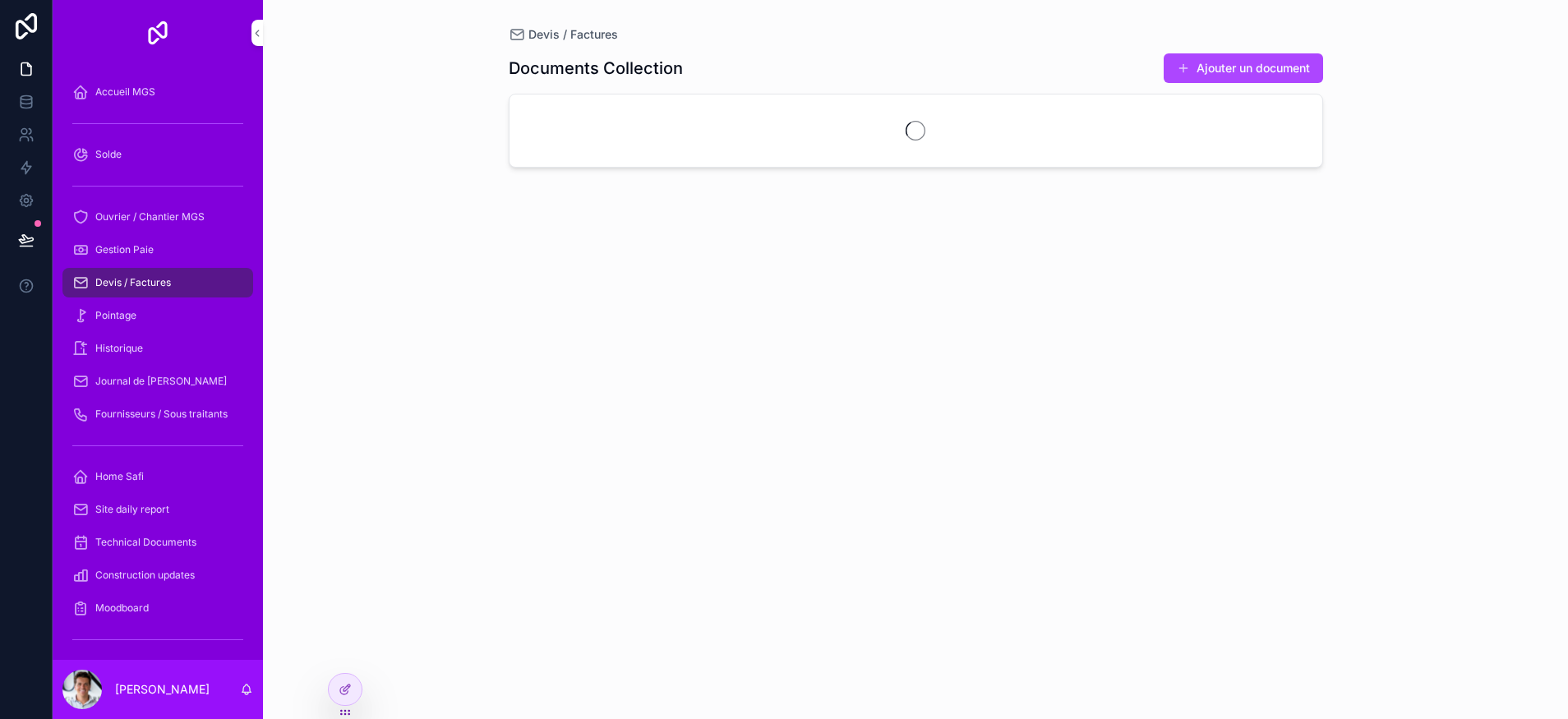
click at [150, 249] on span "Gestion Paie" at bounding box center [124, 250] width 58 height 13
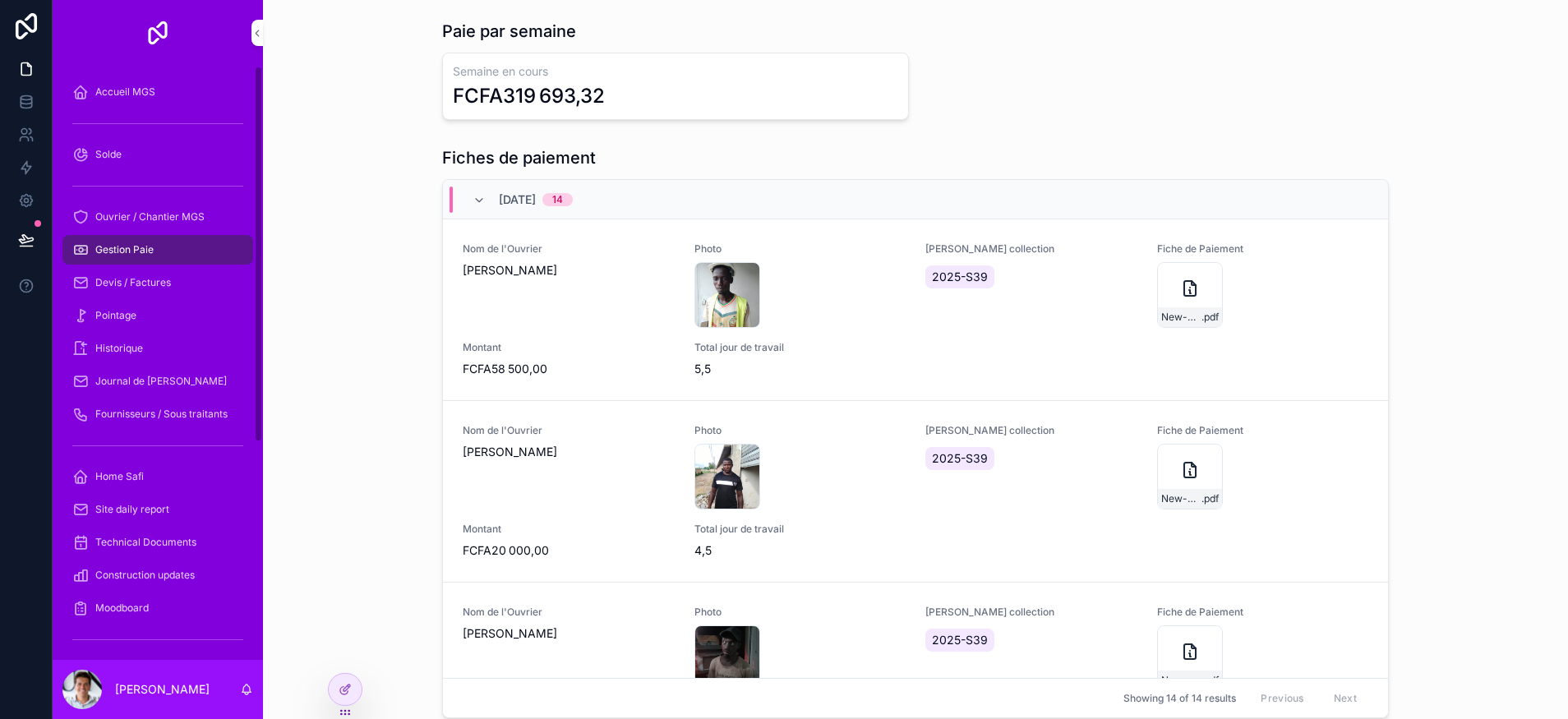
click at [170, 405] on div "Fournisseurs / Sous traitants" at bounding box center [158, 414] width 171 height 26
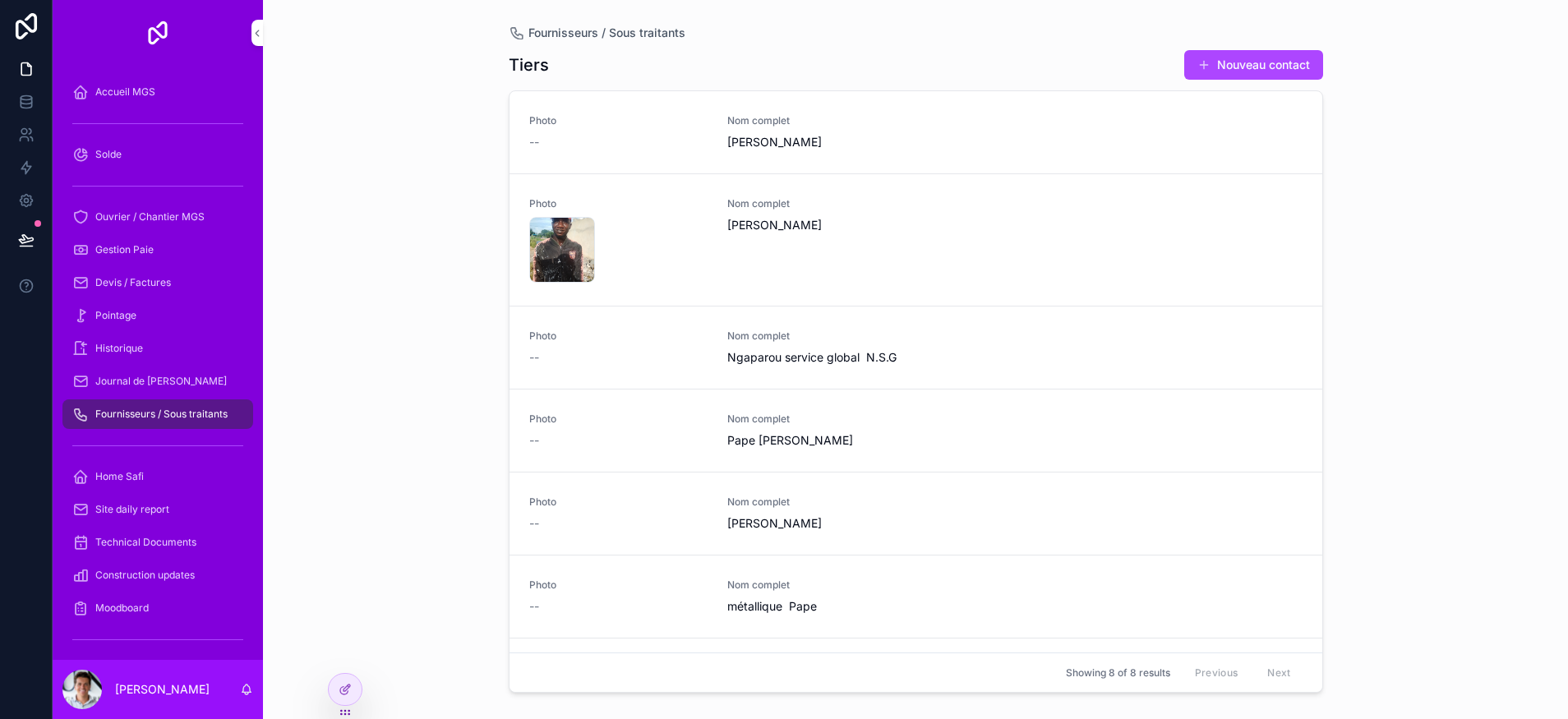
scroll to position [200, 0]
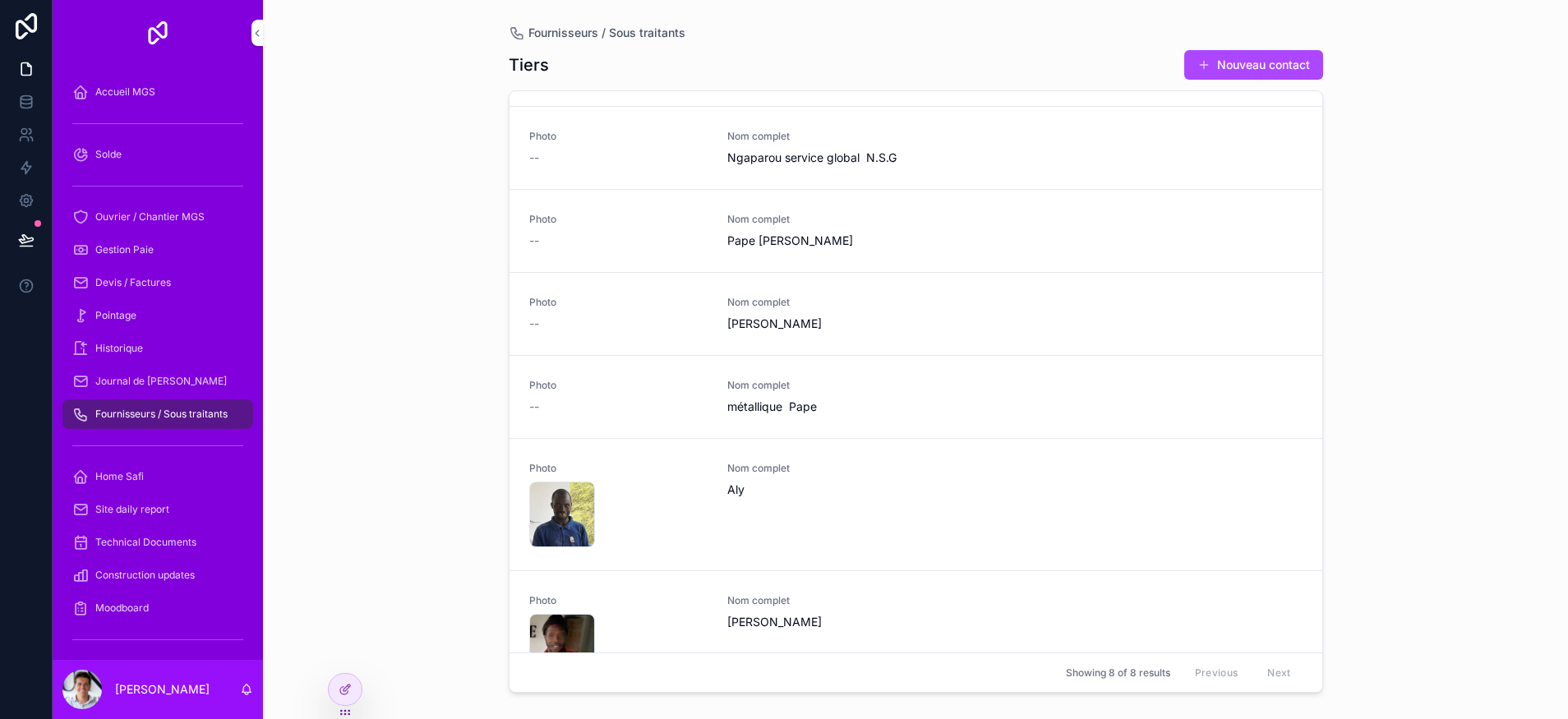
click at [0, 0] on icon at bounding box center [0, 0] width 0 height 0
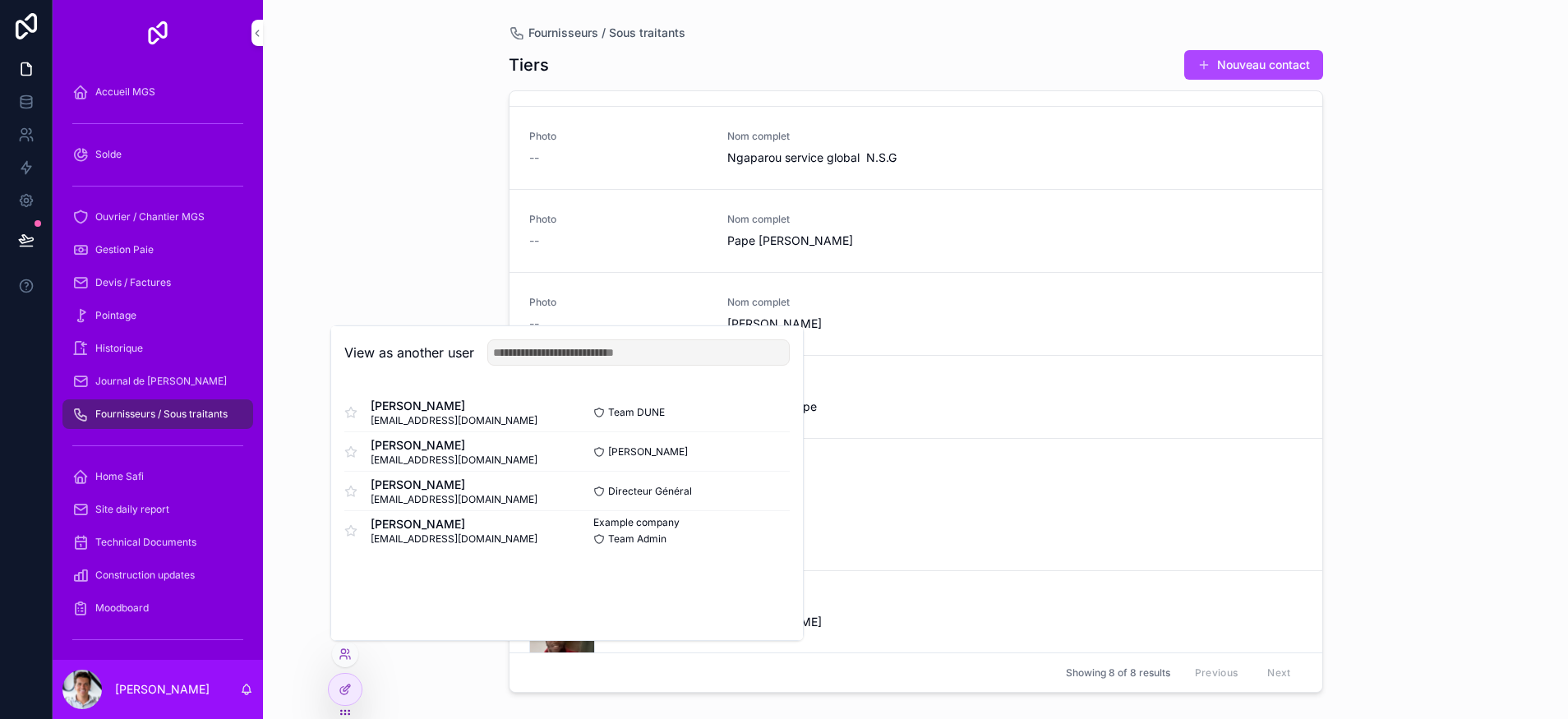
click at [0, 0] on button "Select" at bounding box center [0, 0] width 0 height 0
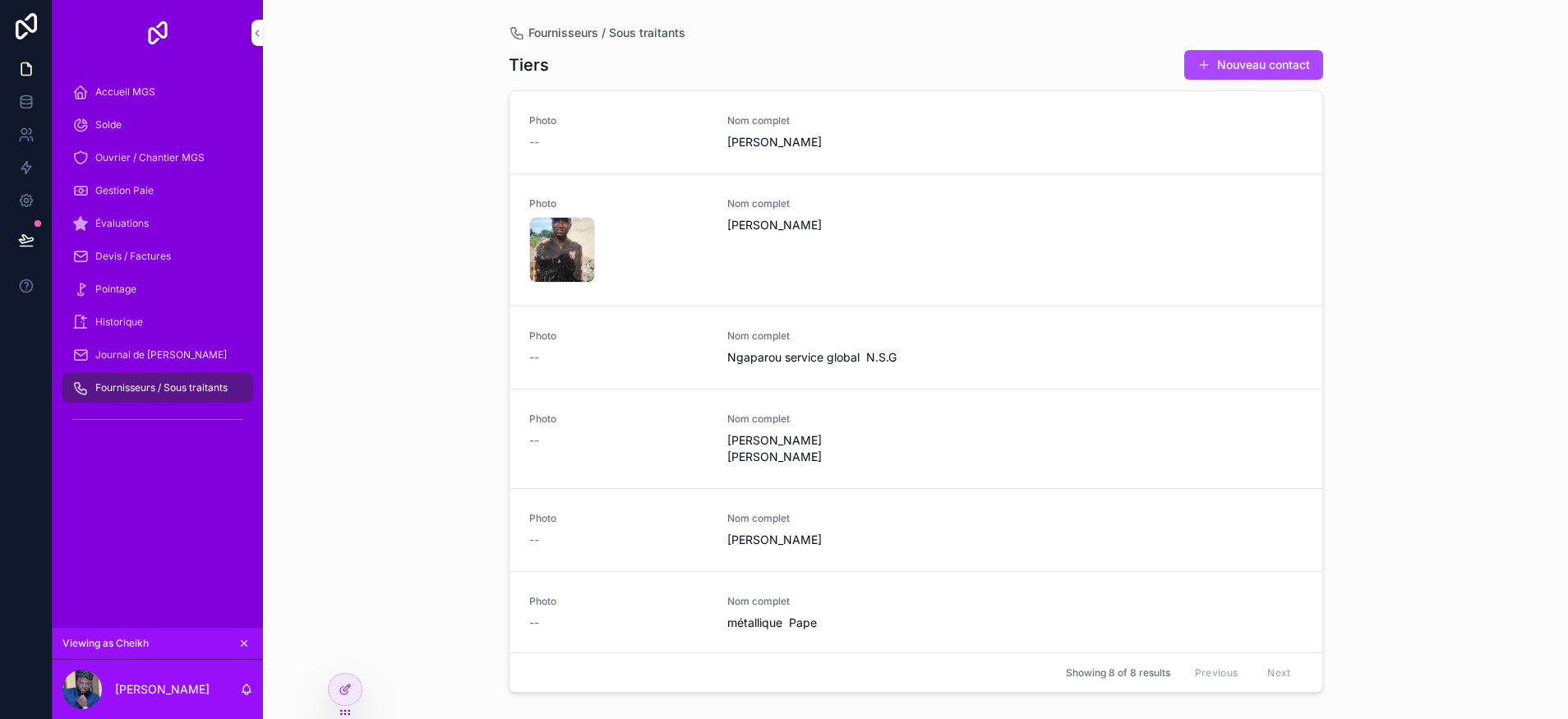
click at [130, 223] on span "Évaluations" at bounding box center [122, 224] width 53 height 13
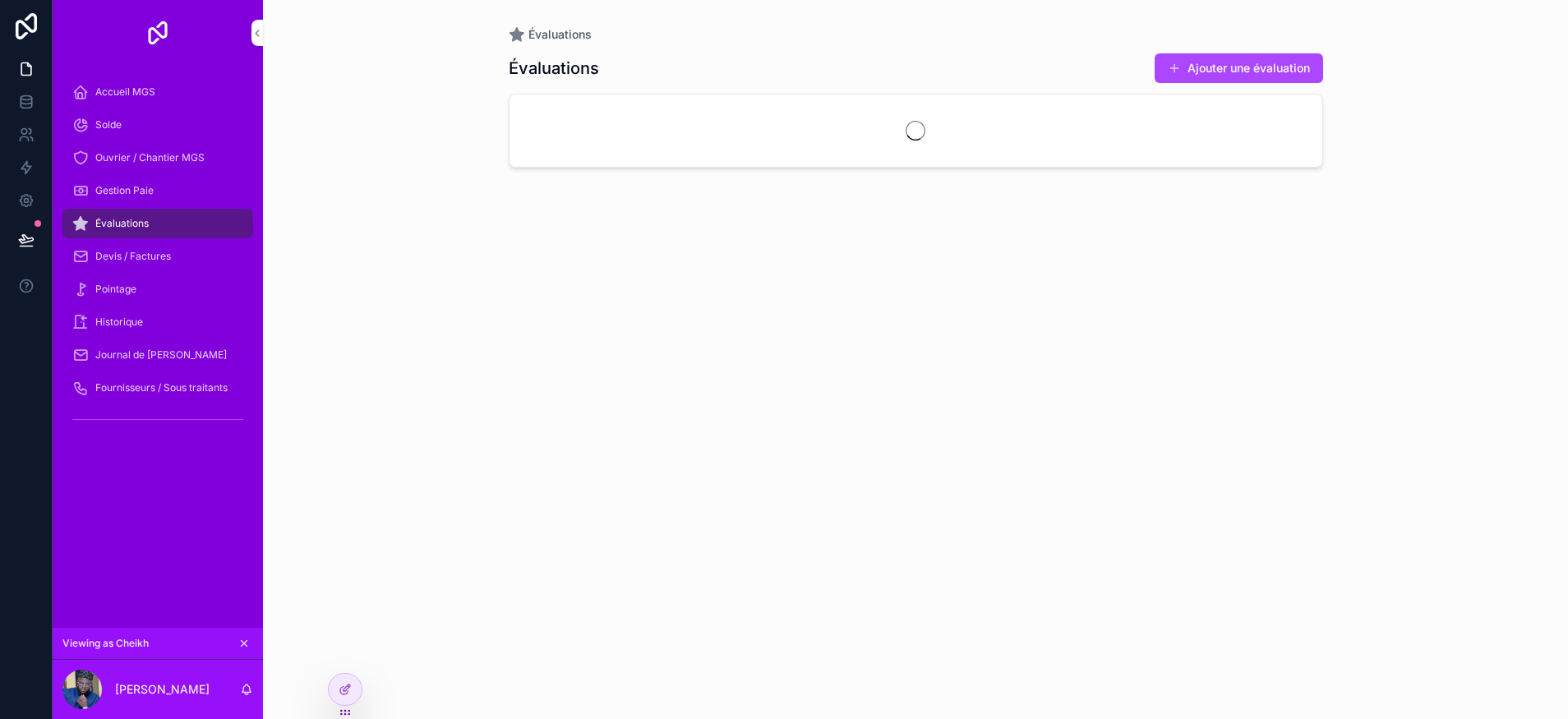
click at [127, 186] on span "Gestion Paie" at bounding box center [124, 191] width 58 height 13
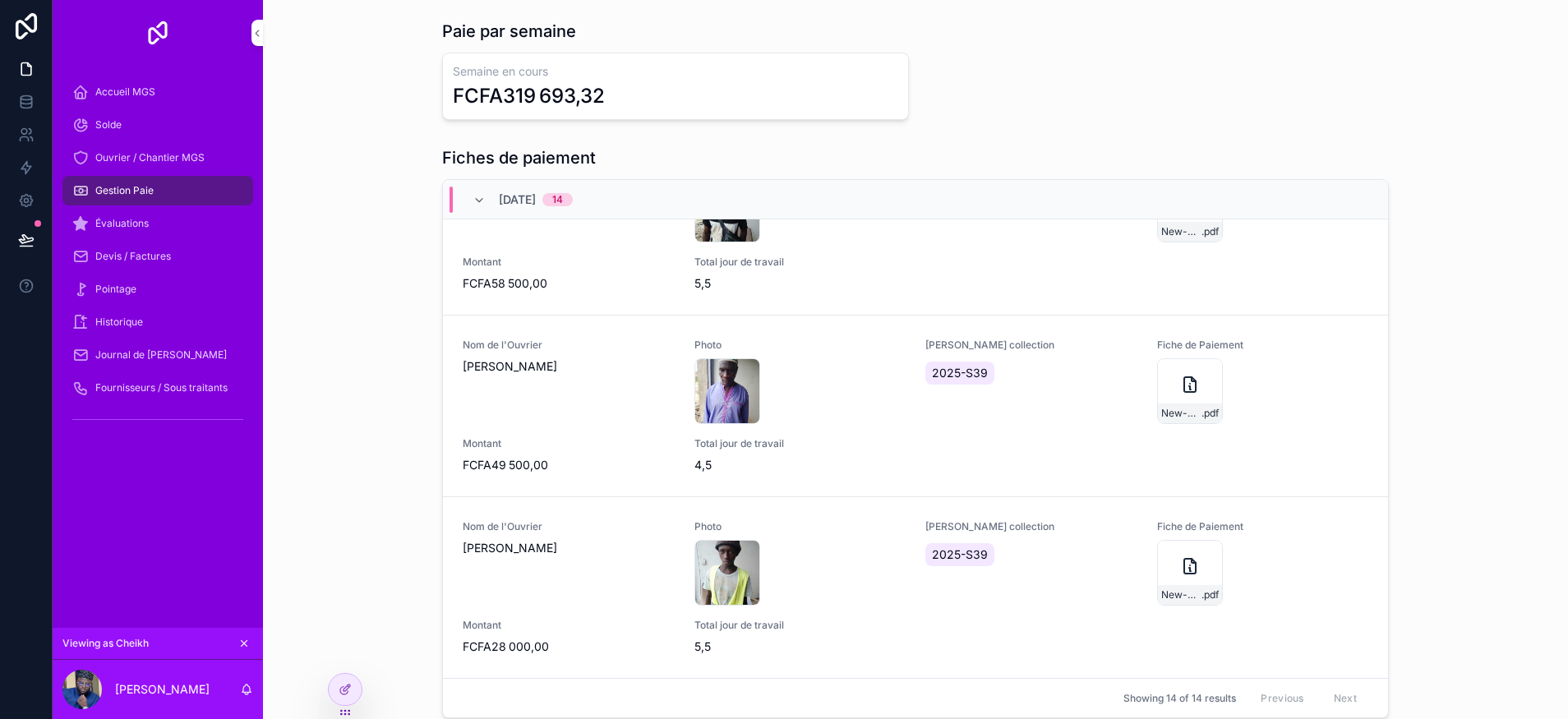
scroll to position [21, 0]
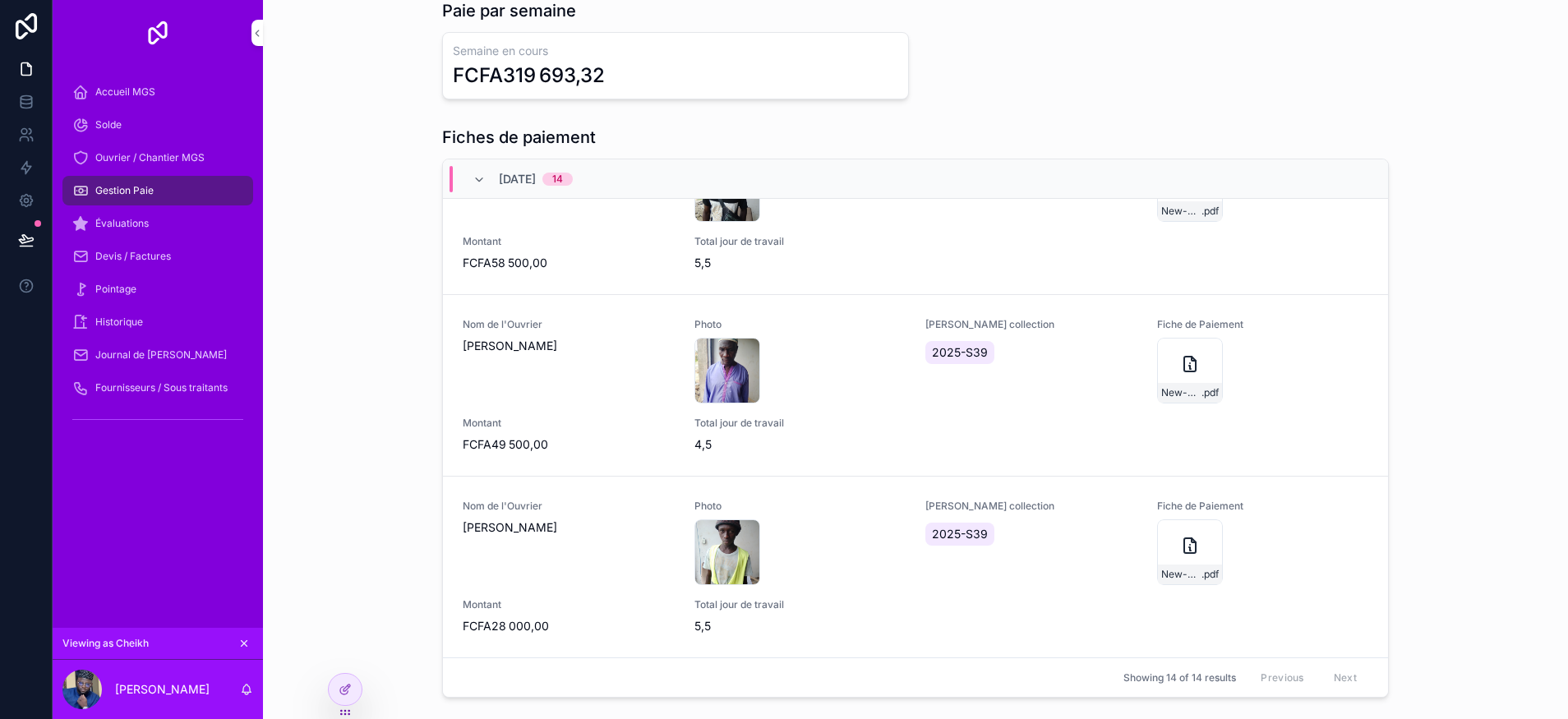
click at [121, 212] on div "Évaluations" at bounding box center [158, 224] width 171 height 26
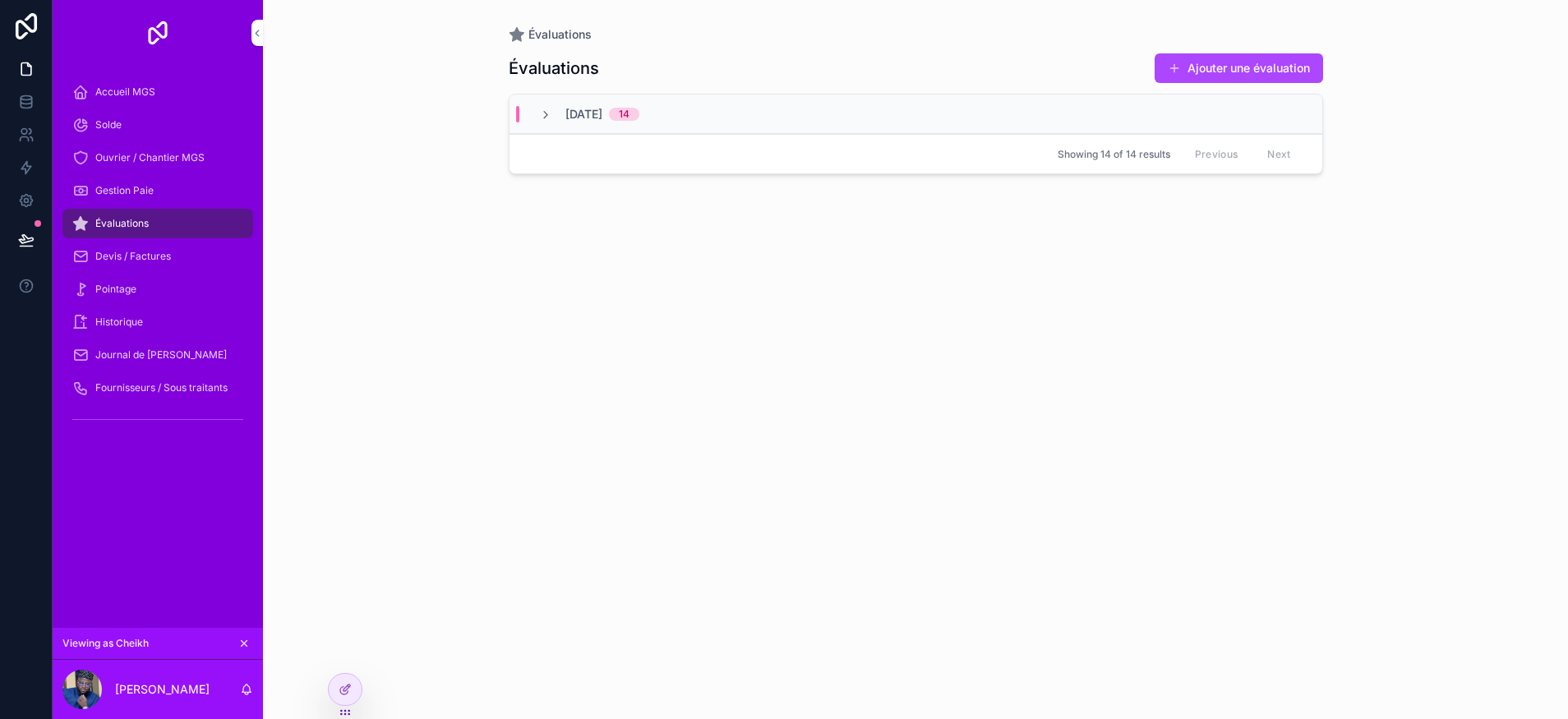
click at [135, 196] on span "Gestion Paie" at bounding box center [124, 191] width 58 height 13
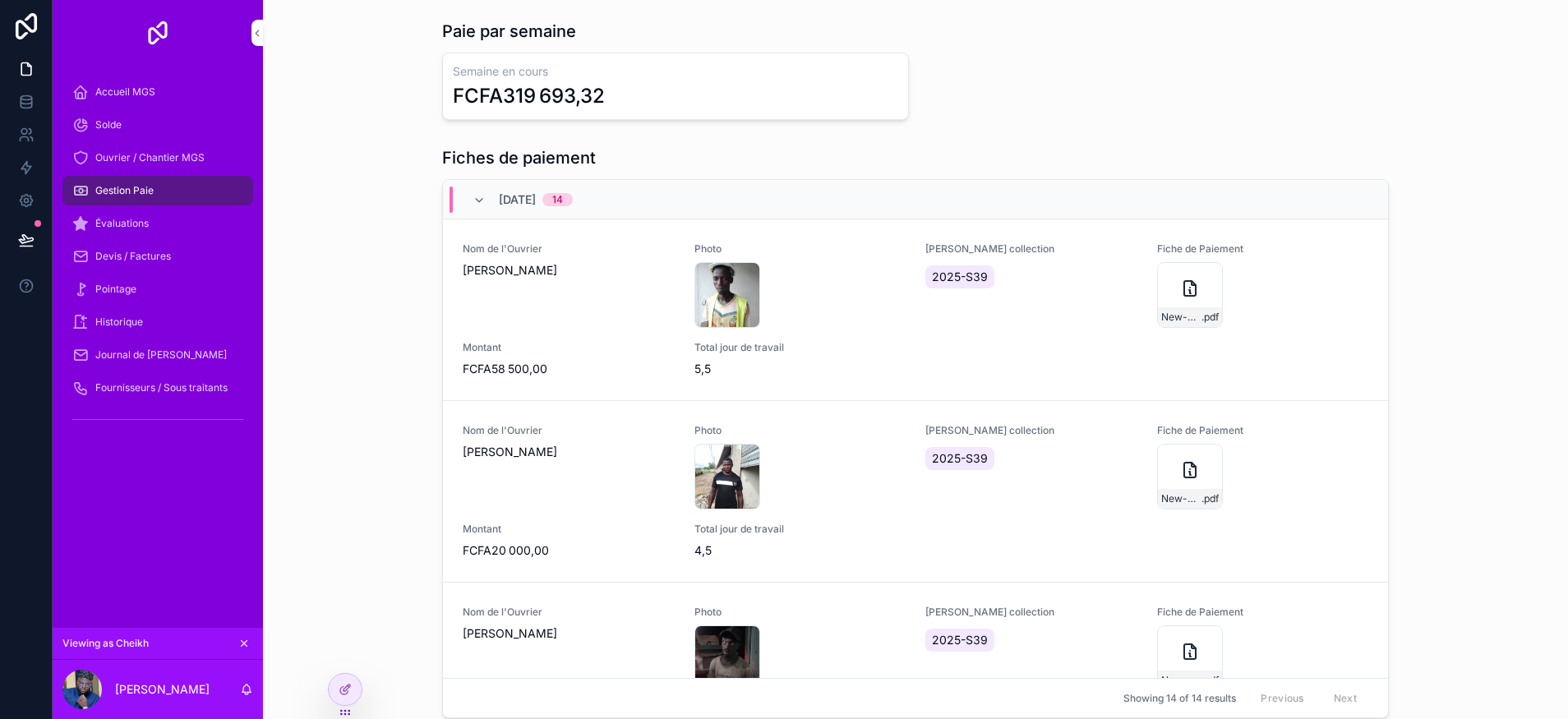
click at [167, 157] on span "Ouvrier / Chantier MGS" at bounding box center [150, 158] width 109 height 13
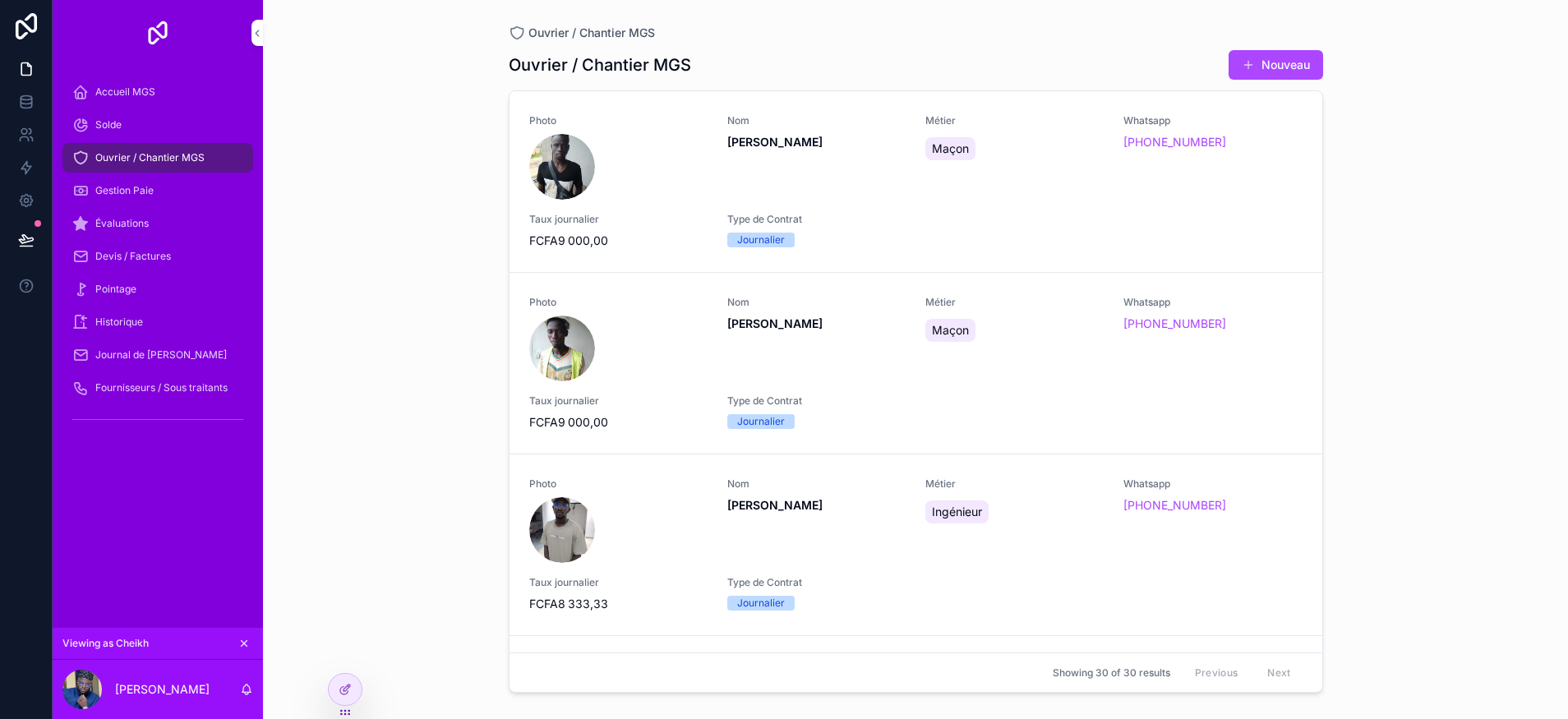
click at [161, 188] on div "Gestion Paie" at bounding box center [158, 191] width 171 height 26
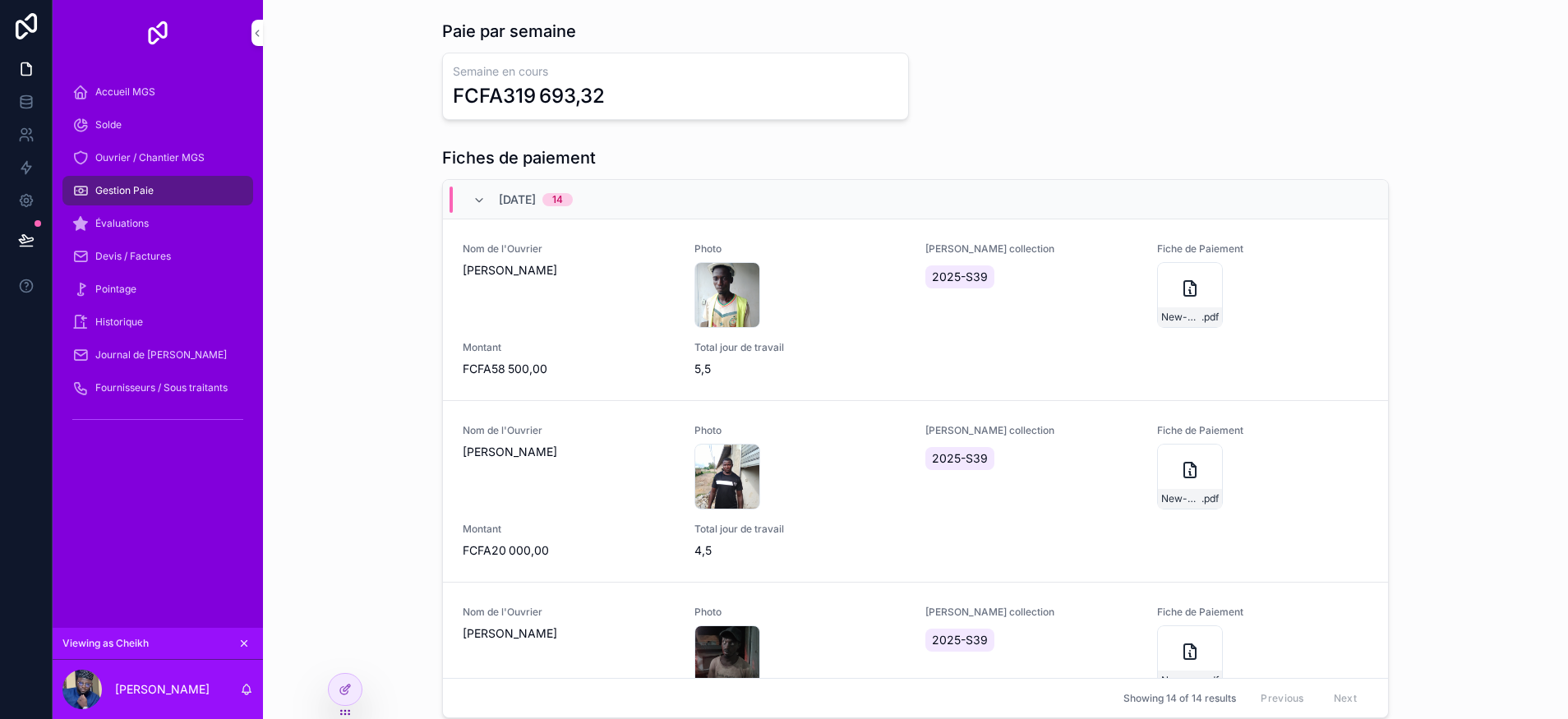
click at [160, 206] on div "Accueil MGS Solde Ouvrier / Chantier MGS Gestion Paie Évaluations Devis / Factu…" at bounding box center [158, 255] width 210 height 358
click at [162, 216] on div "Évaluations" at bounding box center [158, 224] width 171 height 26
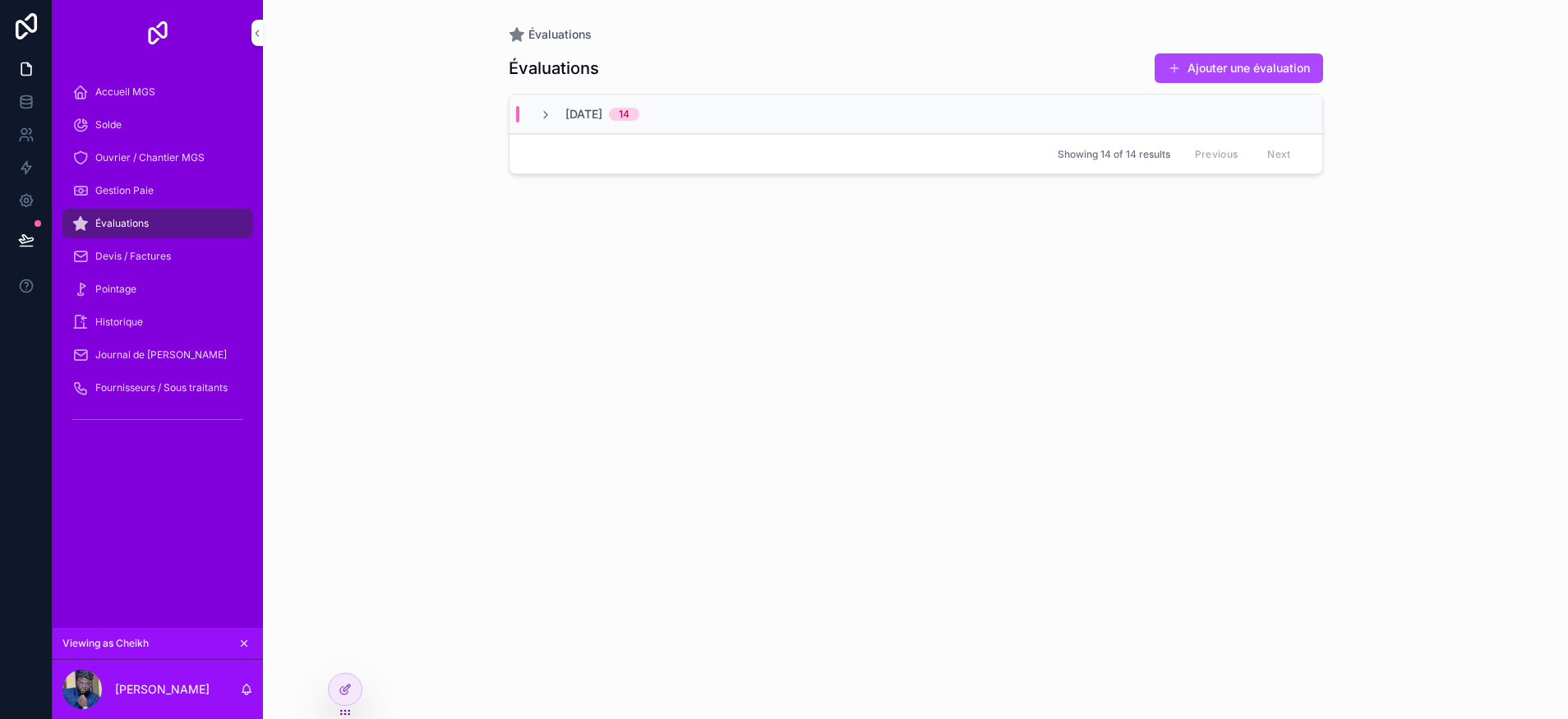
click at [166, 196] on div "Gestion Paie" at bounding box center [158, 191] width 171 height 26
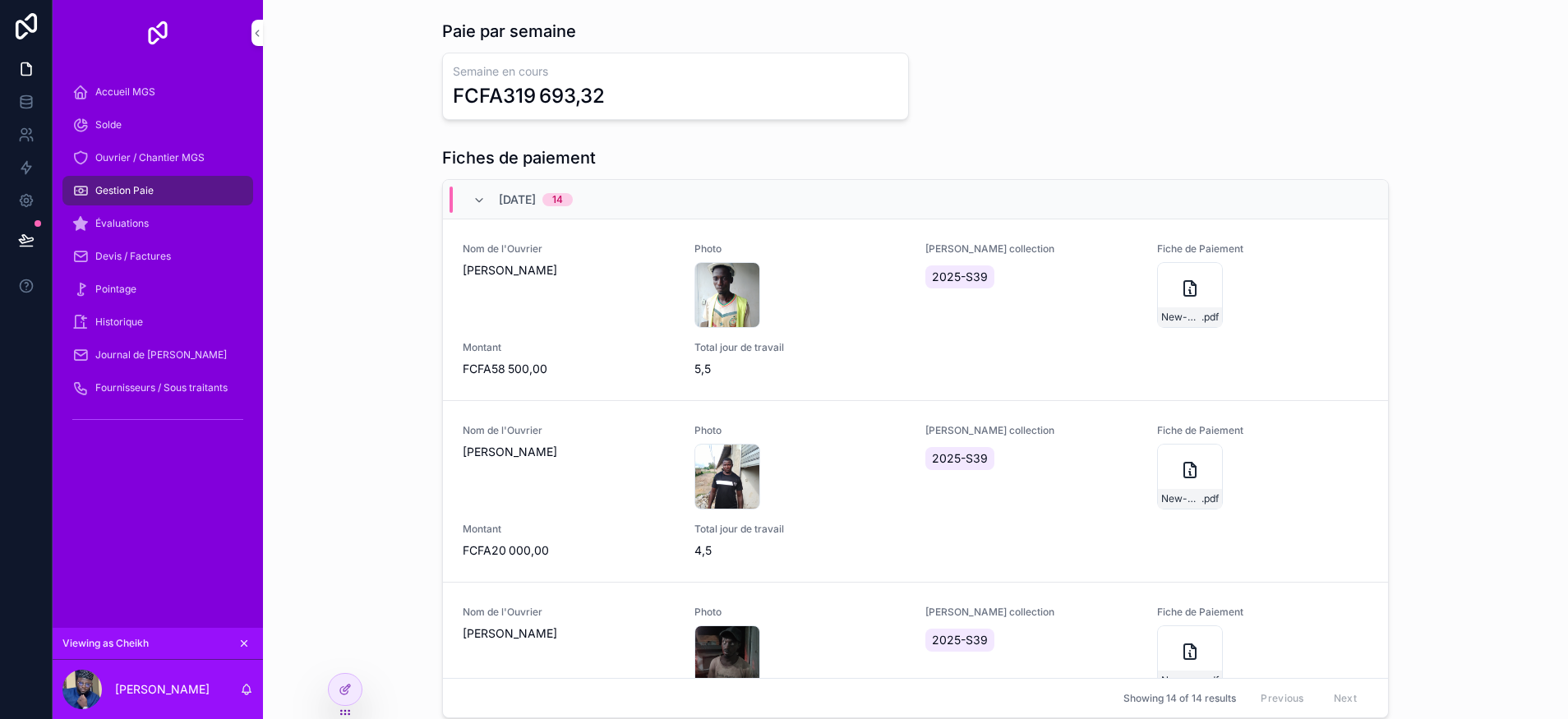
click at [475, 205] on icon "scrollable content" at bounding box center [479, 200] width 13 height 13
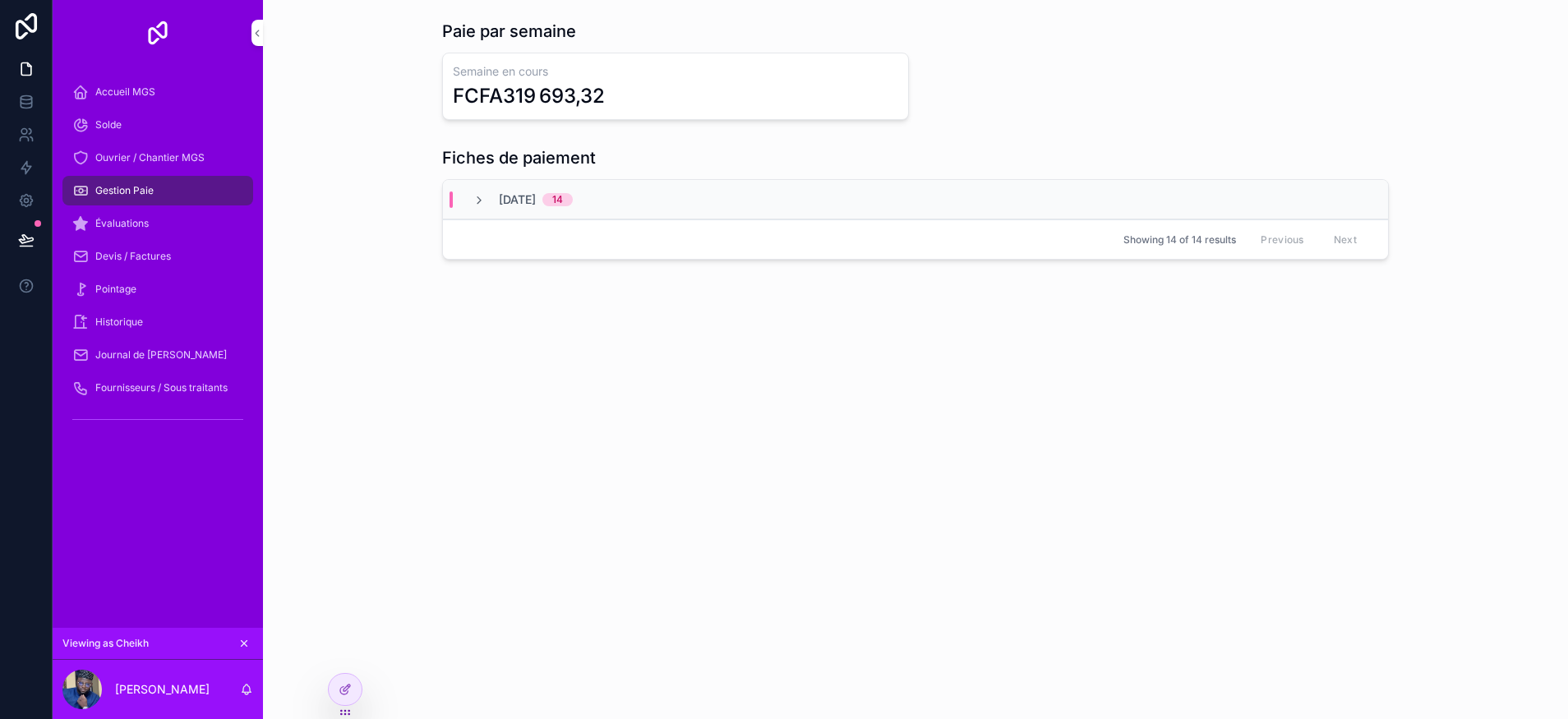
click at [502, 200] on span "[DATE]" at bounding box center [517, 200] width 37 height 16
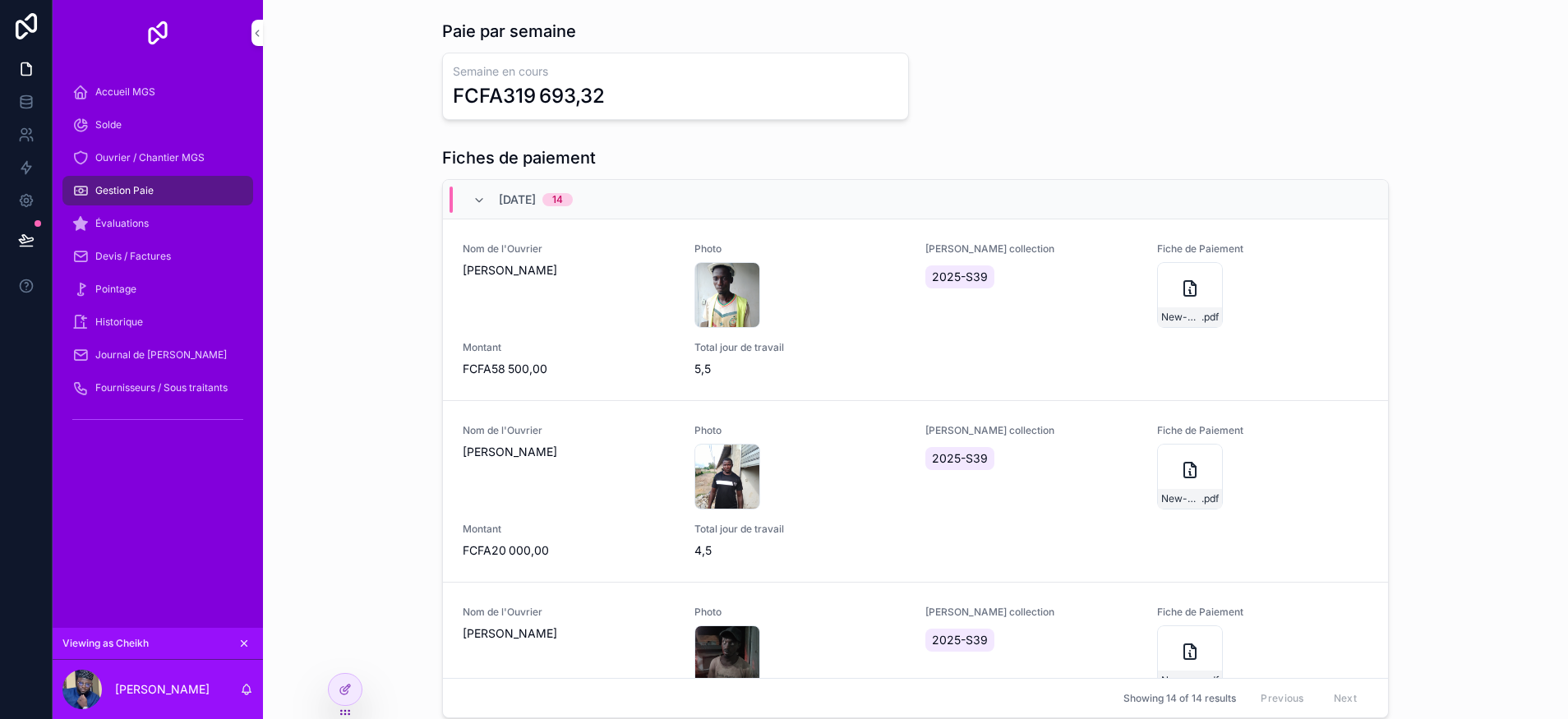
click at [1161, 296] on div "New-Document .pdf" at bounding box center [1191, 295] width 66 height 66
click at [18, 136] on icon at bounding box center [26, 135] width 16 height 16
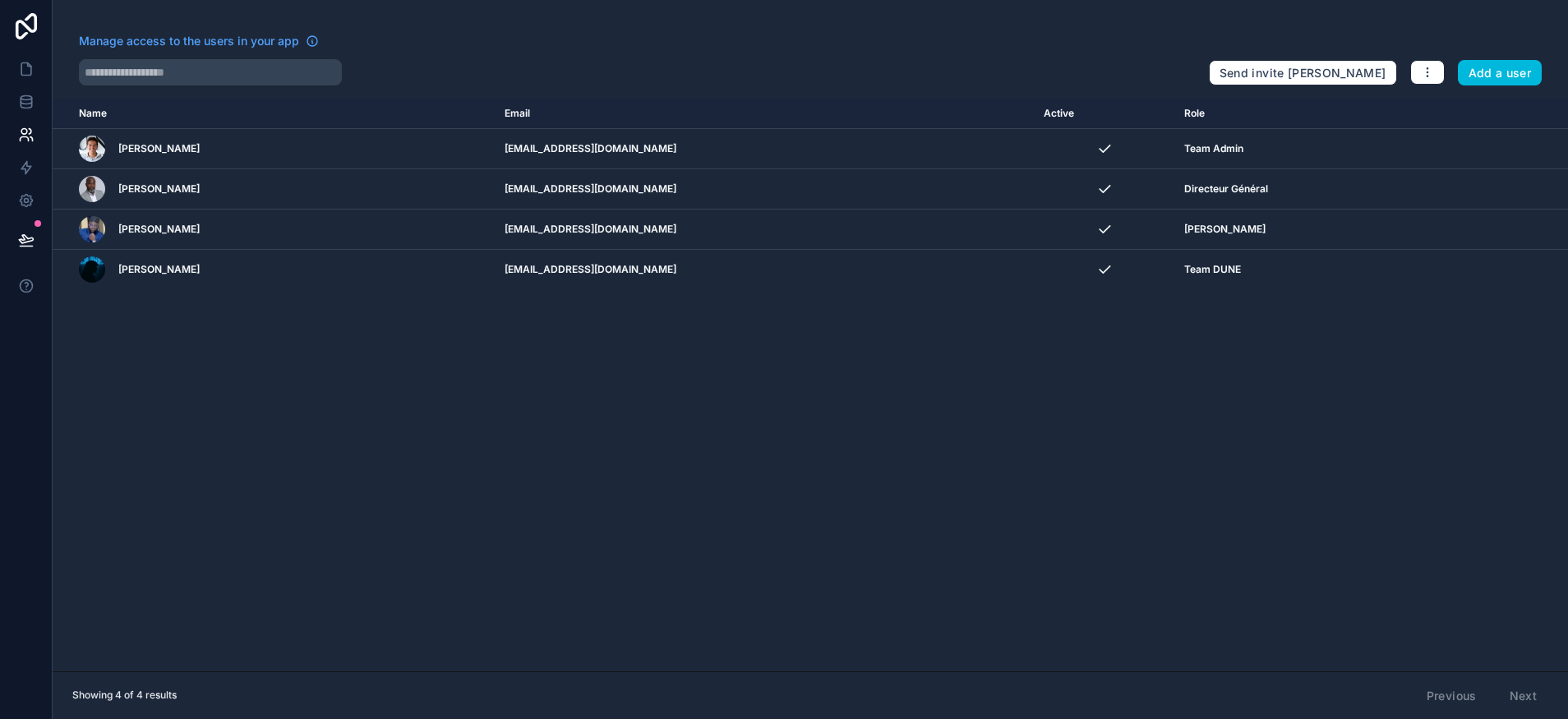
click at [0, 0] on icon "scrollable content" at bounding box center [0, 0] width 0 height 0
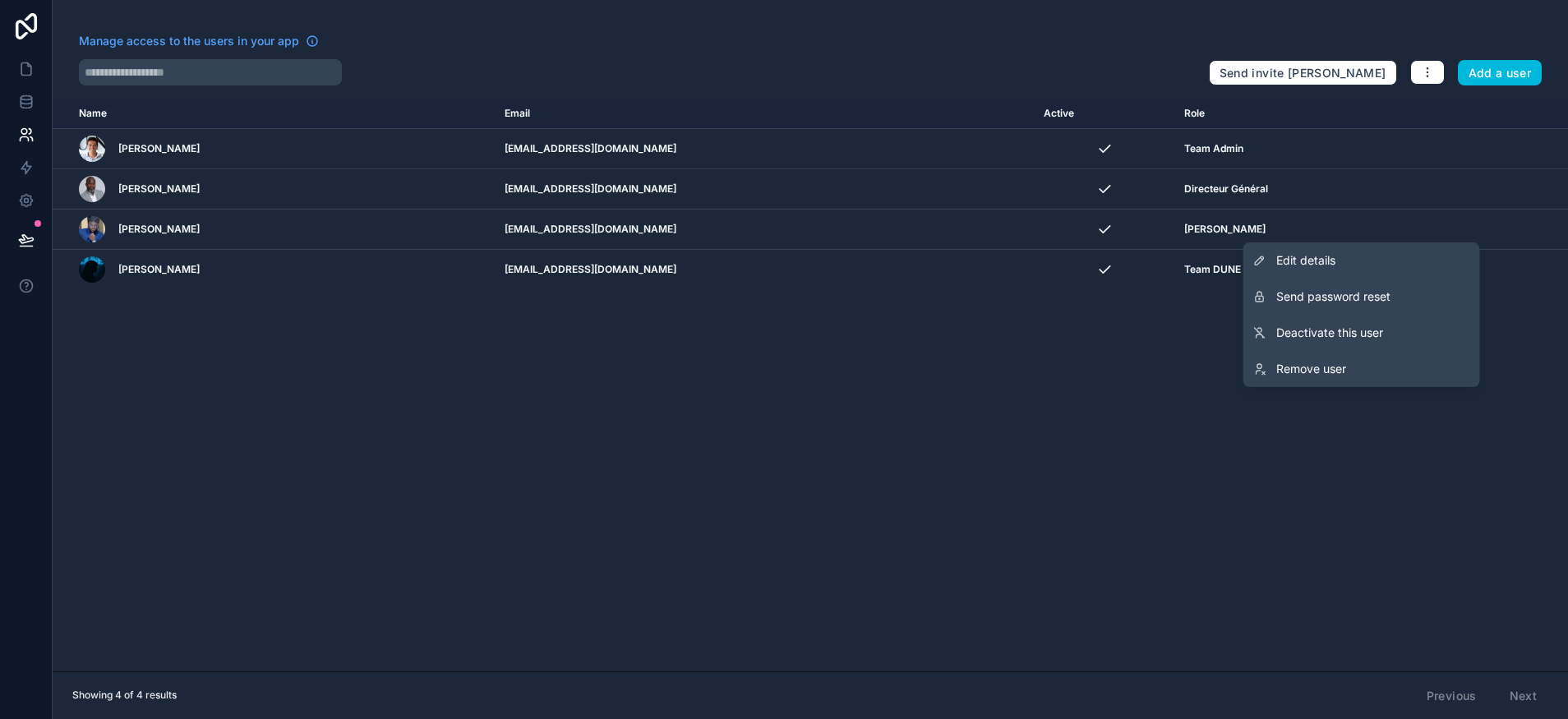
click at [1358, 272] on link "Edit details" at bounding box center [1362, 260] width 237 height 36
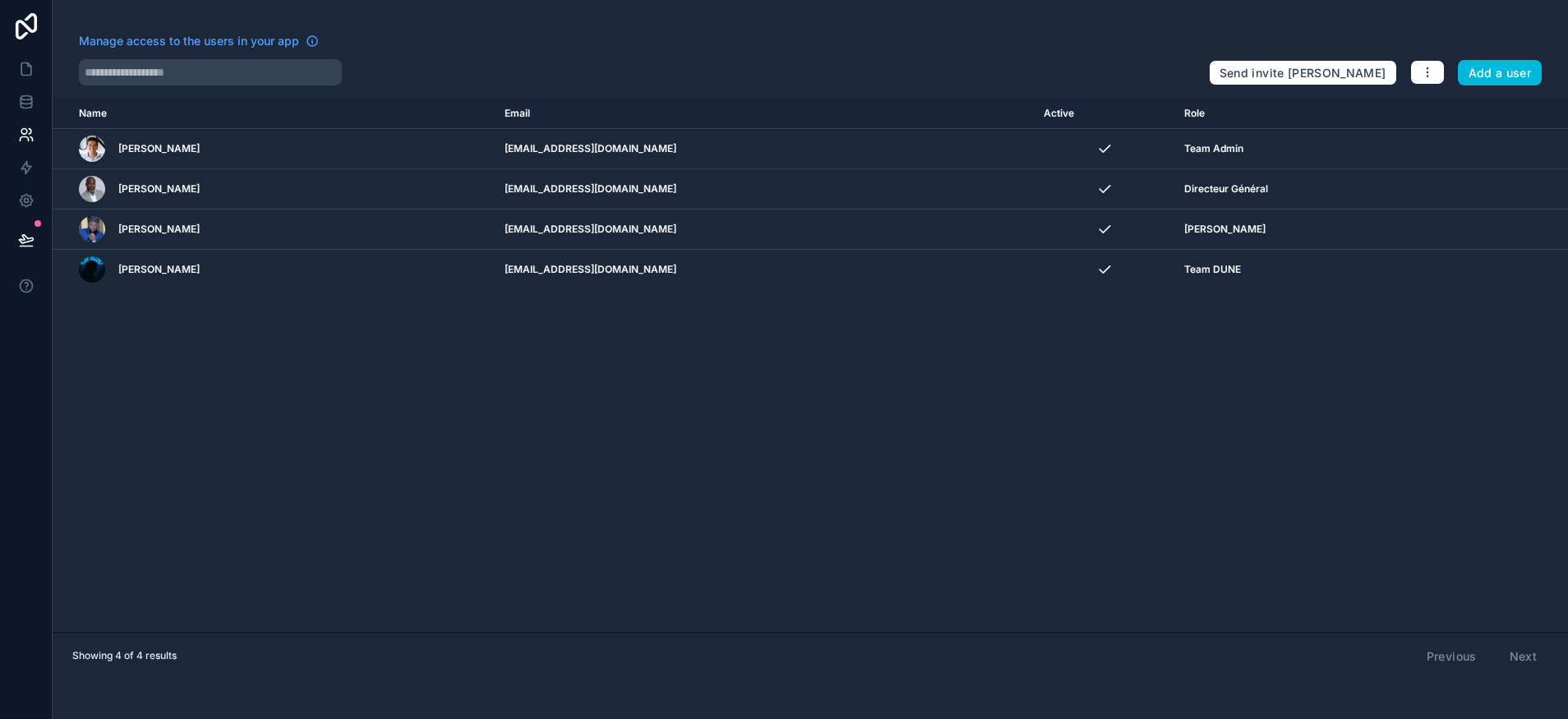
click at [160, 233] on span "[PERSON_NAME]" at bounding box center [159, 229] width 81 height 13
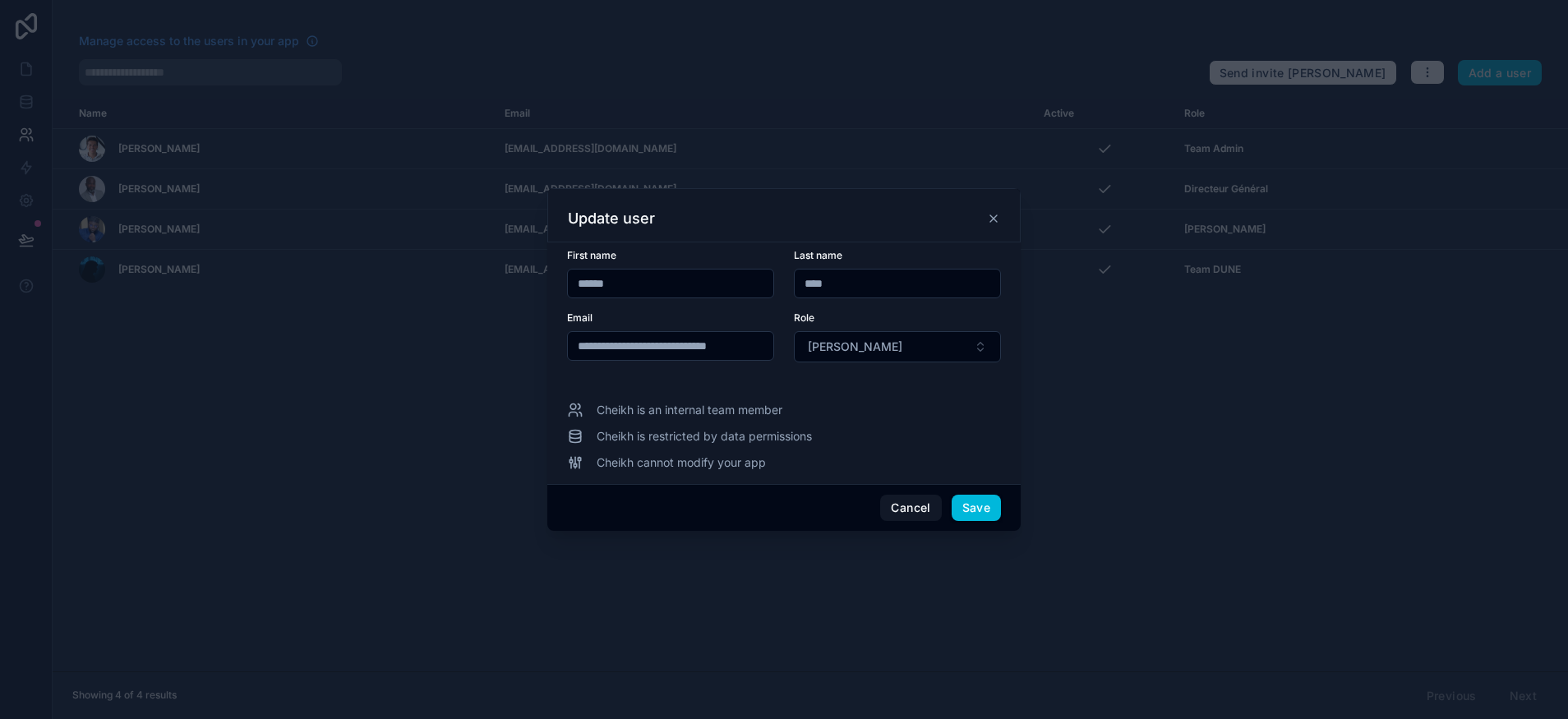
click at [914, 515] on button "Cancel" at bounding box center [911, 508] width 61 height 26
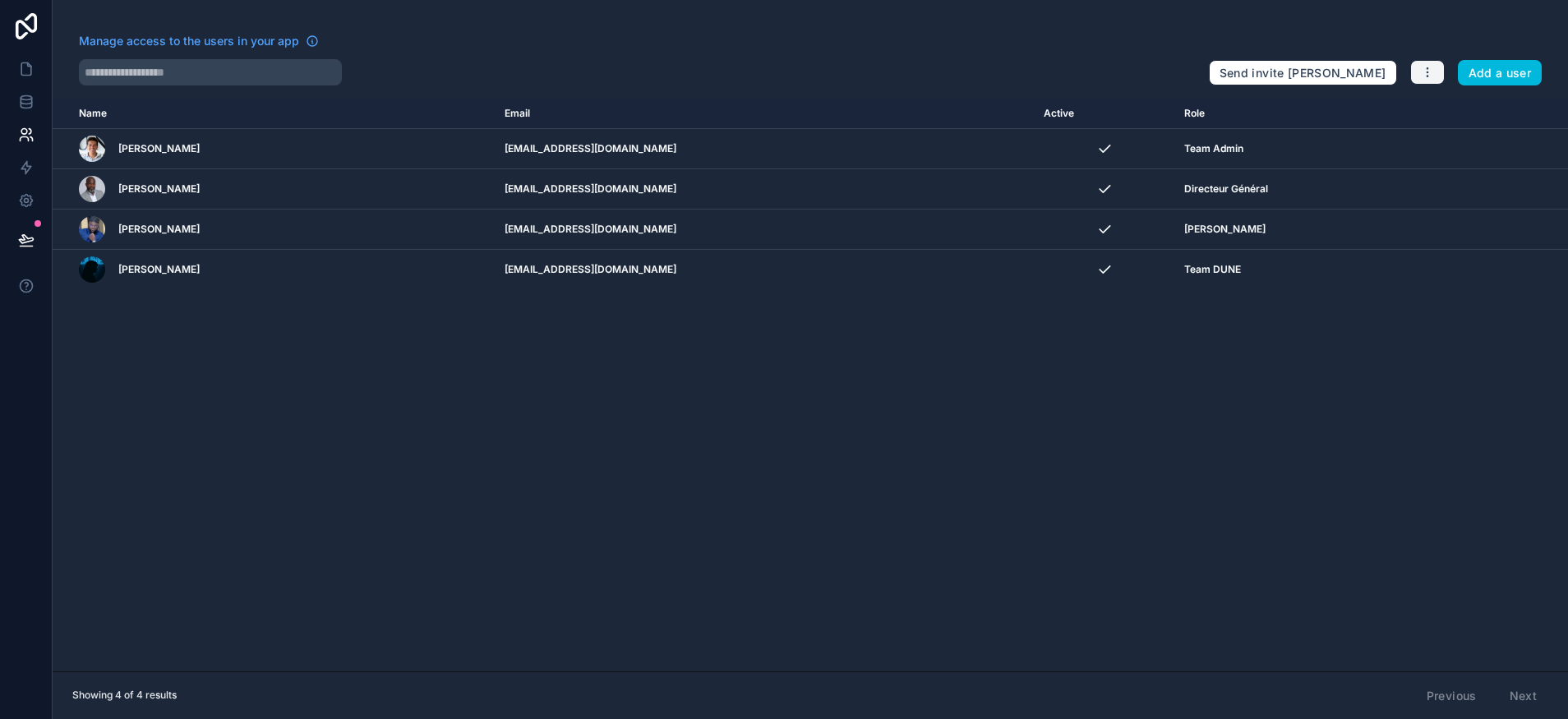
click at [1439, 68] on button "button" at bounding box center [1427, 72] width 35 height 25
